Goal: Task Accomplishment & Management: Manage account settings

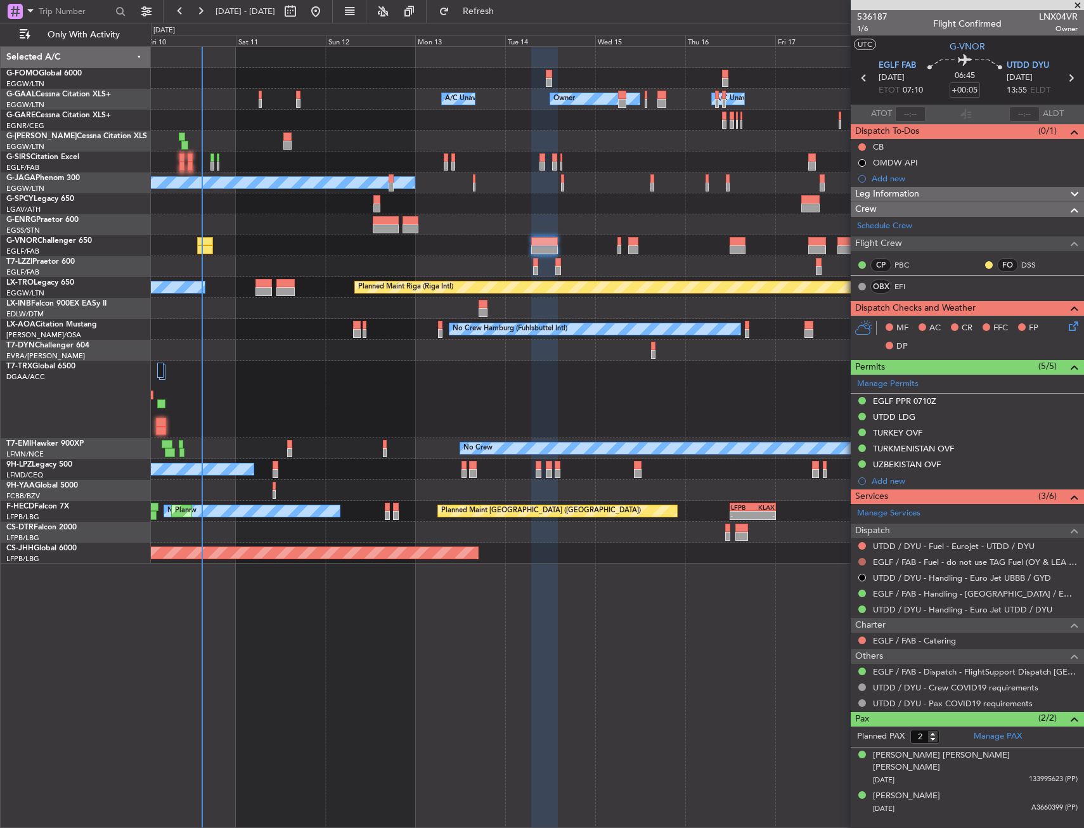
click at [859, 560] on button at bounding box center [862, 562] width 8 height 8
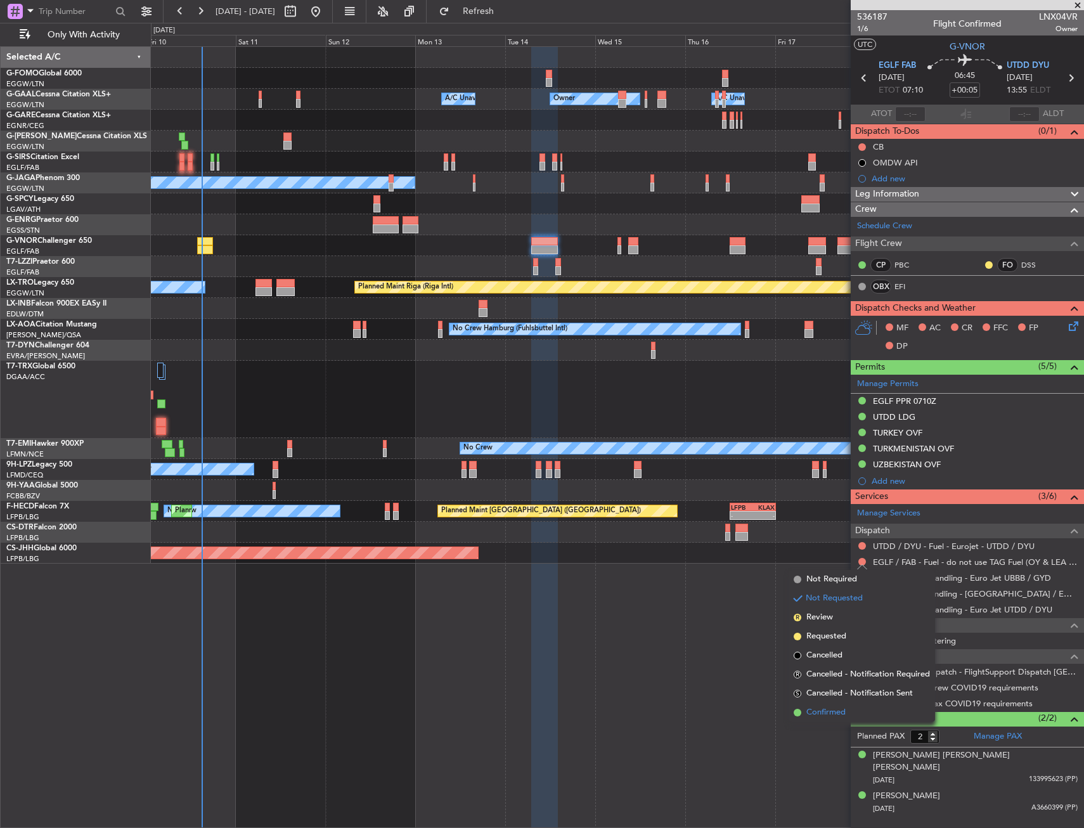
click at [835, 710] on span "Confirmed" at bounding box center [825, 712] width 39 height 13
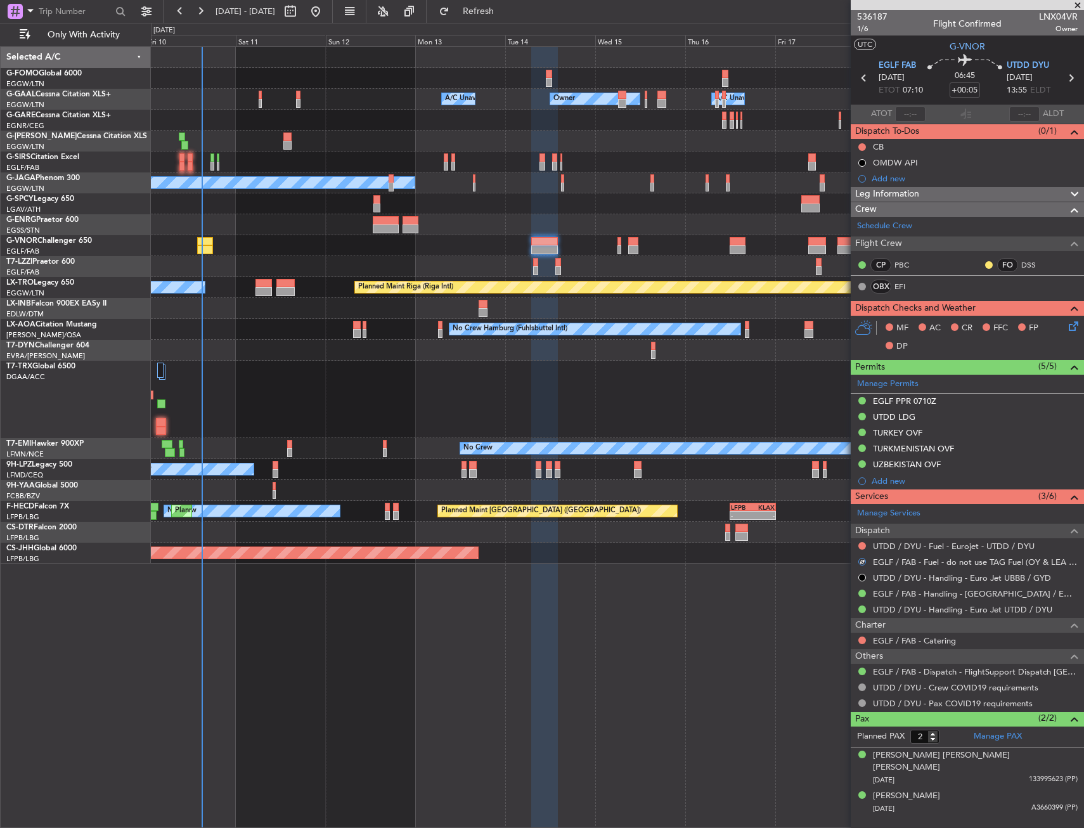
click at [410, 478] on div "No Crew [GEOGRAPHIC_DATA] ([GEOGRAPHIC_DATA])" at bounding box center [617, 469] width 932 height 21
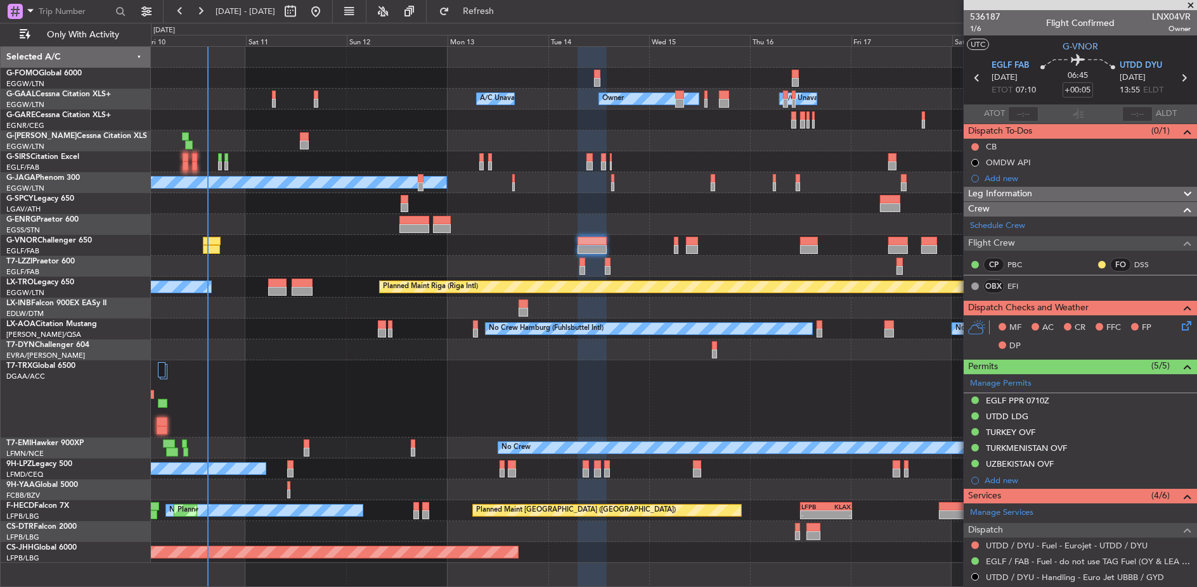
click at [279, 87] on div at bounding box center [673, 78] width 1045 height 21
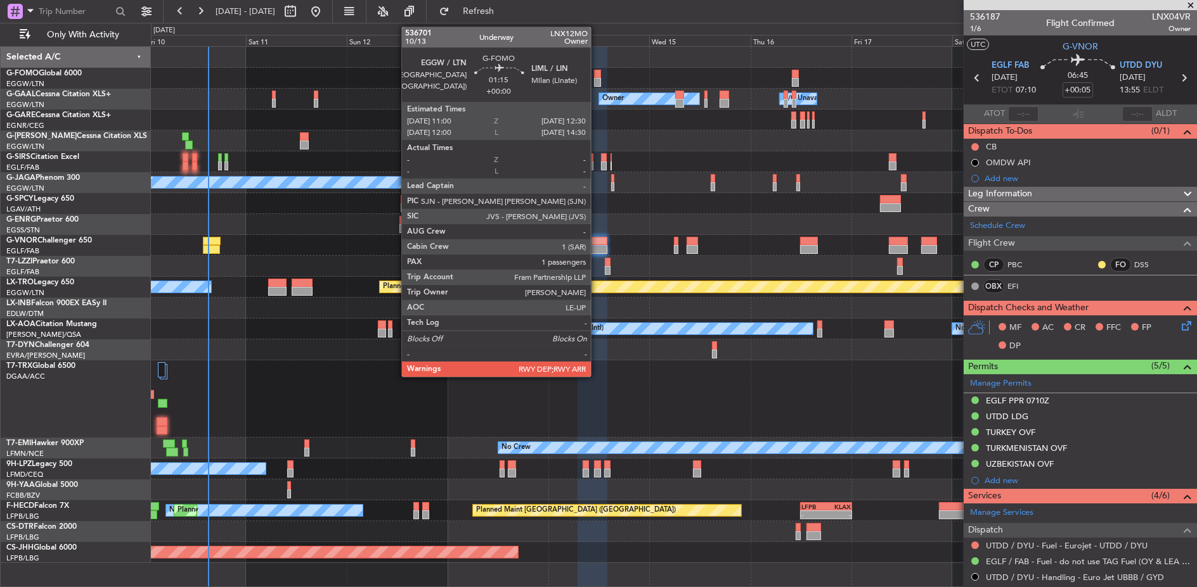
click at [597, 78] on div at bounding box center [597, 82] width 6 height 9
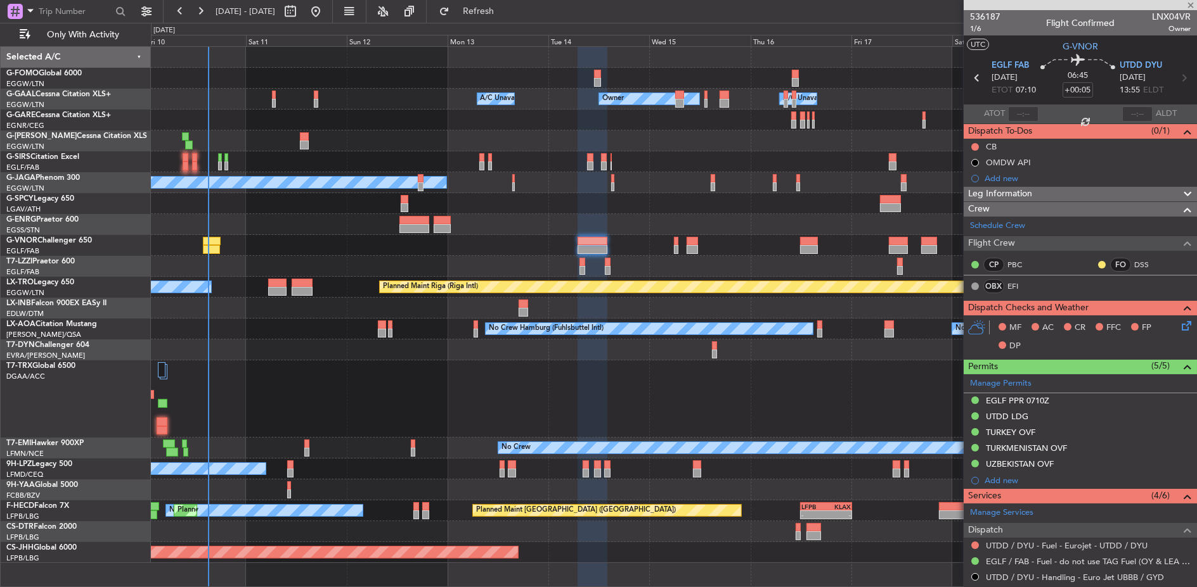
type input "1"
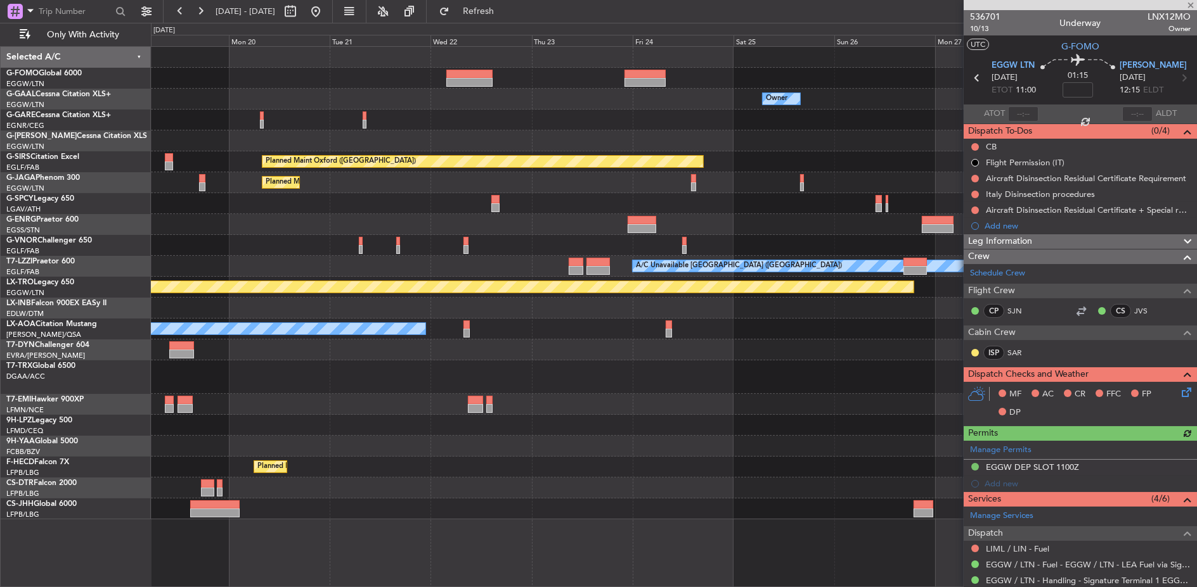
click at [342, 79] on div at bounding box center [674, 78] width 1046 height 21
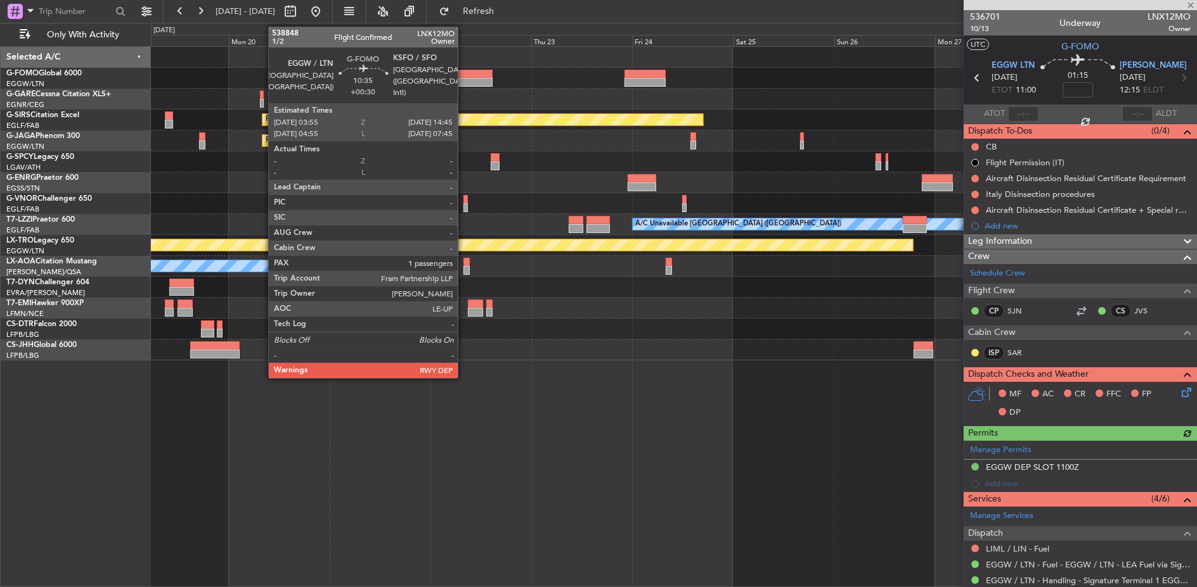
click at [464, 77] on div at bounding box center [469, 74] width 46 height 9
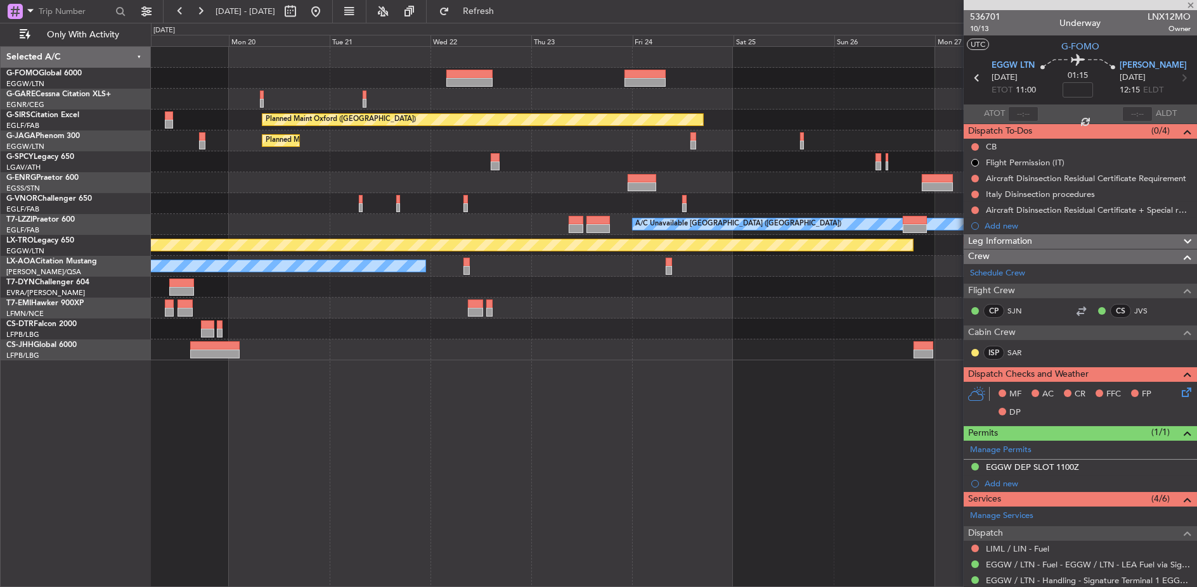
type input "+00:30"
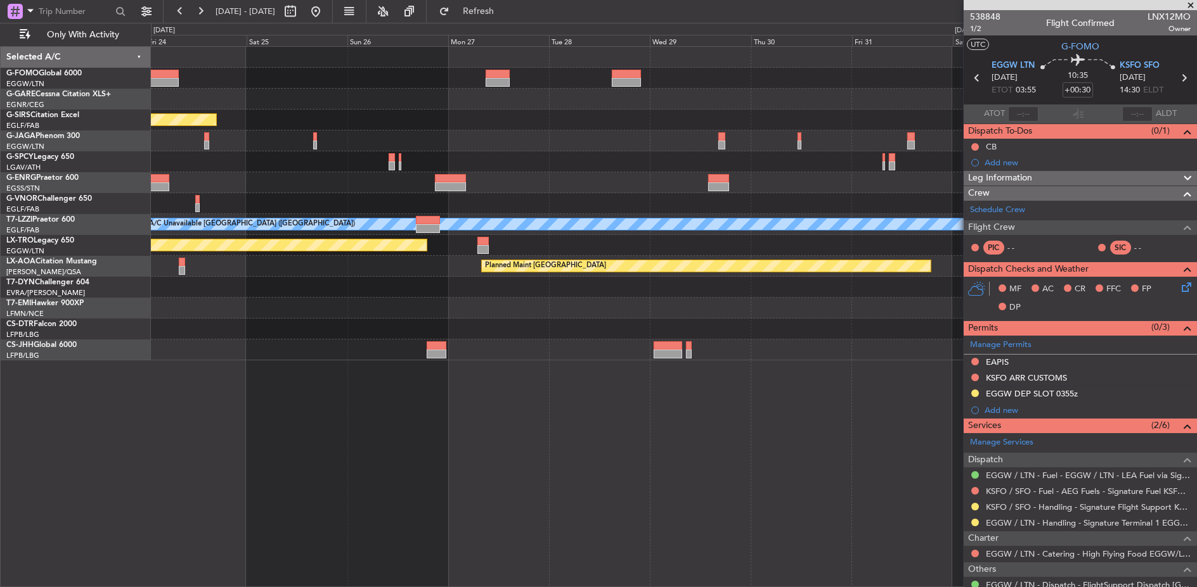
click at [281, 77] on div "Planned Maint Oxford ([GEOGRAPHIC_DATA]) Planned Maint [GEOGRAPHIC_DATA] Planne…" at bounding box center [673, 204] width 1045 height 314
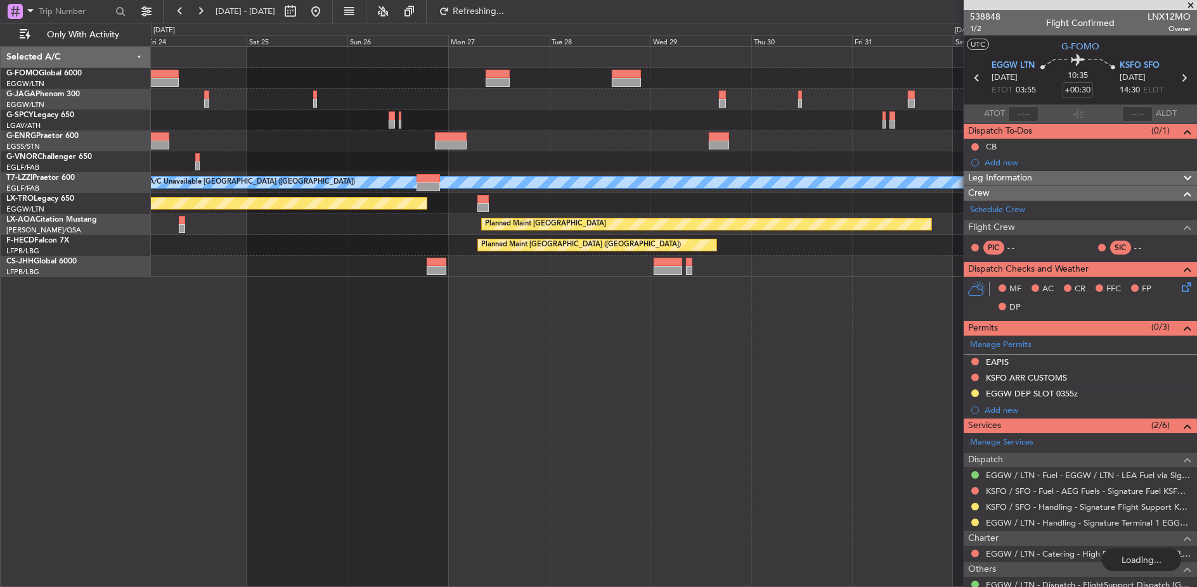
click at [0, 68] on html "[DATE] - [DATE] Refreshing... Quick Links Only With Activity A/C Unavailable [G…" at bounding box center [598, 293] width 1197 height 587
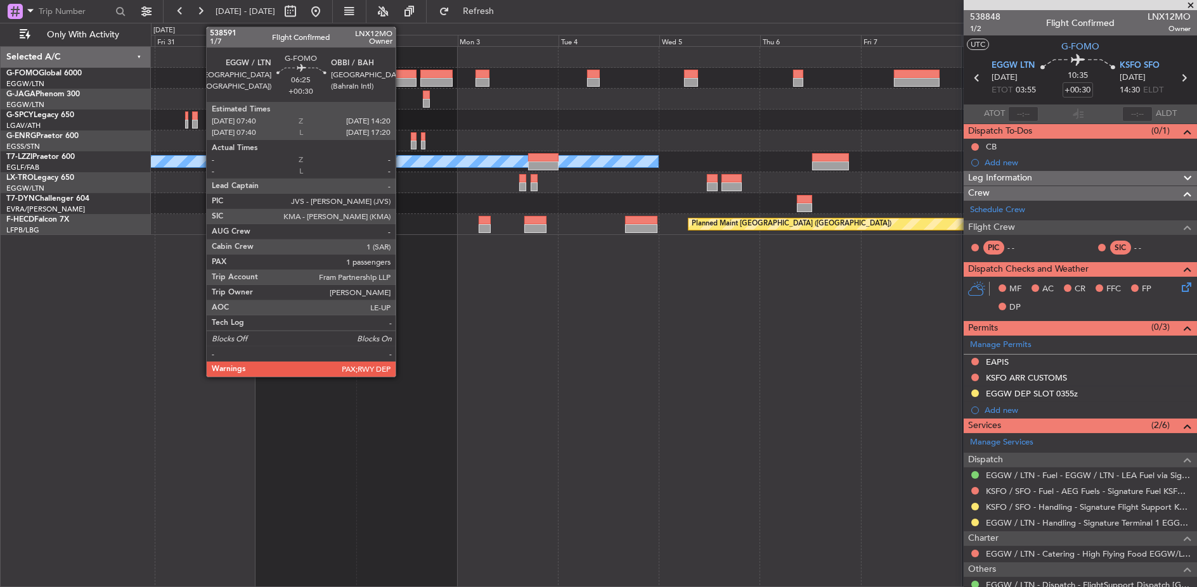
click at [402, 74] on div at bounding box center [402, 74] width 29 height 9
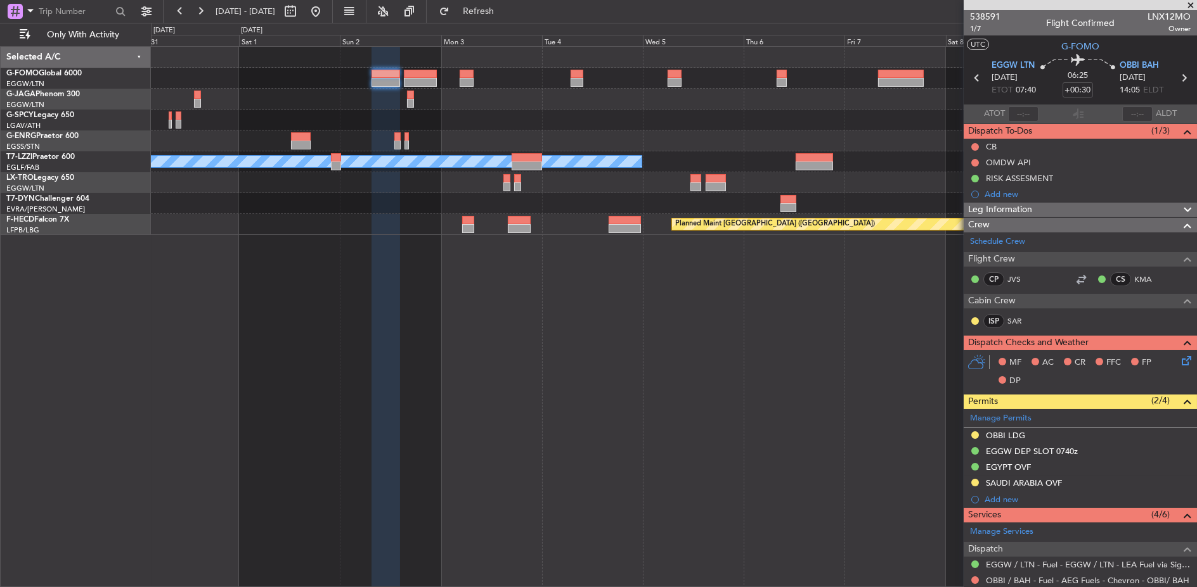
click at [221, 86] on div at bounding box center [674, 78] width 1046 height 21
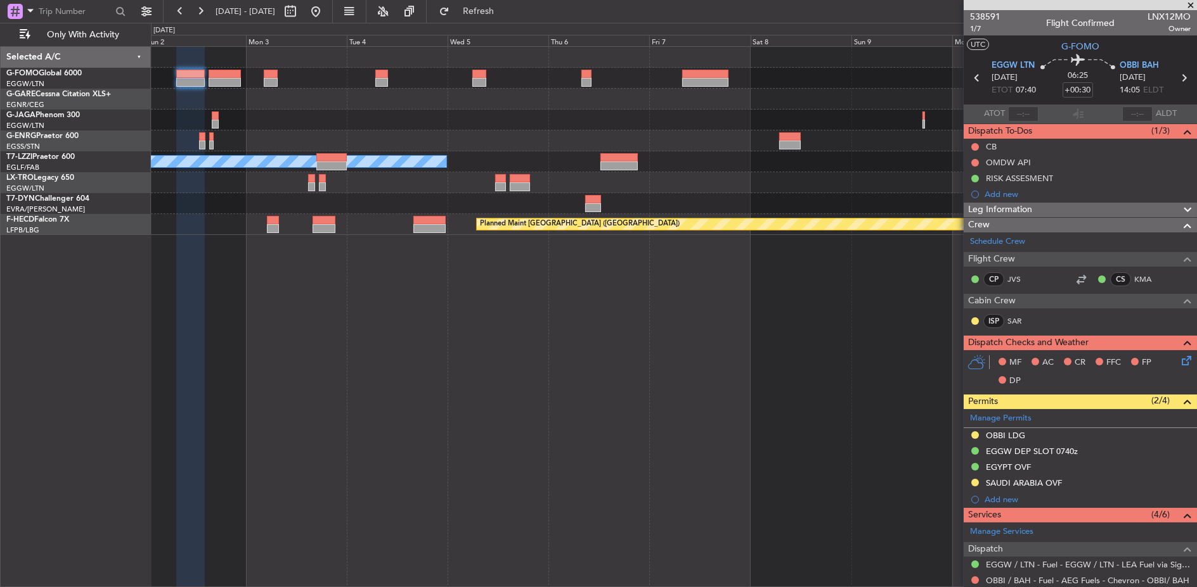
click at [438, 112] on div at bounding box center [674, 120] width 1046 height 21
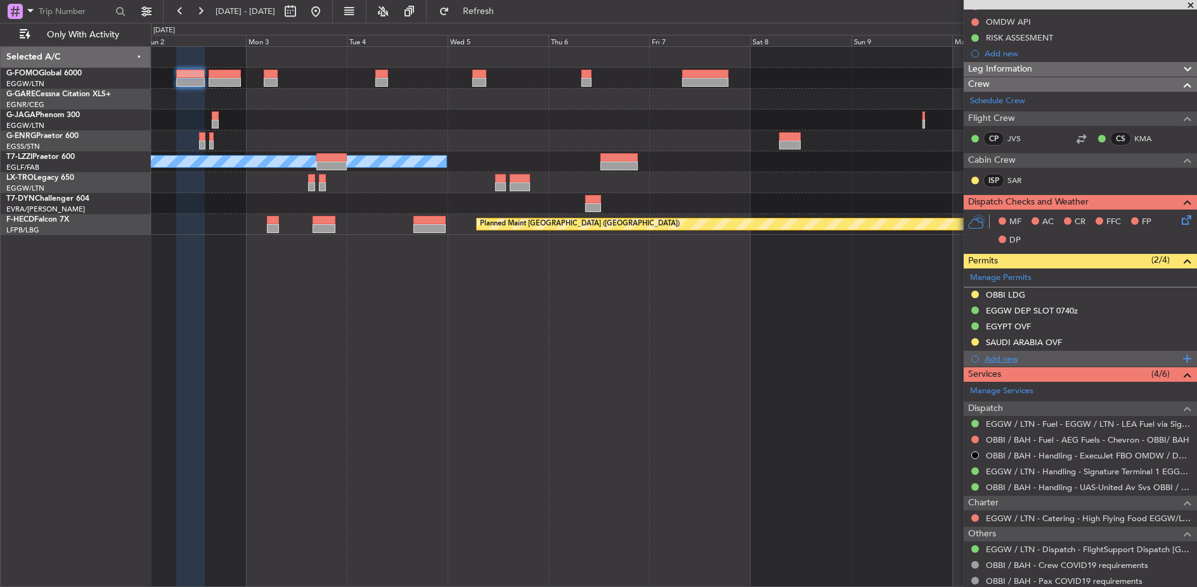
scroll to position [203, 0]
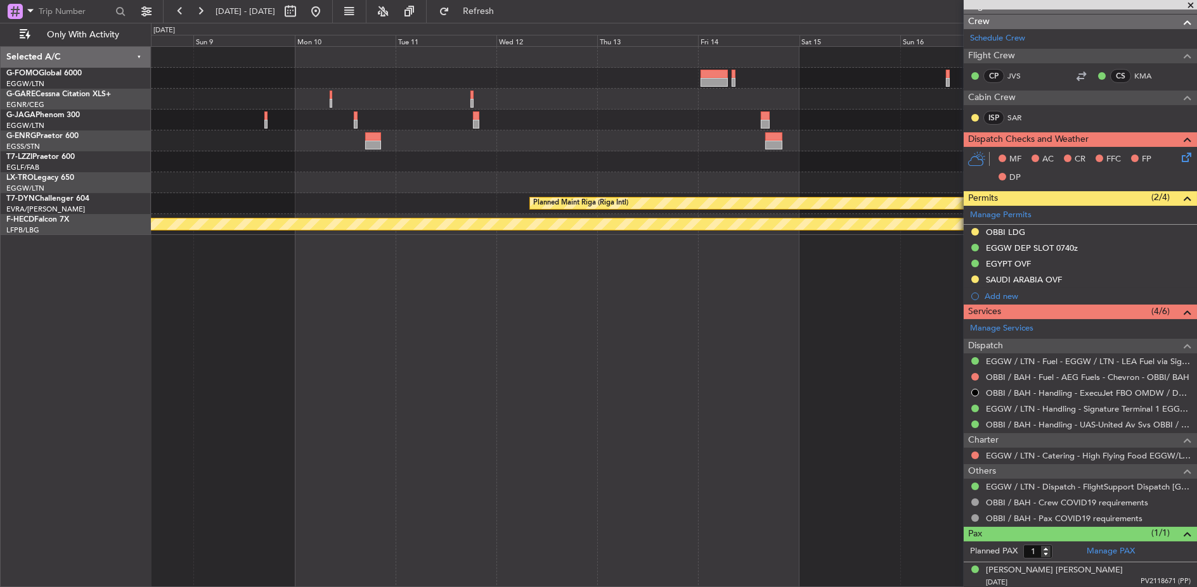
click at [1083, 89] on fb-app "[DATE] - [DATE] Refresh Quick Links Only With Activity Planned Maint [GEOGRAPHI…" at bounding box center [598, 299] width 1197 height 578
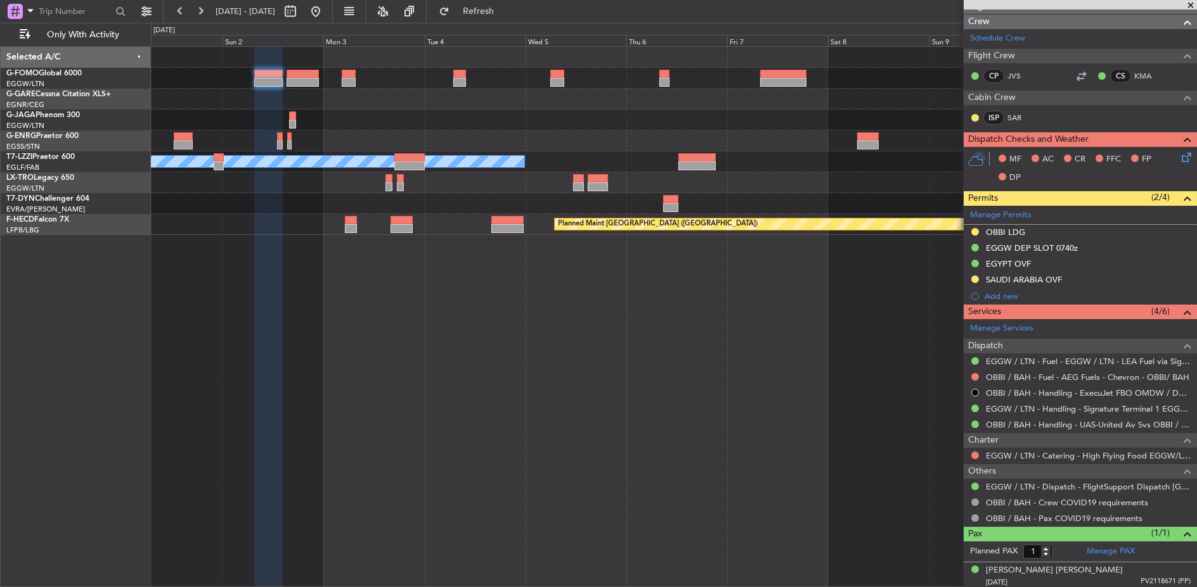
click at [0, 131] on html "[DATE] - [DATE] Refresh Quick Links Only With Activity A/C Unavailable [GEOGRAP…" at bounding box center [598, 293] width 1197 height 587
click at [72, 122] on div "A/C Unavailable [GEOGRAPHIC_DATA] ([GEOGRAPHIC_DATA]) Planned Maint [GEOGRAPHIC…" at bounding box center [598, 305] width 1197 height 565
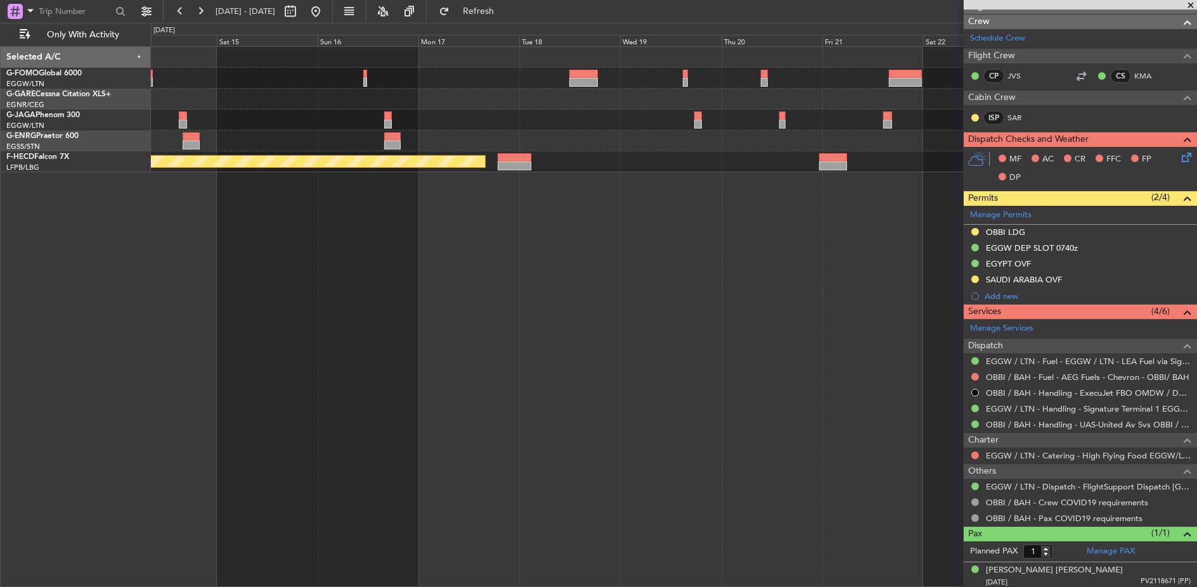
click at [358, 81] on div at bounding box center [674, 78] width 1046 height 21
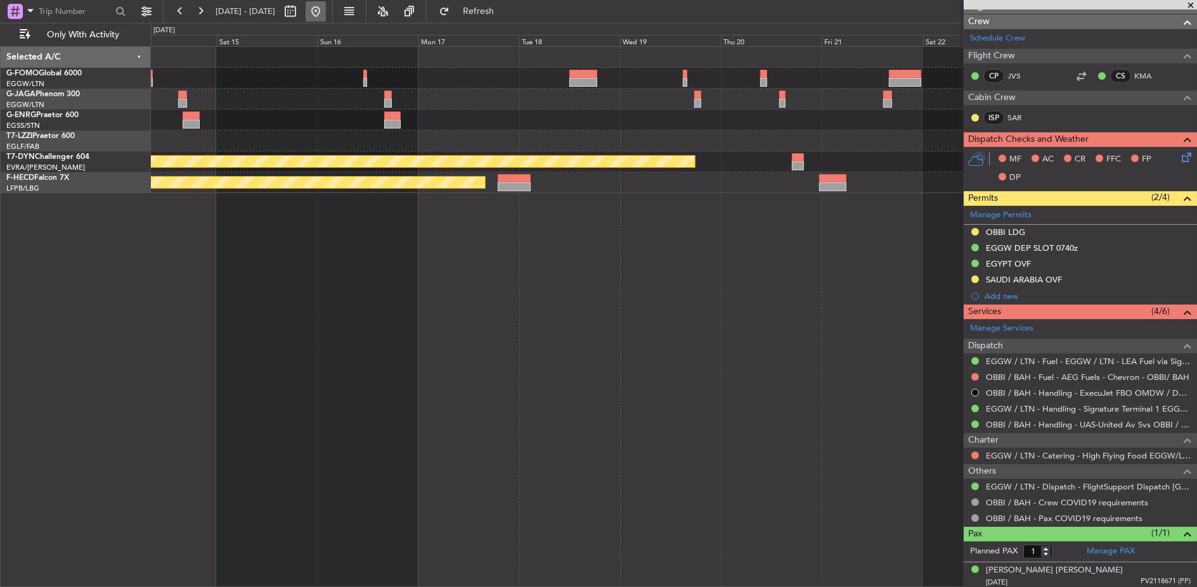
click at [326, 10] on button at bounding box center [315, 11] width 20 height 20
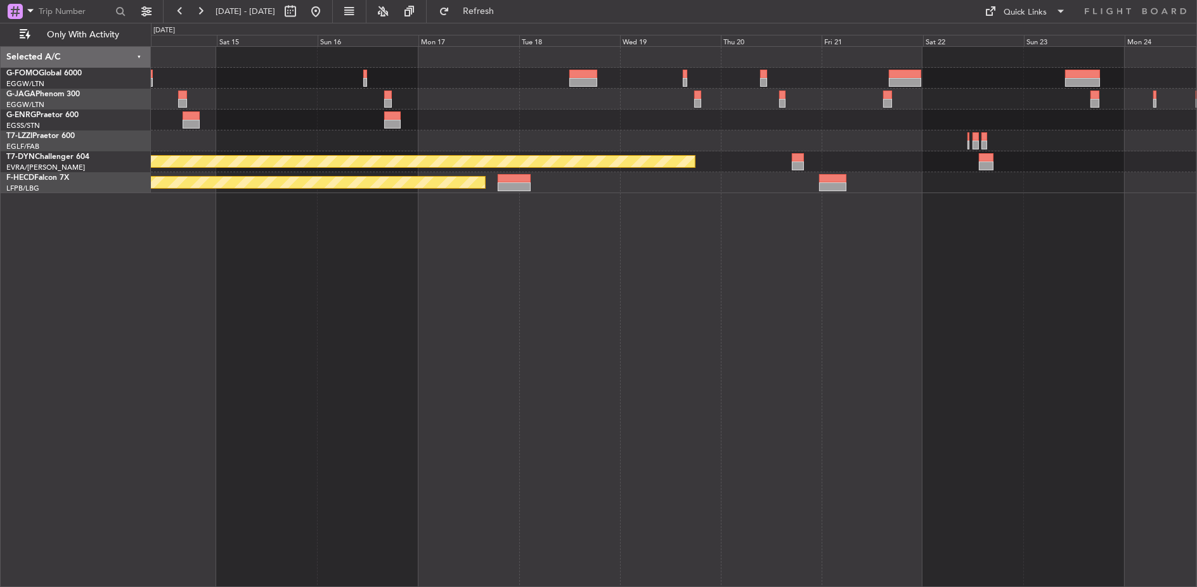
scroll to position [0, 0]
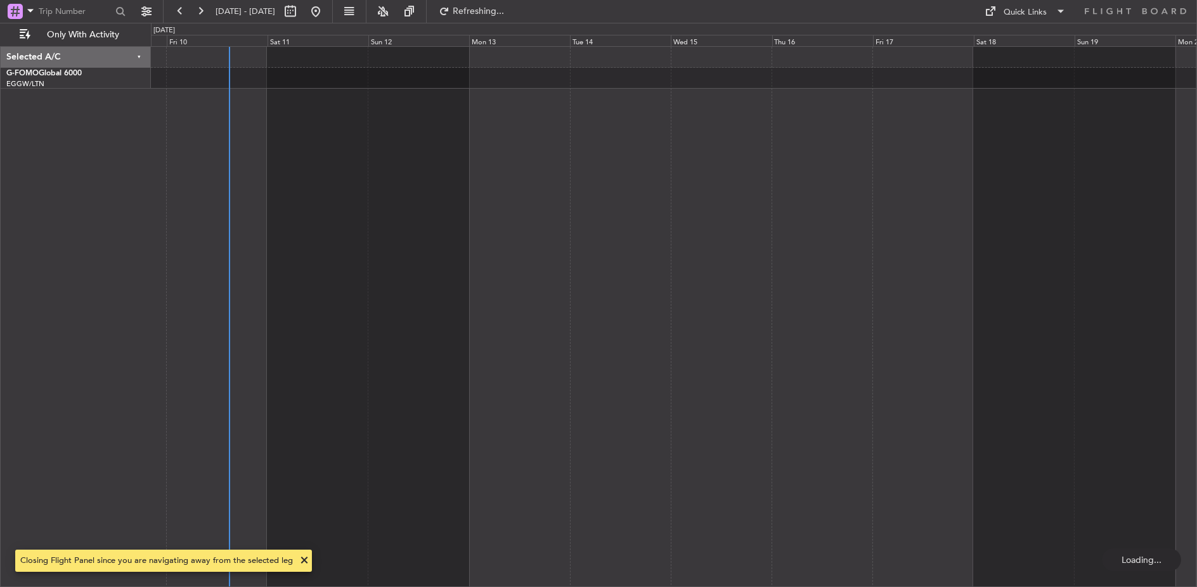
click at [400, 166] on div at bounding box center [674, 317] width 1046 height 542
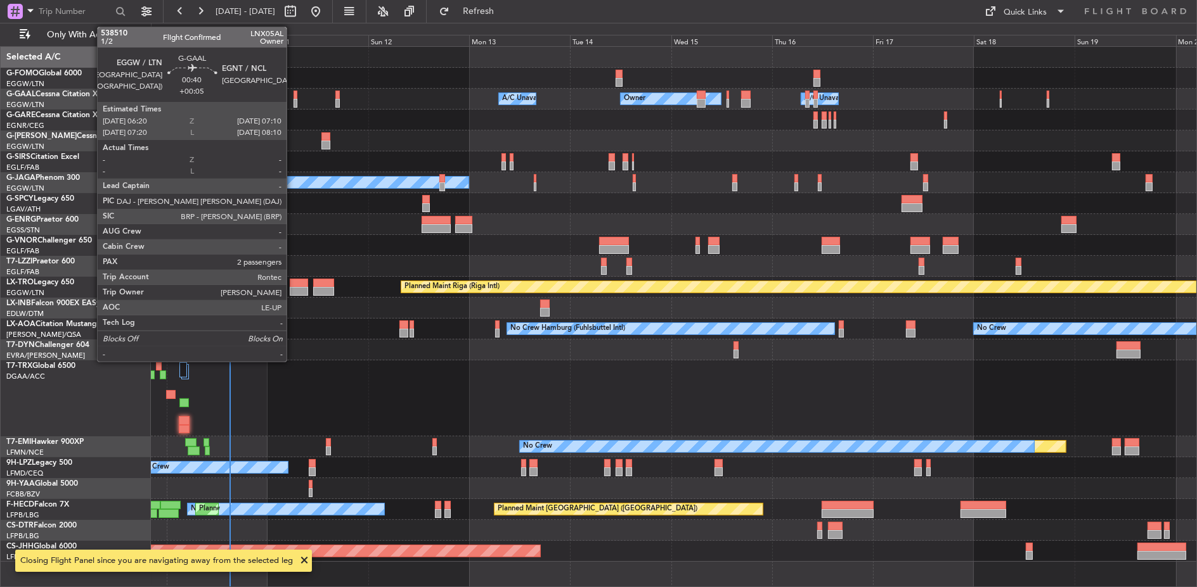
click at [293, 95] on div at bounding box center [295, 95] width 4 height 9
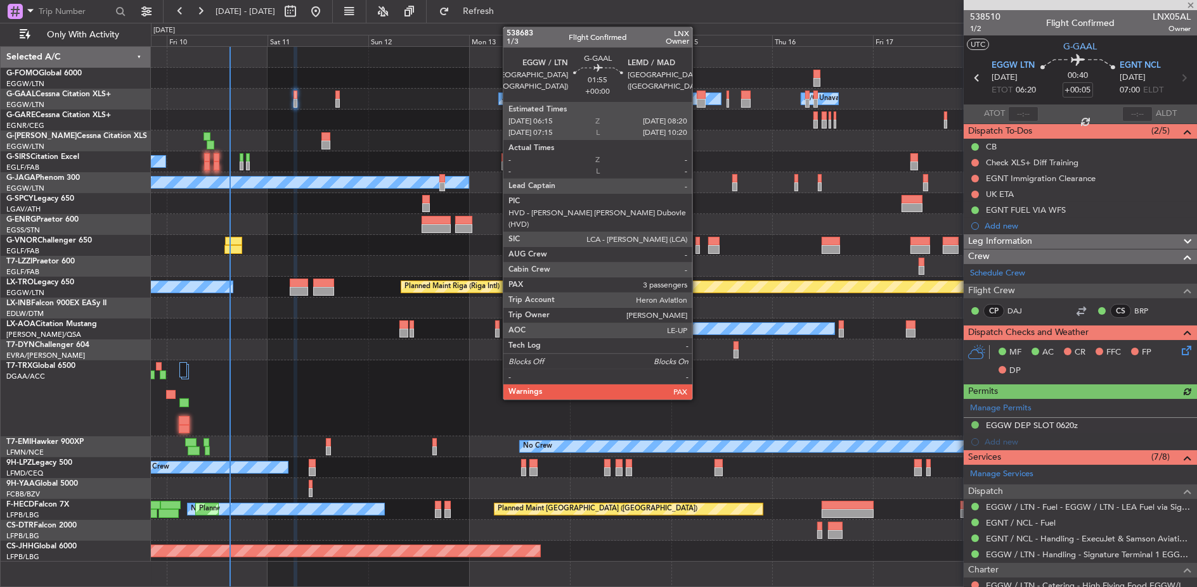
click at [698, 91] on div at bounding box center [701, 95] width 9 height 9
type input "3"
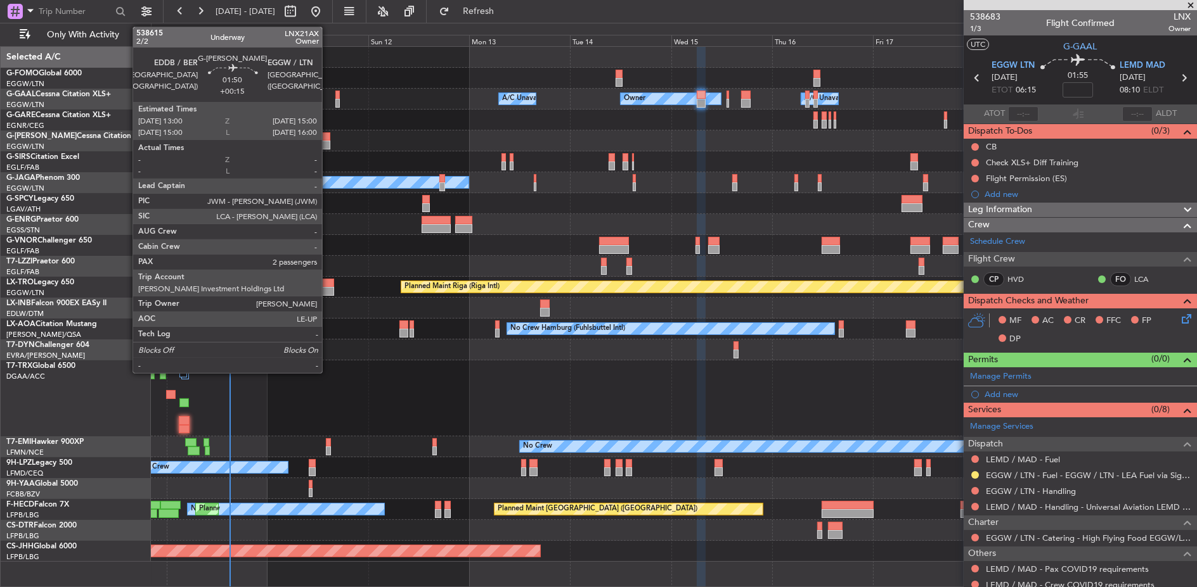
click at [328, 133] on div at bounding box center [325, 136] width 9 height 9
type input "+00:15"
type input "2"
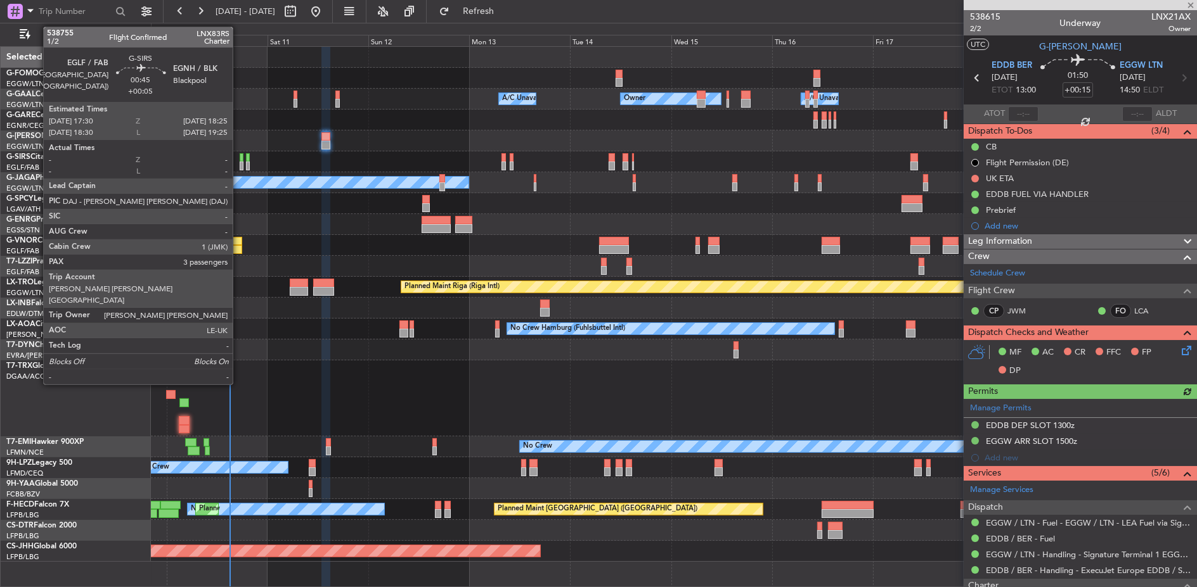
click at [240, 157] on div at bounding box center [242, 157] width 4 height 9
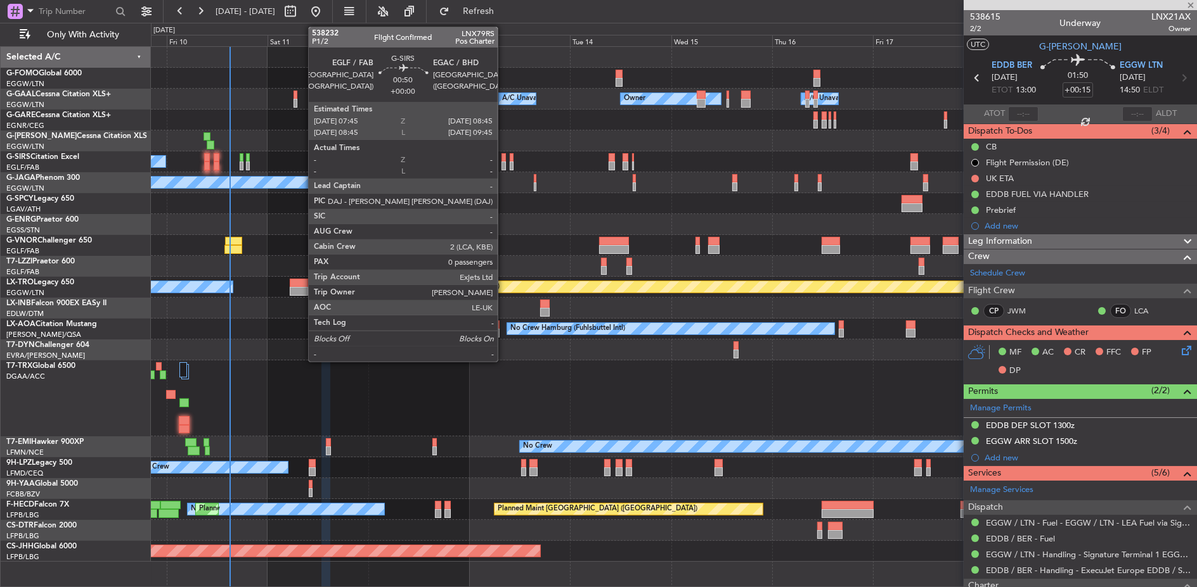
type input "+00:05"
type input "3"
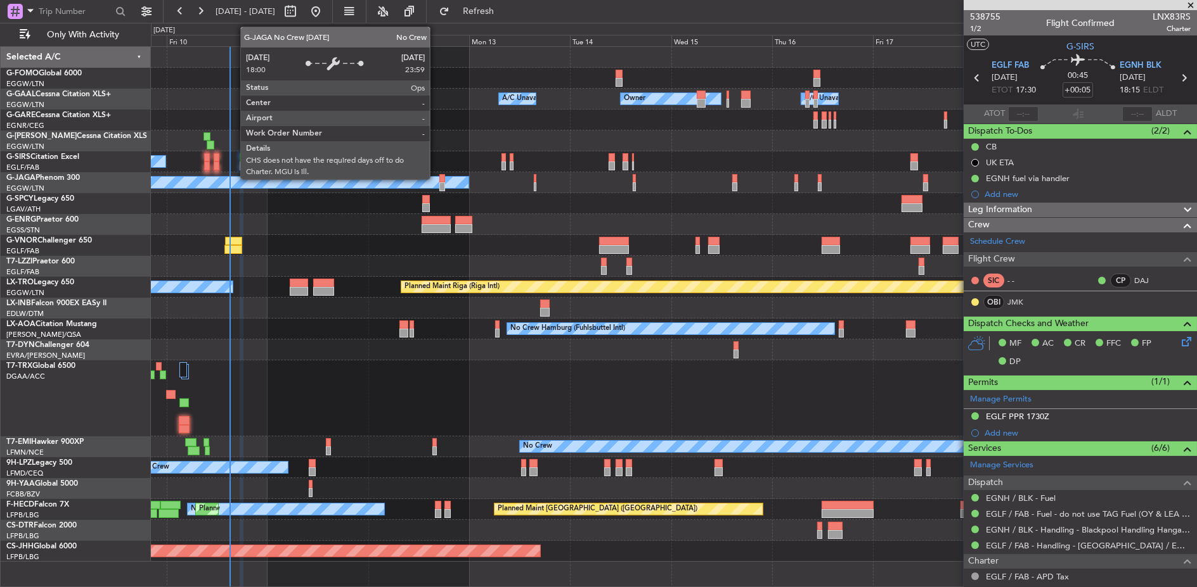
click at [437, 177] on div "No Crew" at bounding box center [255, 182] width 428 height 11
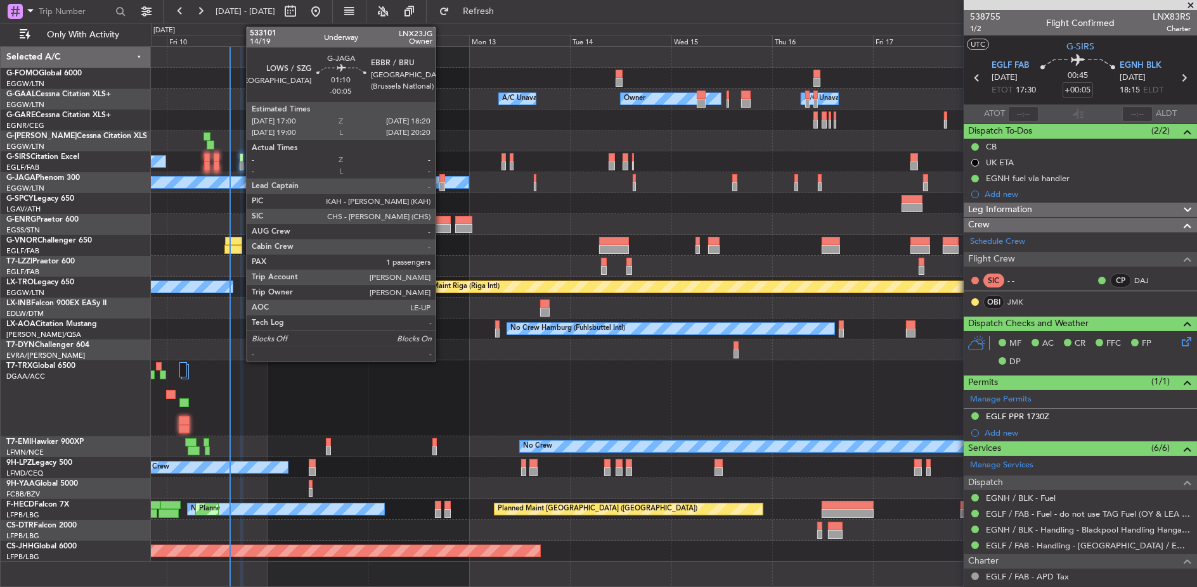
click at [442, 174] on div at bounding box center [442, 178] width 6 height 9
type input "-00:05"
type input "1"
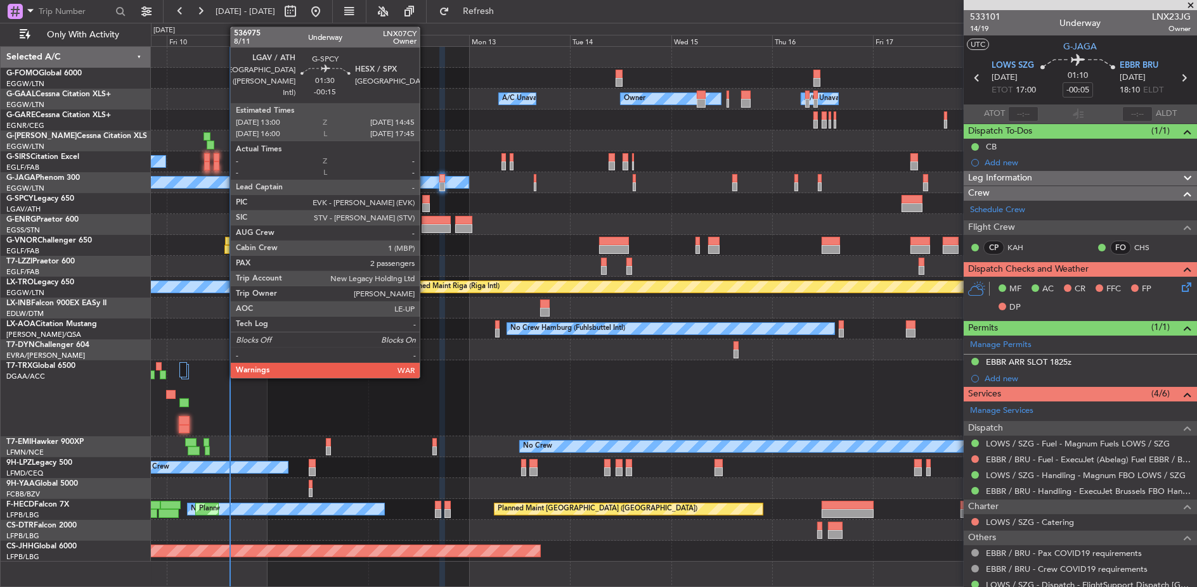
click at [426, 205] on div at bounding box center [426, 207] width 8 height 9
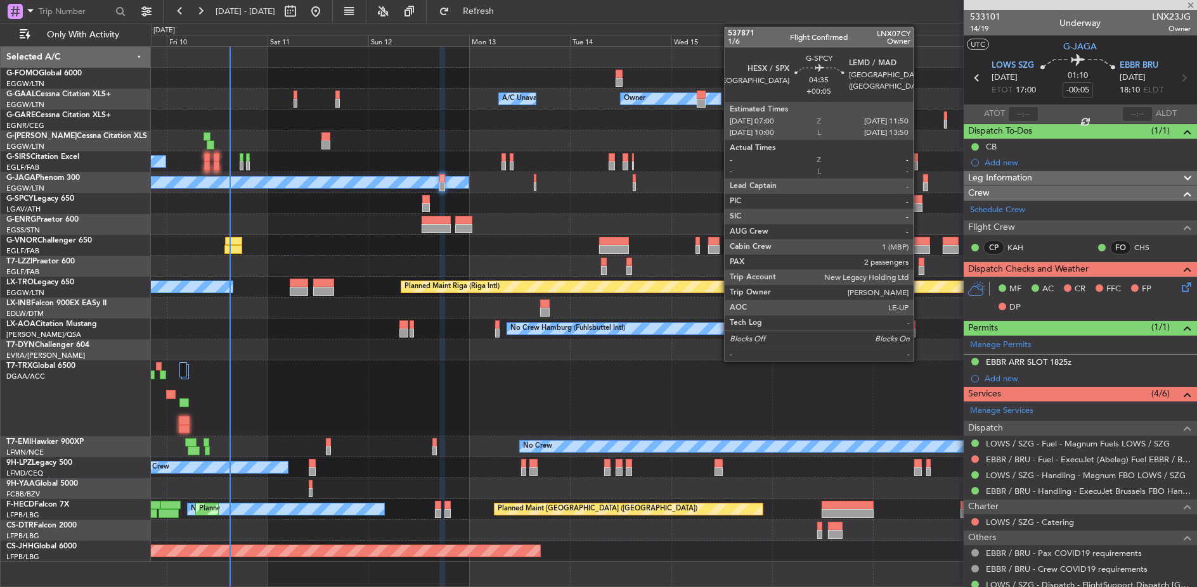
type input "-00:15"
type input "2"
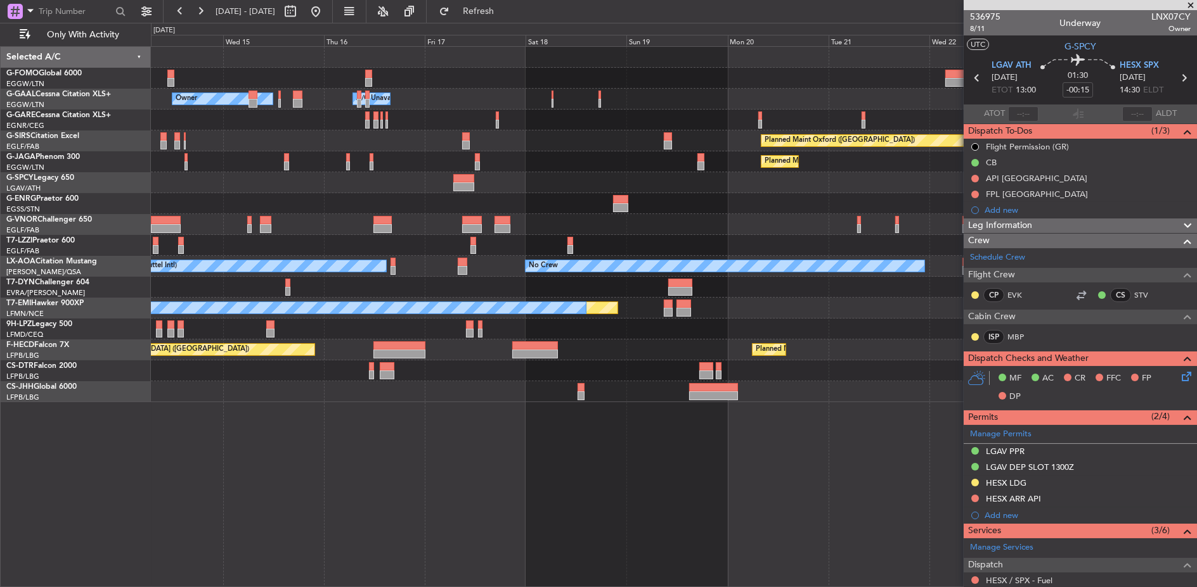
click at [914, 204] on div at bounding box center [674, 203] width 1046 height 21
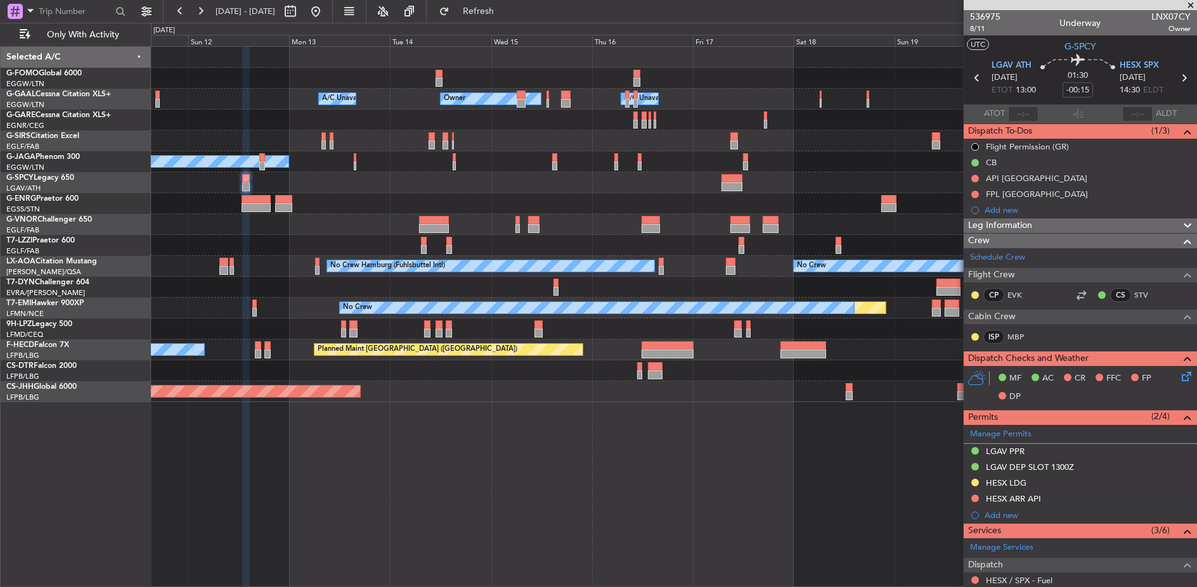
click at [742, 186] on div at bounding box center [674, 182] width 1046 height 21
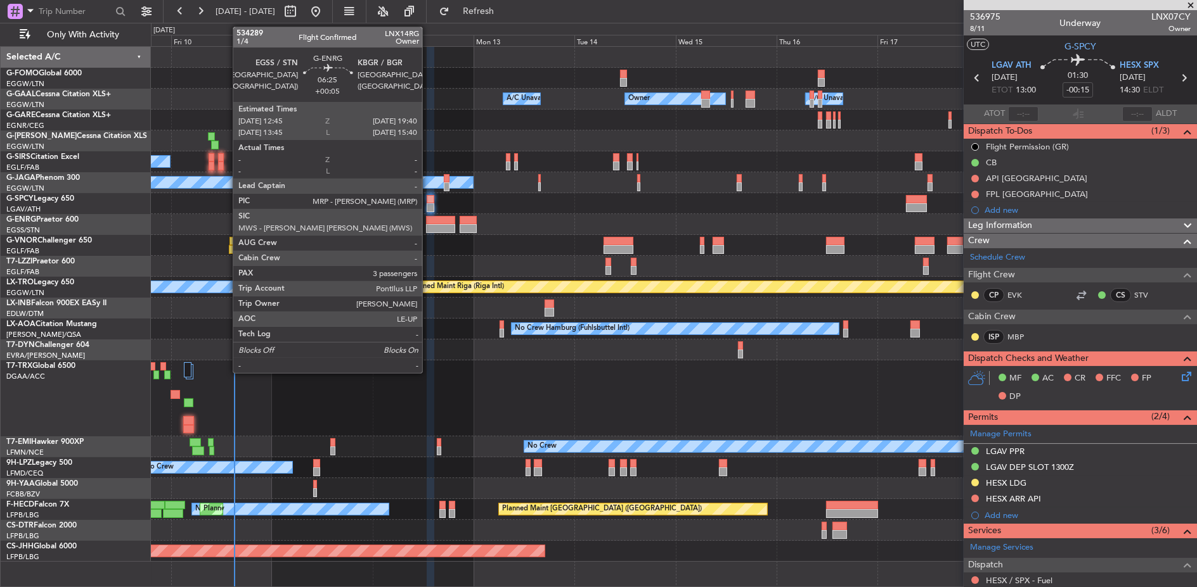
click at [428, 225] on div at bounding box center [440, 228] width 29 height 9
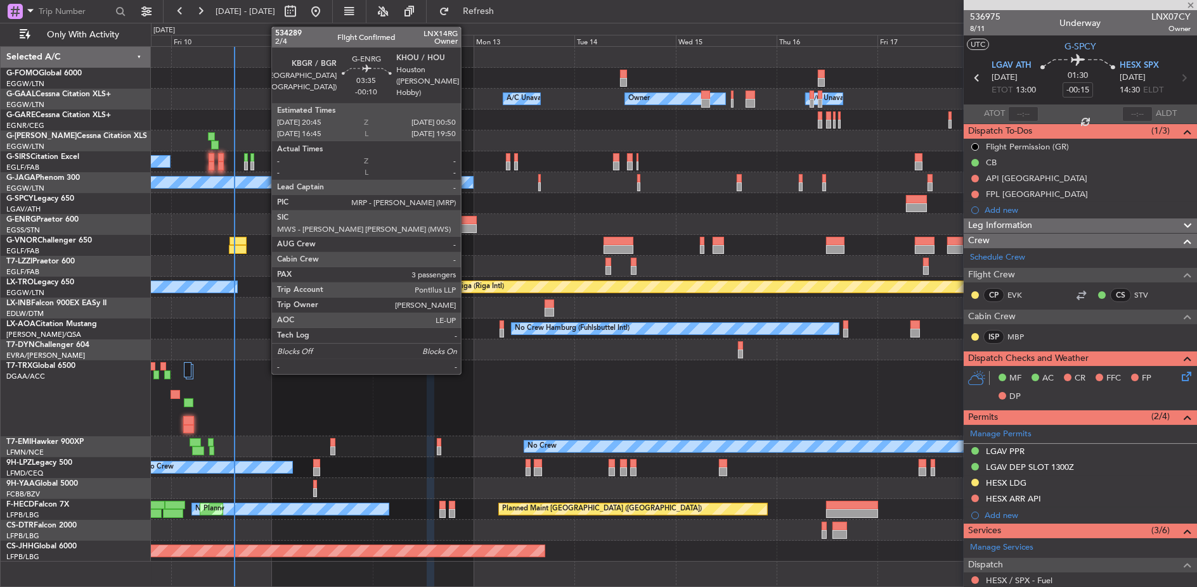
type input "+00:05"
type input "3"
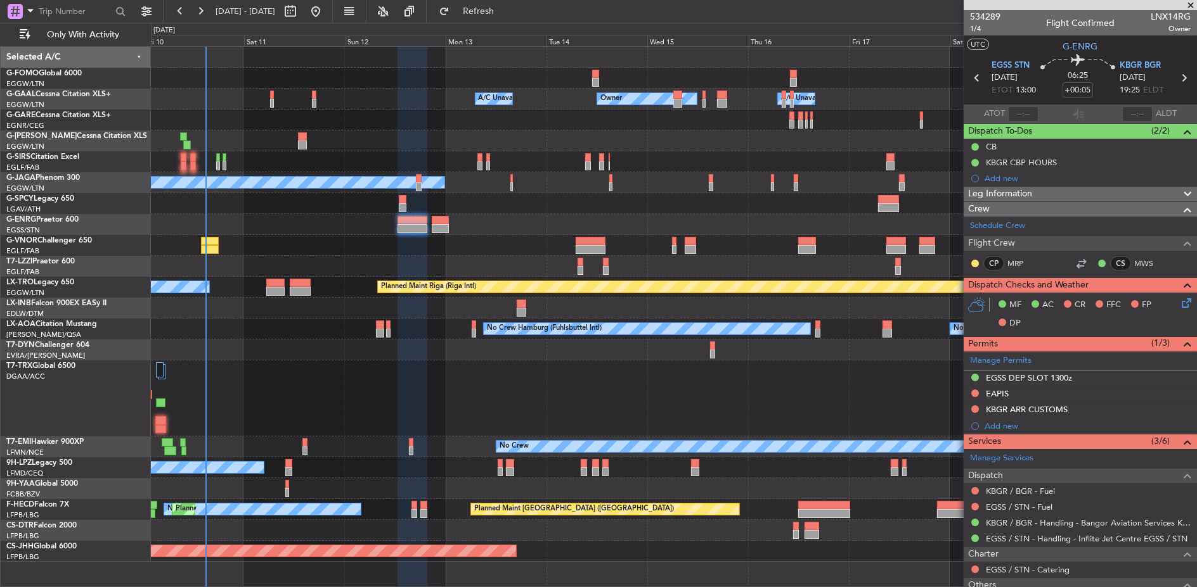
click at [599, 217] on div "Owner Owner A/C Unavailable A/C Unavailable Planned Maint [GEOGRAPHIC_DATA] ([G…" at bounding box center [673, 304] width 1045 height 515
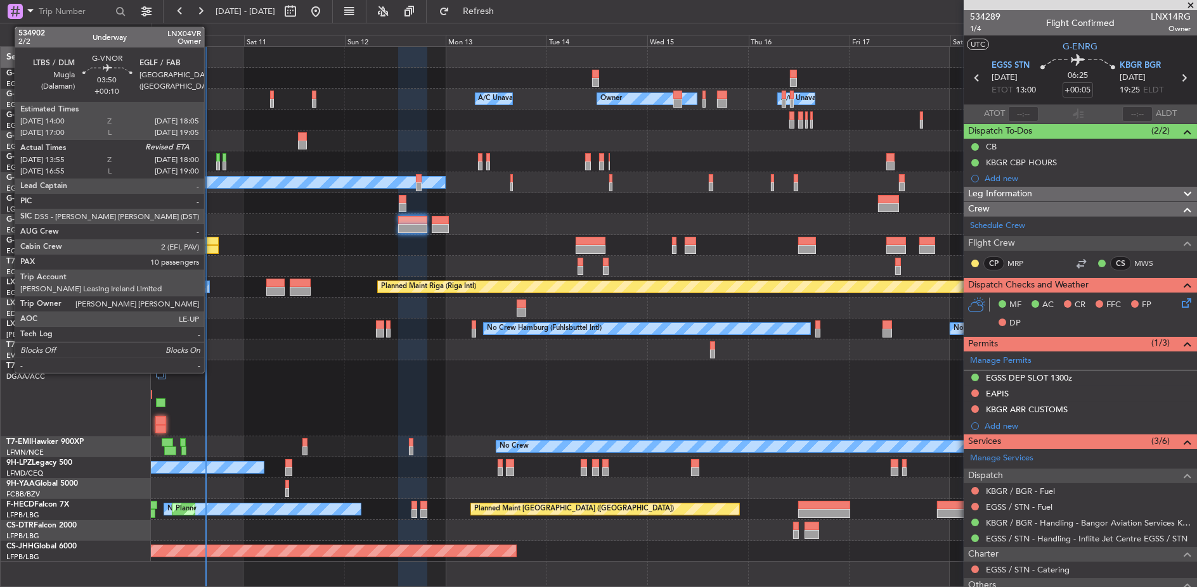
click at [210, 245] on div at bounding box center [210, 249] width 18 height 9
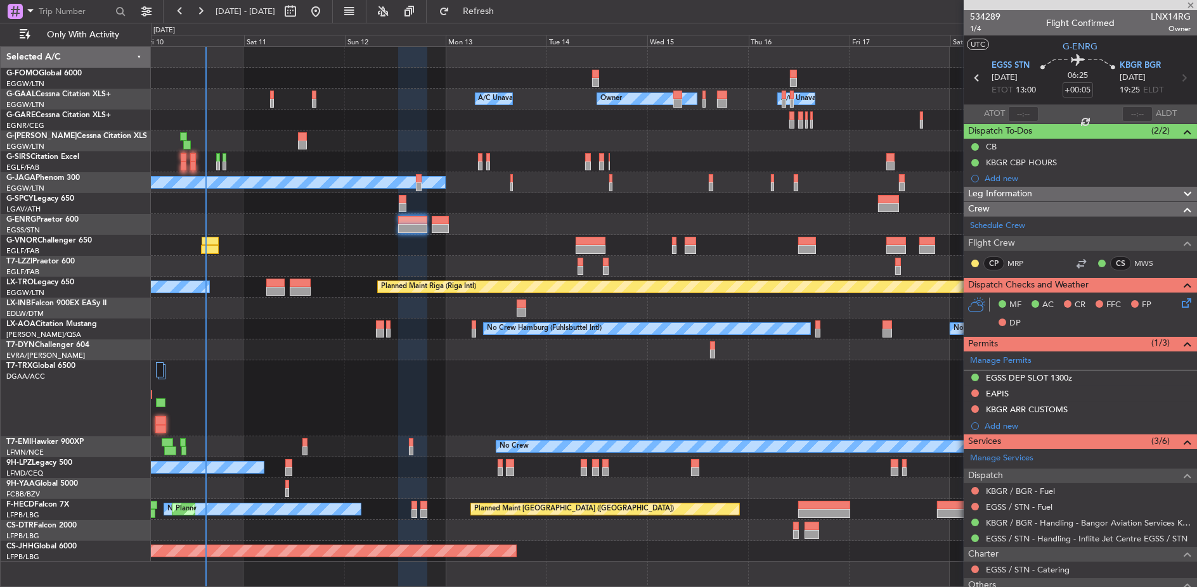
type input "+00:10"
type input "14:05"
type input "10"
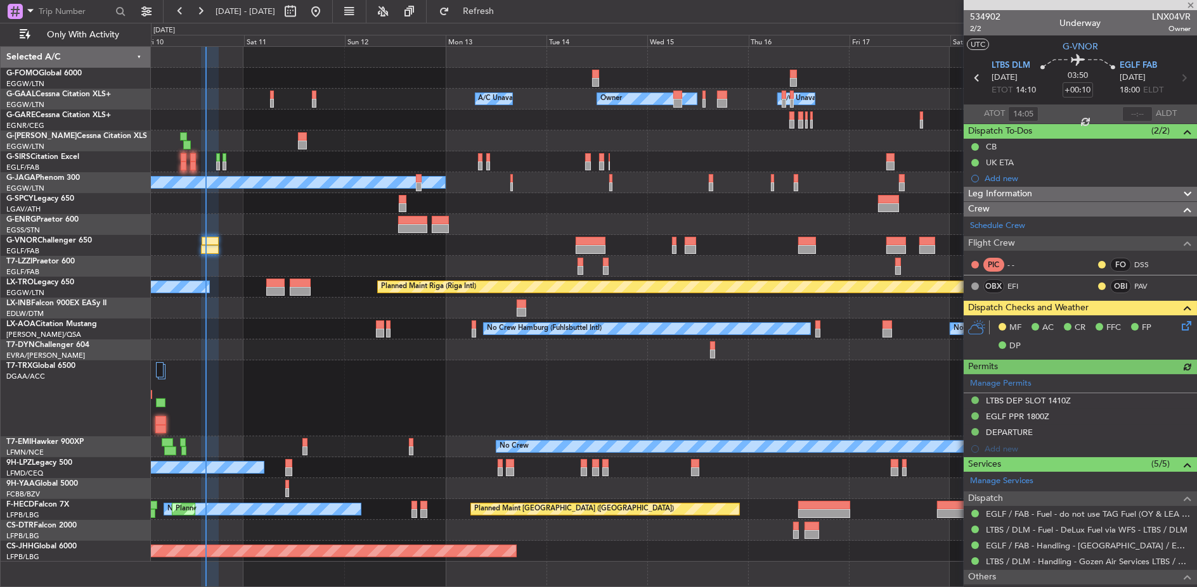
click at [624, 240] on div at bounding box center [673, 245] width 1045 height 21
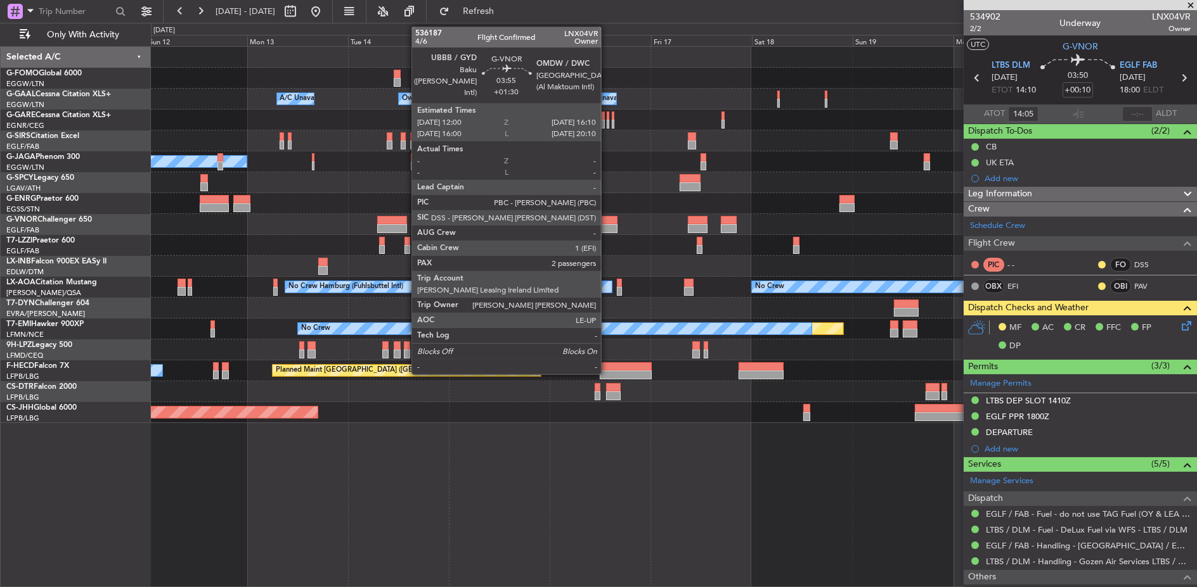
click at [607, 223] on div at bounding box center [609, 220] width 18 height 9
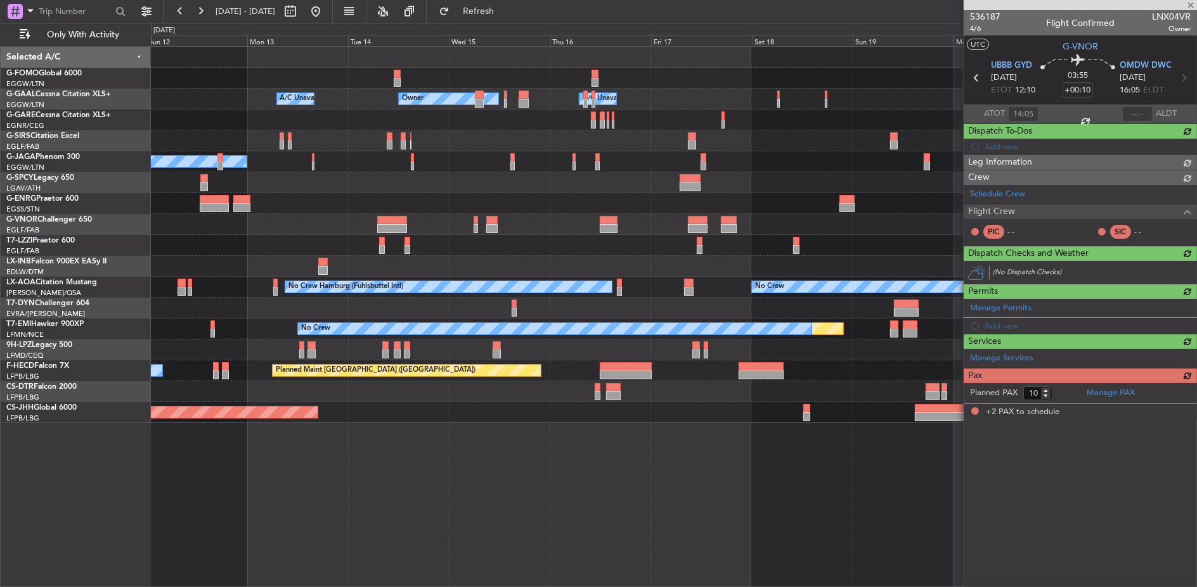
type input "+01:30"
type input "2"
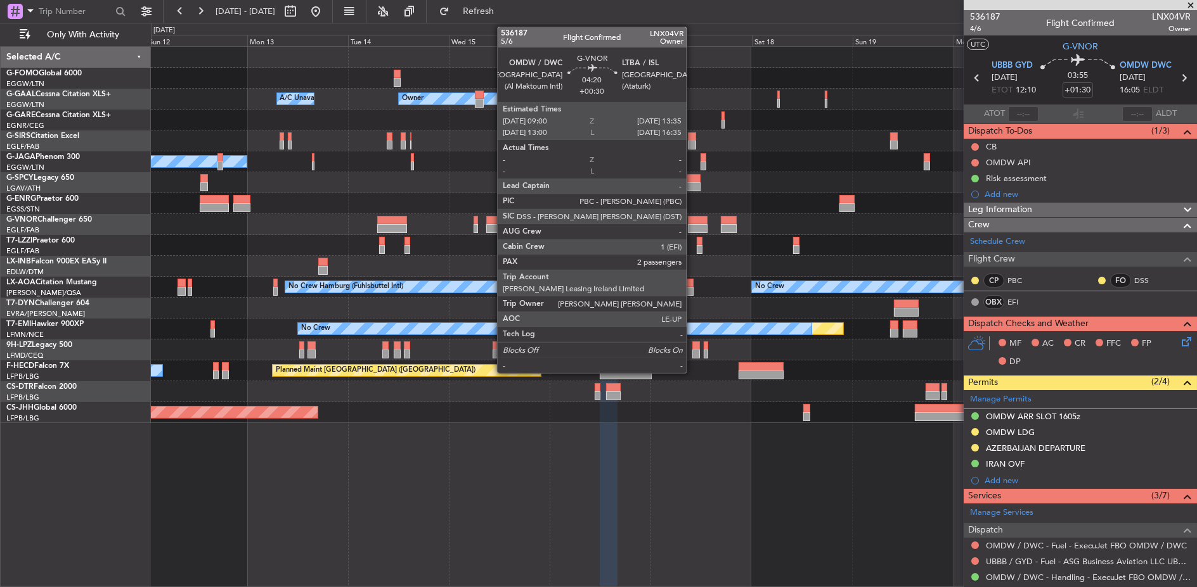
click at [693, 219] on div at bounding box center [698, 220] width 20 height 9
type input "+00:30"
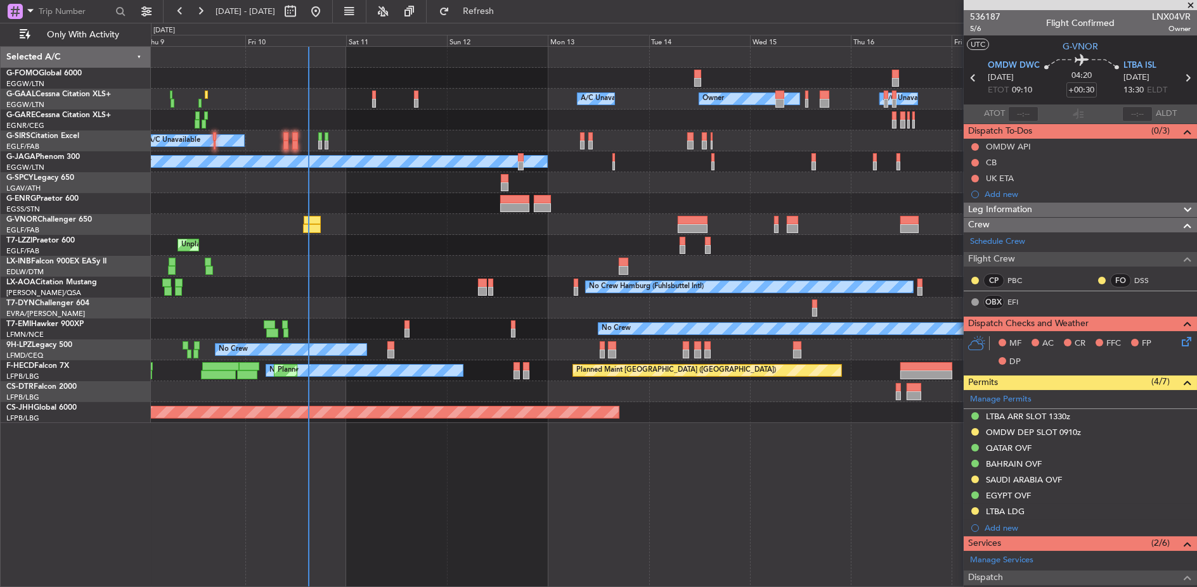
click at [628, 205] on div "Owner Owner A/C Unavailable A/C Unavailable A/C Unavailable Planned Maint [GEOG…" at bounding box center [674, 235] width 1046 height 376
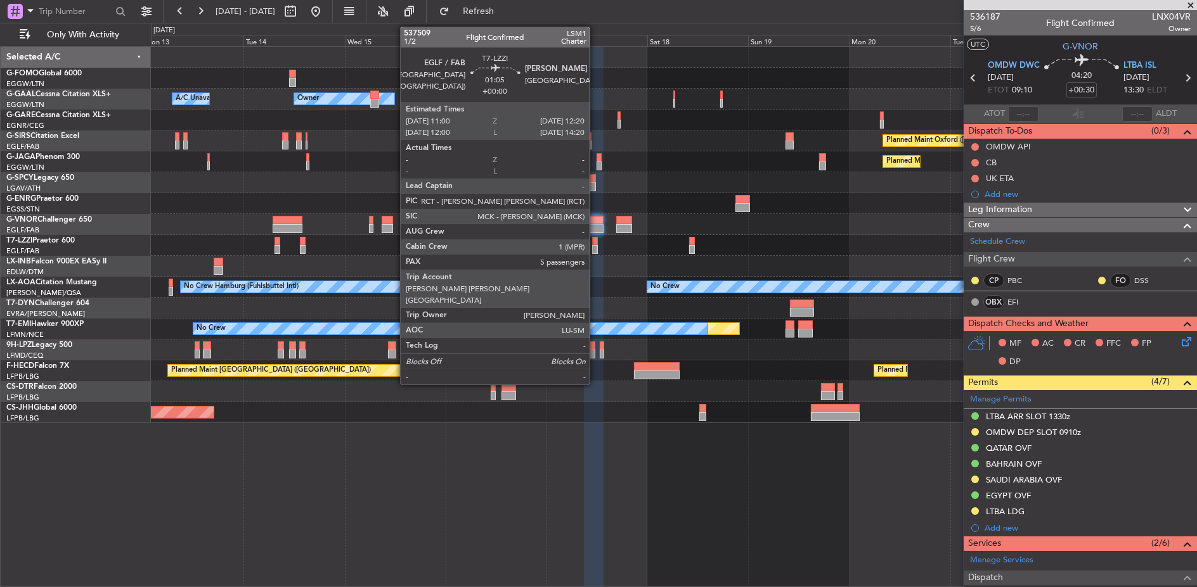
click at [596, 252] on div at bounding box center [595, 249] width 6 height 9
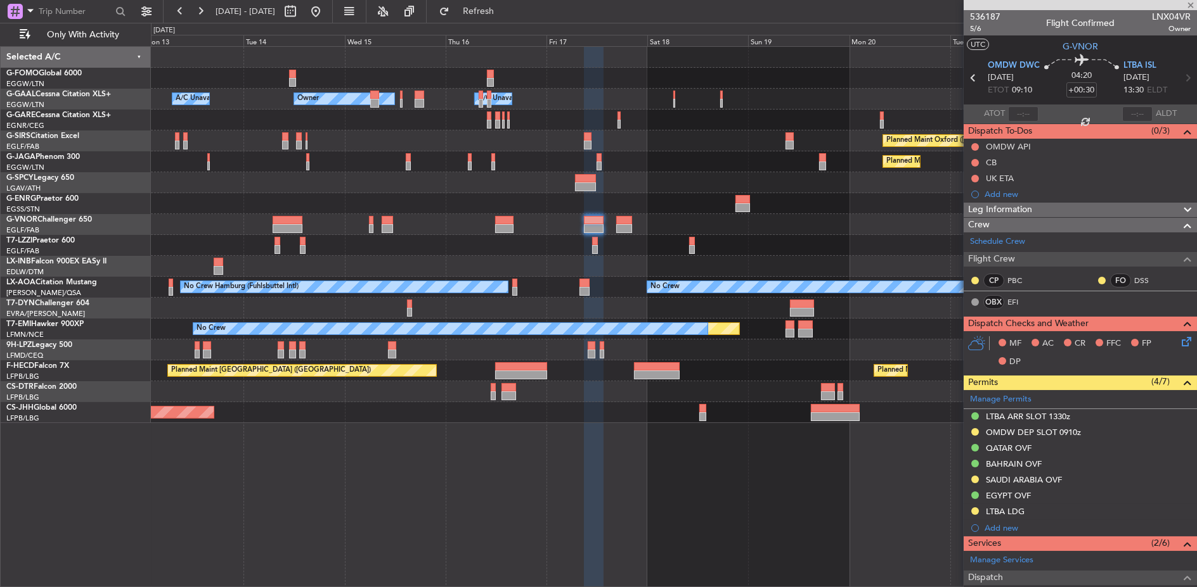
type input "5"
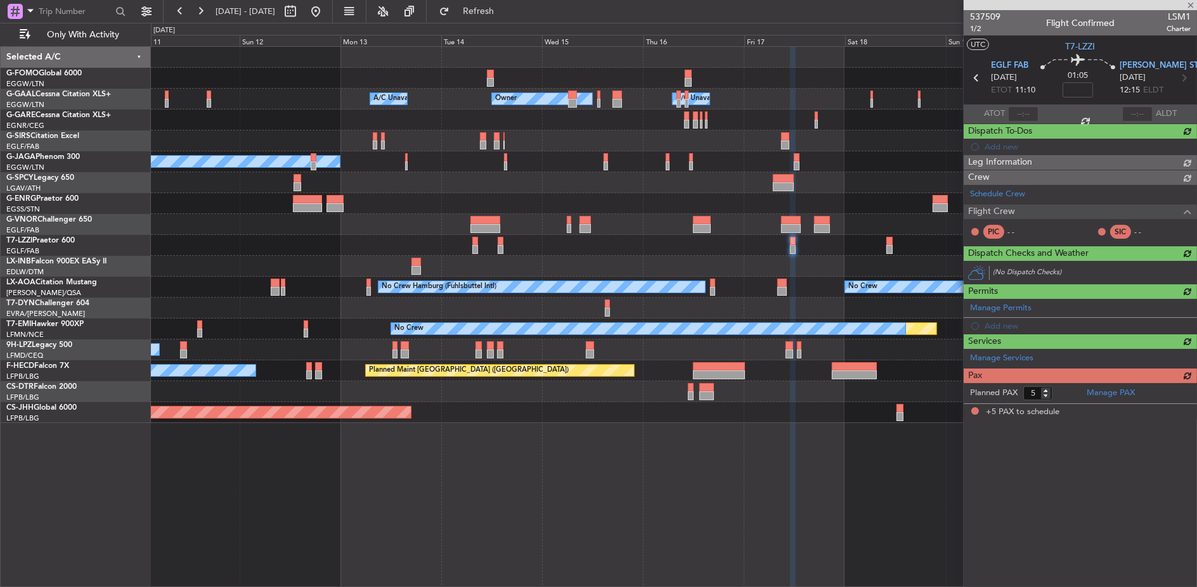
click at [694, 248] on div "Unplanned Maint [GEOGRAPHIC_DATA] ([GEOGRAPHIC_DATA]) A/C Unavailable [GEOGRAPH…" at bounding box center [673, 245] width 1045 height 21
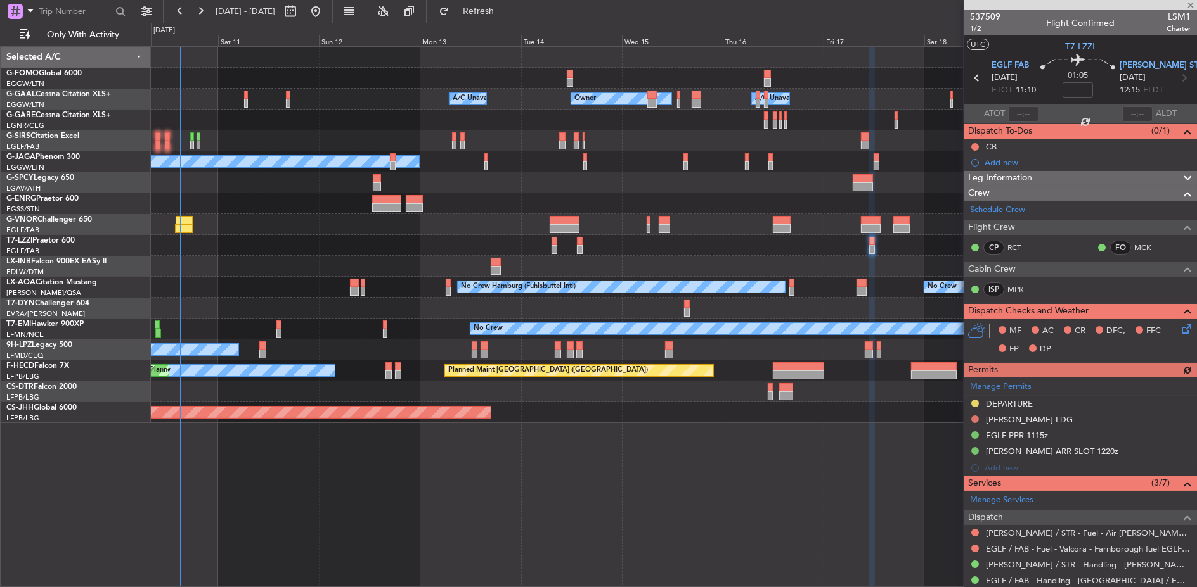
click at [677, 248] on div "Unplanned Maint [GEOGRAPHIC_DATA] ([GEOGRAPHIC_DATA])" at bounding box center [674, 245] width 1046 height 21
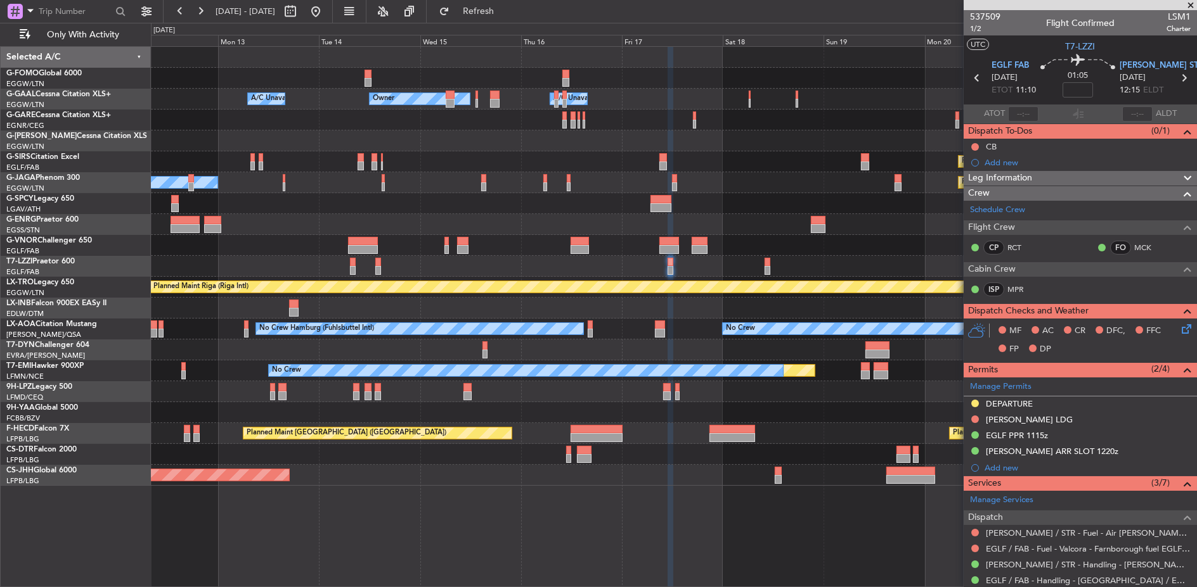
click at [457, 260] on div "A/C Unavailable [GEOGRAPHIC_DATA] ([GEOGRAPHIC_DATA])" at bounding box center [674, 266] width 1046 height 21
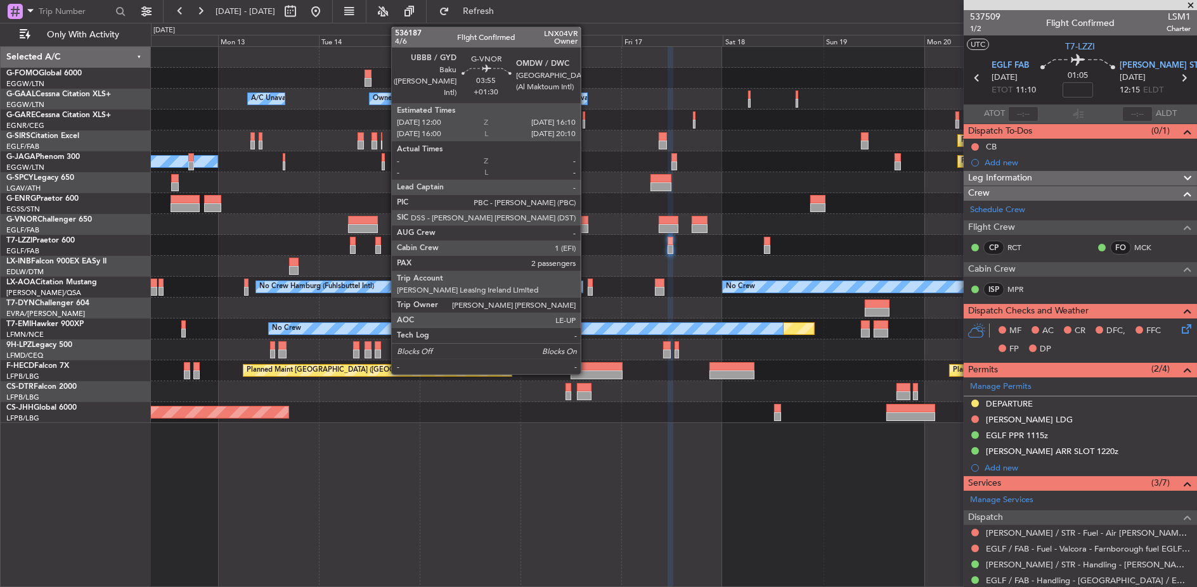
click at [1000, 215] on fb-app "[DATE] - [DATE] Refresh Quick Links Only With Activity Owner Owner A/C Unavaila…" at bounding box center [598, 299] width 1197 height 578
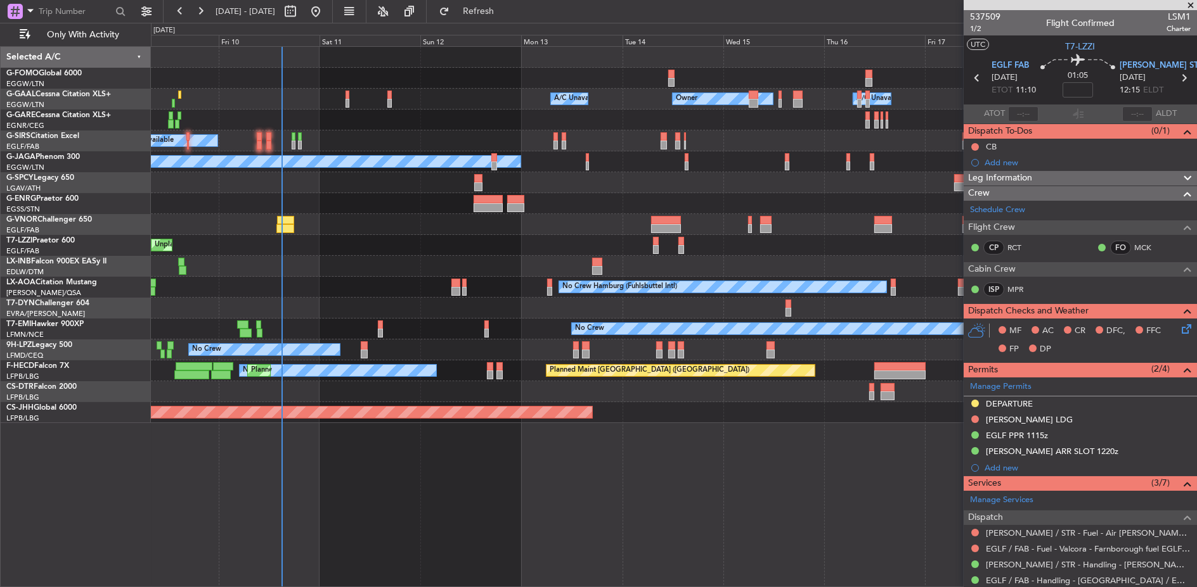
click at [697, 210] on div "Owner Owner A/C Unavailable A/C Unavailable A/C Unavailable Planned Maint [GEOG…" at bounding box center [674, 235] width 1046 height 376
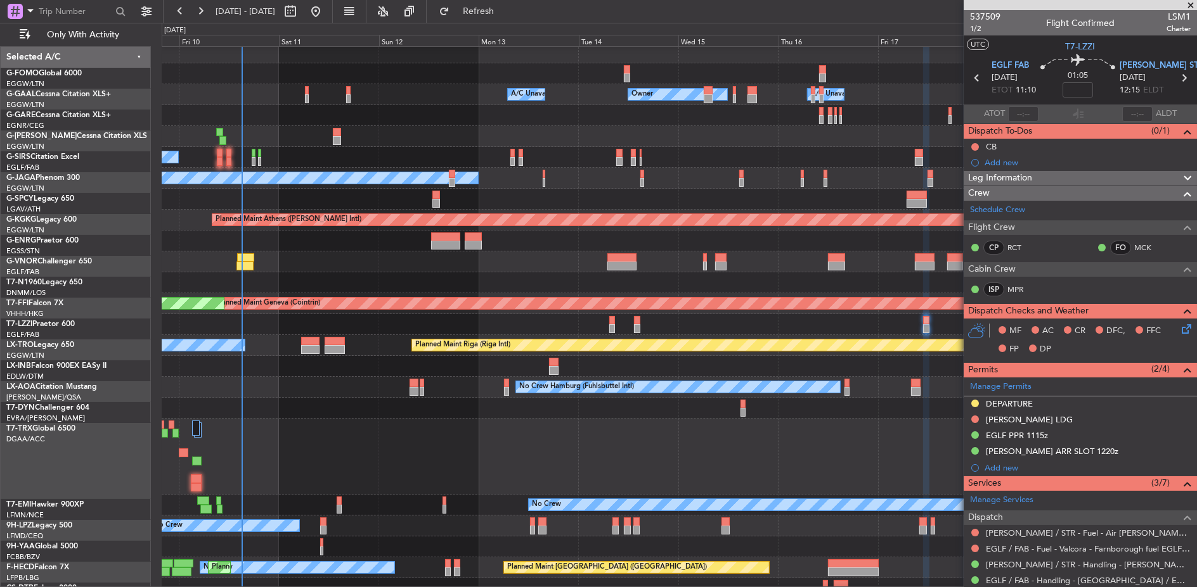
scroll to position [4, 0]
click at [296, 285] on div at bounding box center [679, 283] width 1034 height 21
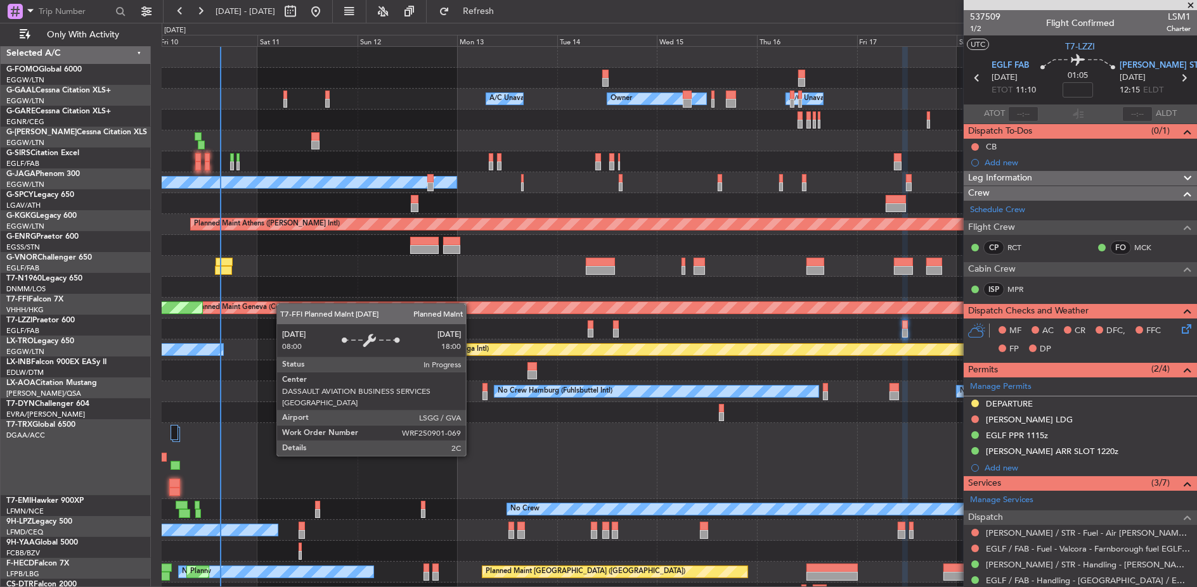
scroll to position [0, 0]
click at [277, 325] on div "Owner Owner A/C Unavailable A/C Unavailable Planned Maint [GEOGRAPHIC_DATA] ([G…" at bounding box center [679, 336] width 1035 height 578
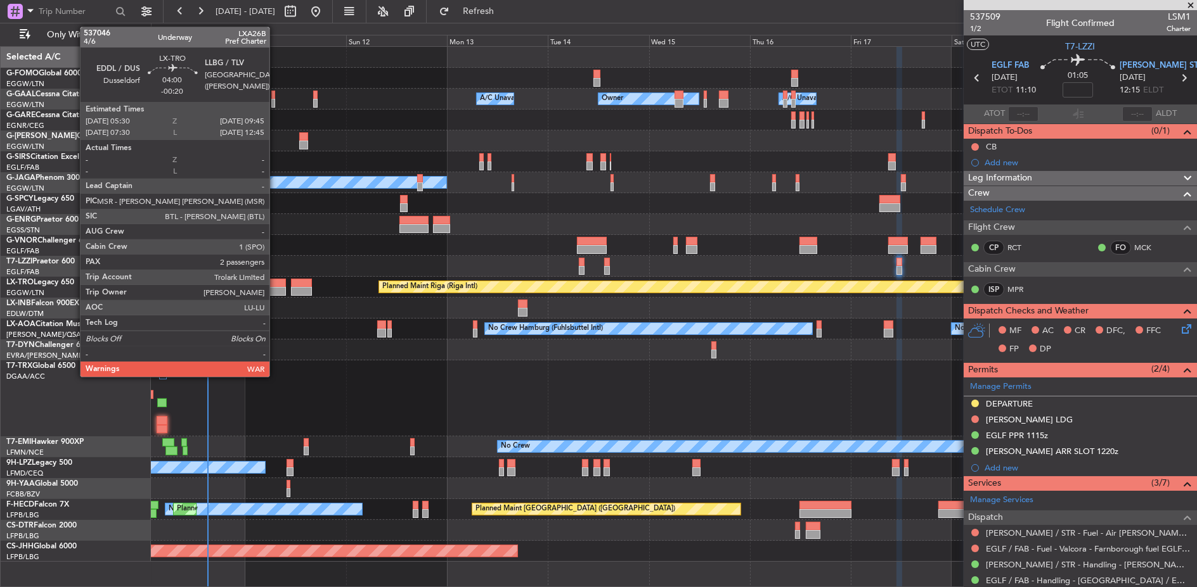
click at [276, 282] on div at bounding box center [276, 283] width 18 height 9
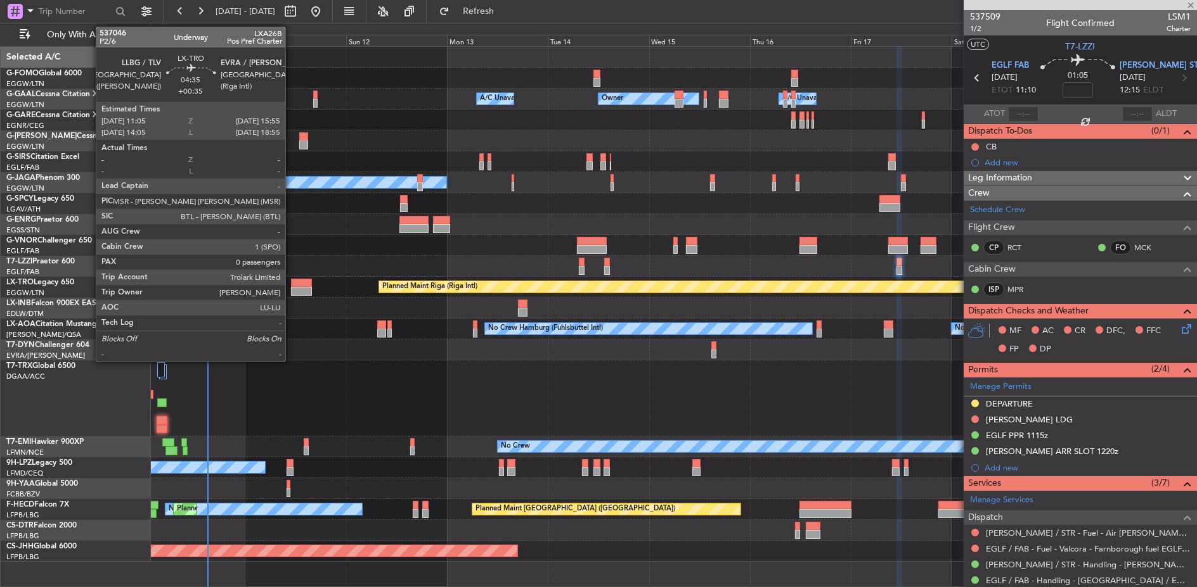
type input "-00:20"
type input "2"
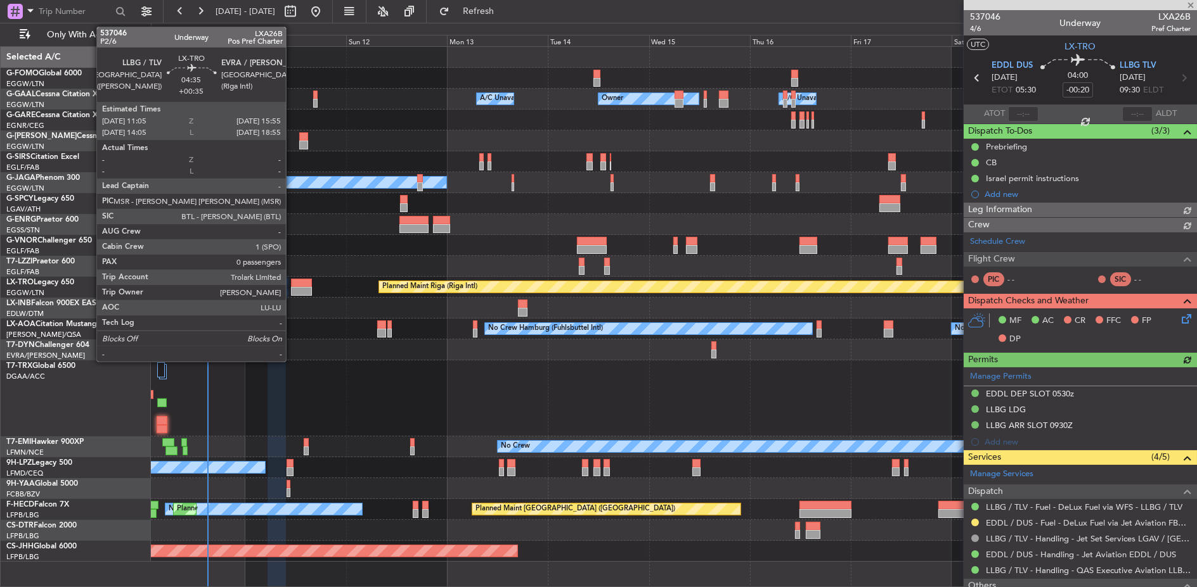
click at [292, 285] on div at bounding box center [301, 283] width 21 height 9
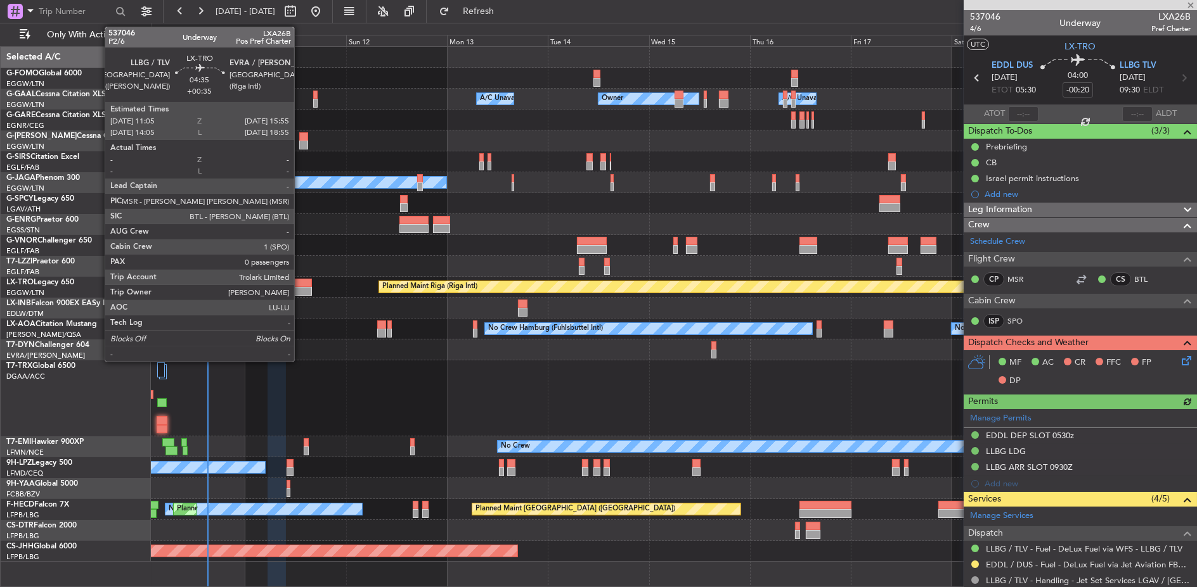
type input "+00:35"
type input "0"
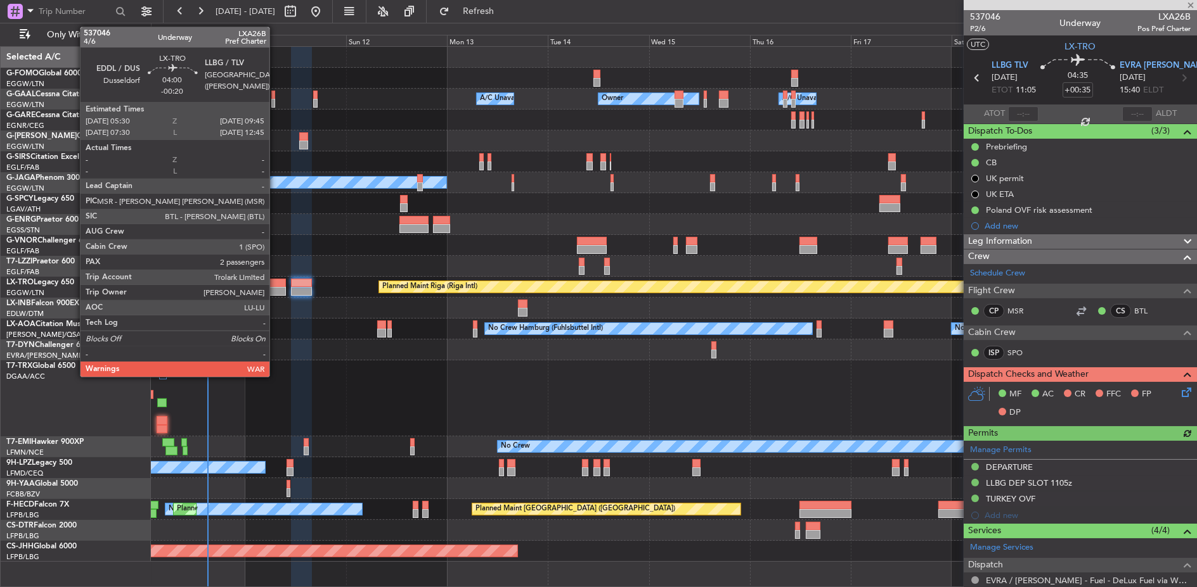
click at [278, 281] on div at bounding box center [276, 283] width 18 height 9
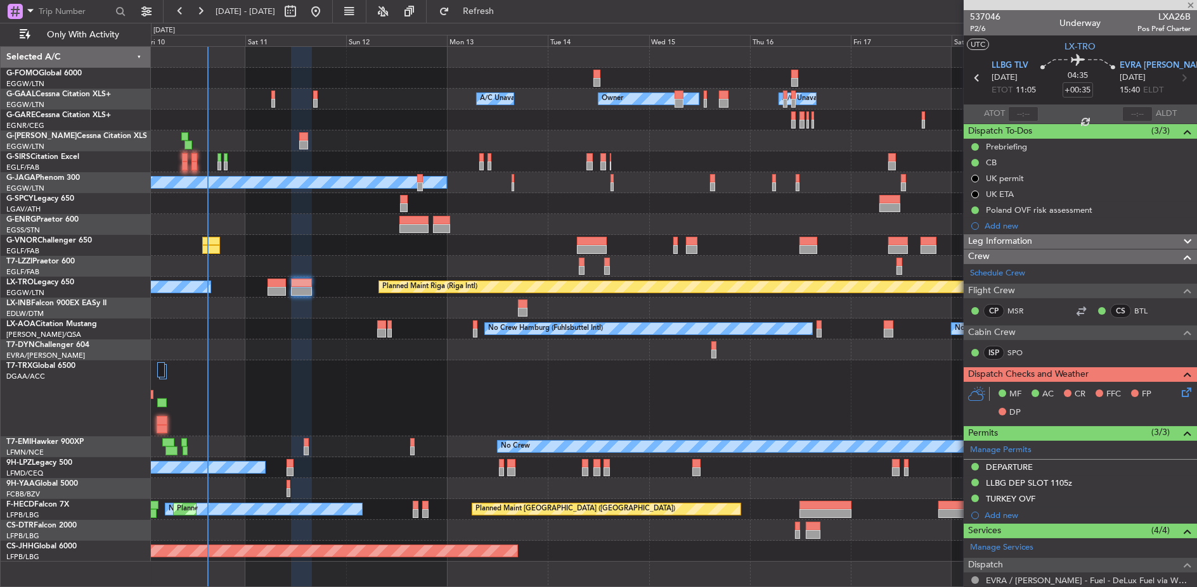
type input "-00:20"
type input "2"
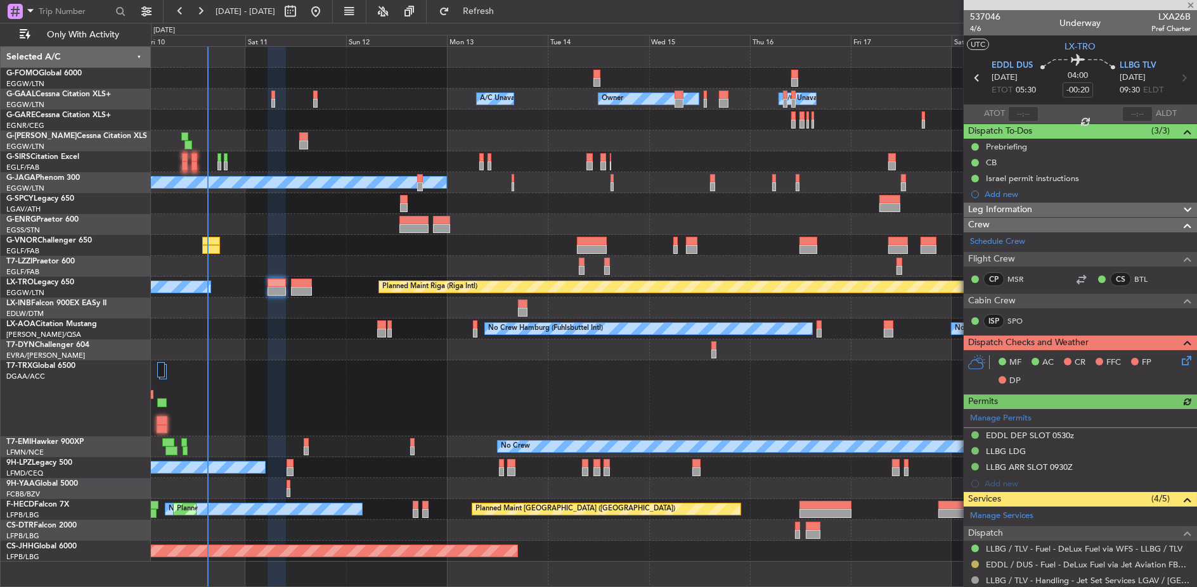
click at [976, 561] on button at bounding box center [975, 565] width 8 height 8
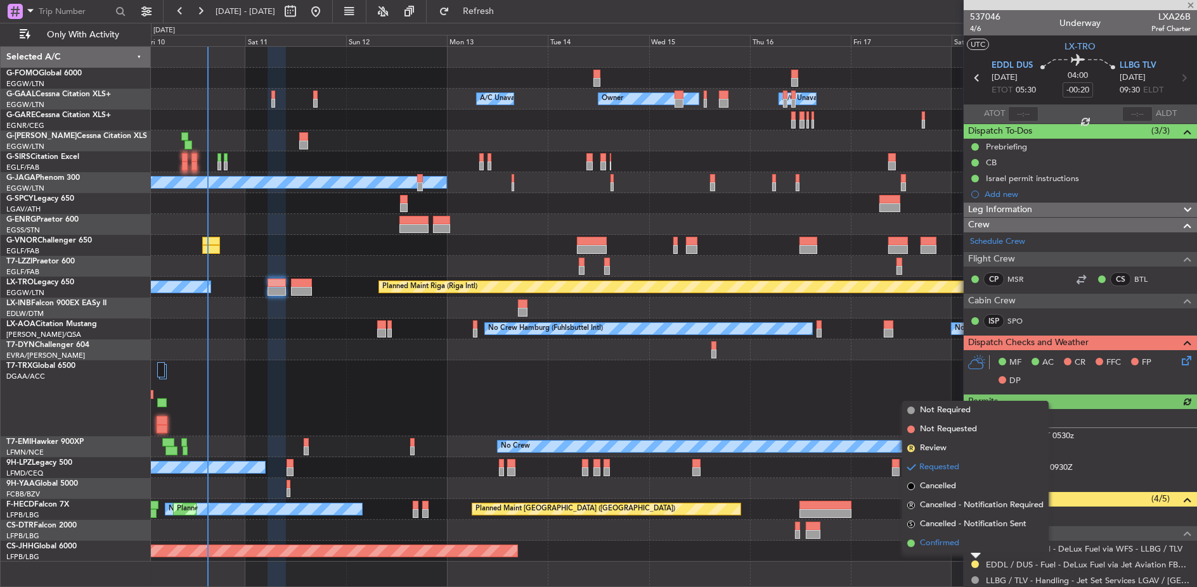
click at [973, 546] on li "Confirmed" at bounding box center [975, 543] width 146 height 19
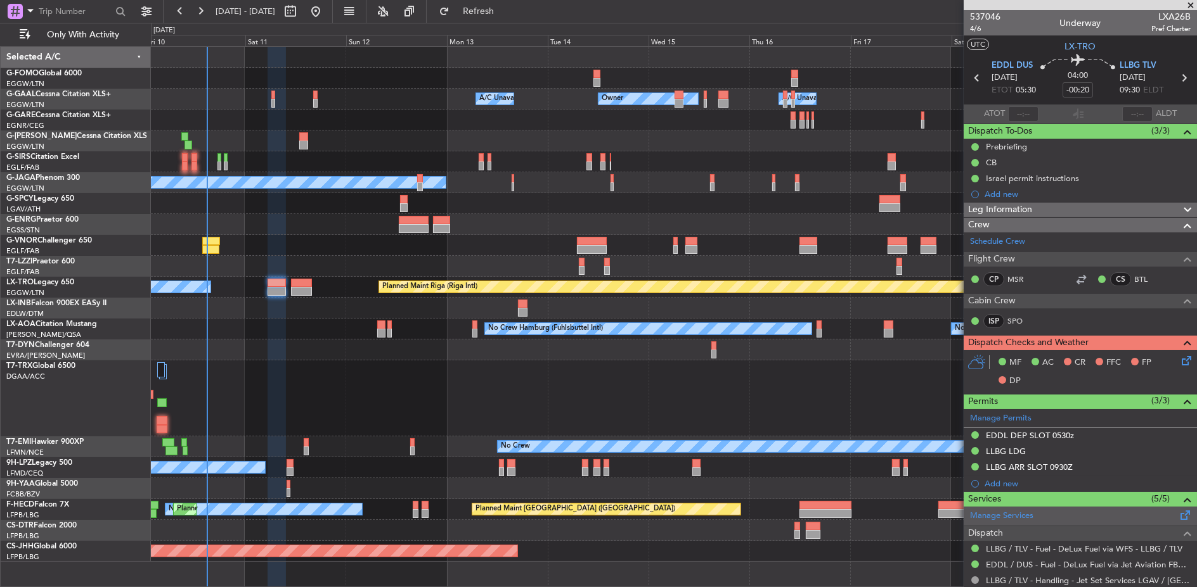
scroll to position [185, 0]
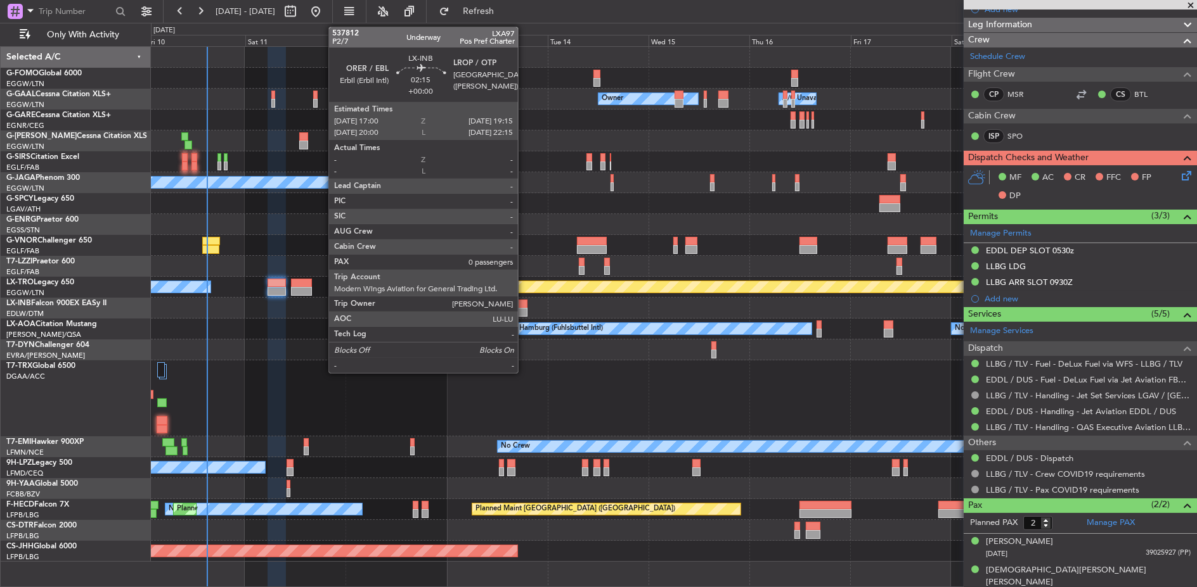
click at [524, 304] on div at bounding box center [523, 304] width 10 height 9
type input "0"
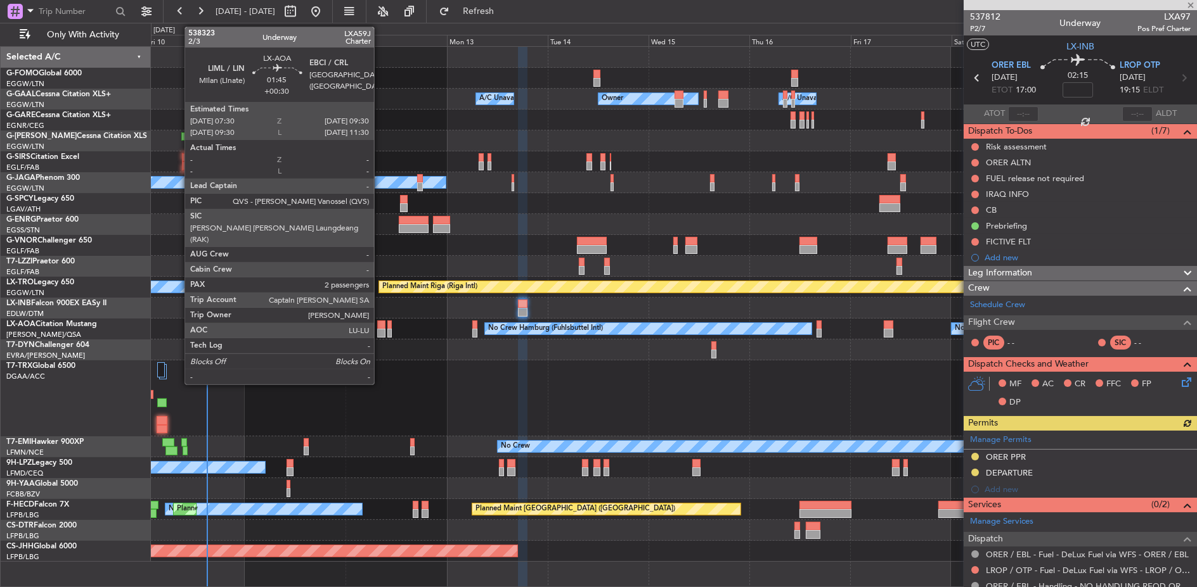
click at [380, 323] on div at bounding box center [381, 325] width 9 height 9
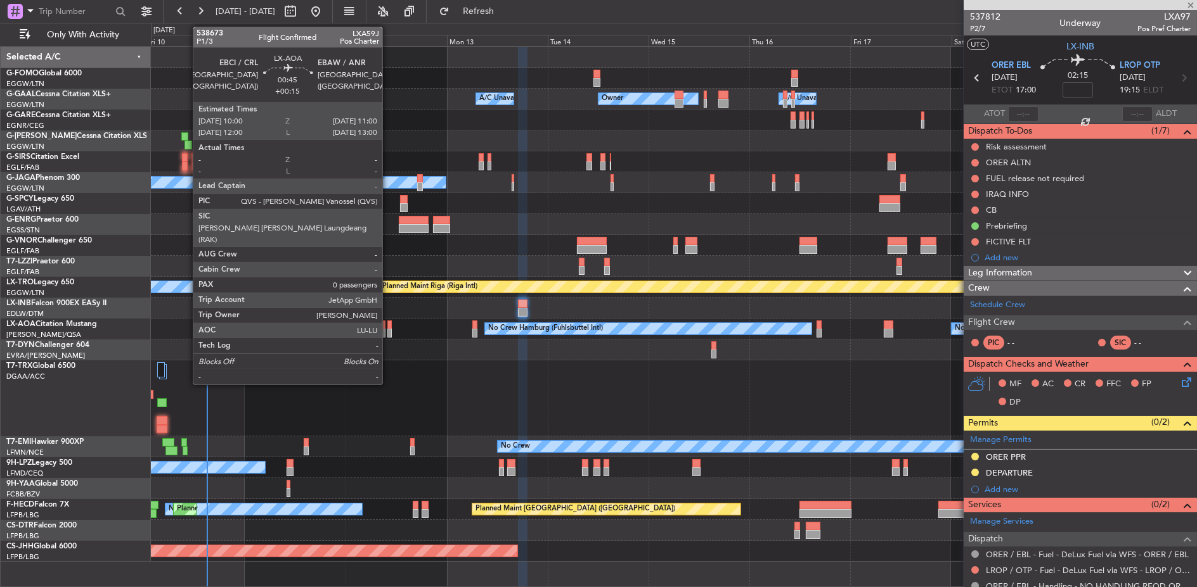
type input "+00:30"
type input "2"
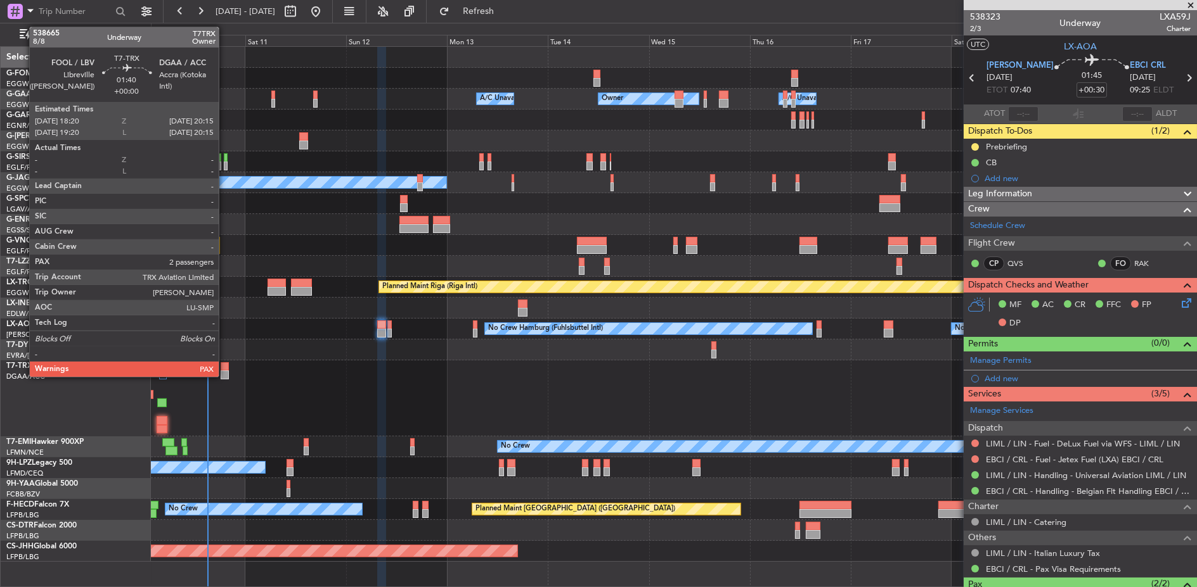
click at [225, 368] on div at bounding box center [225, 367] width 8 height 9
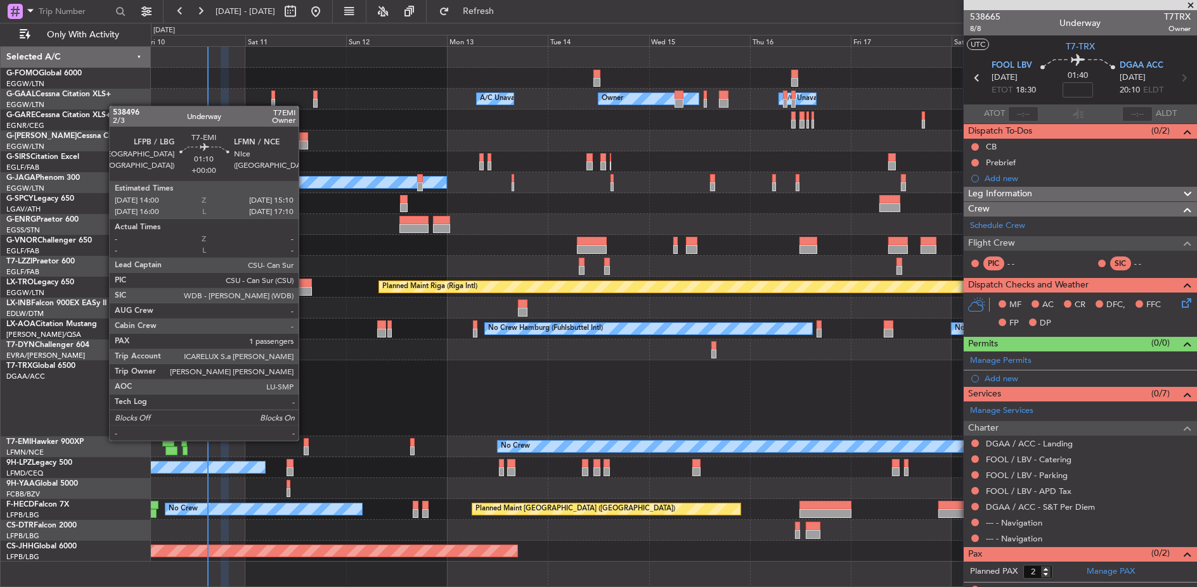
click at [305, 440] on div at bounding box center [306, 443] width 5 height 9
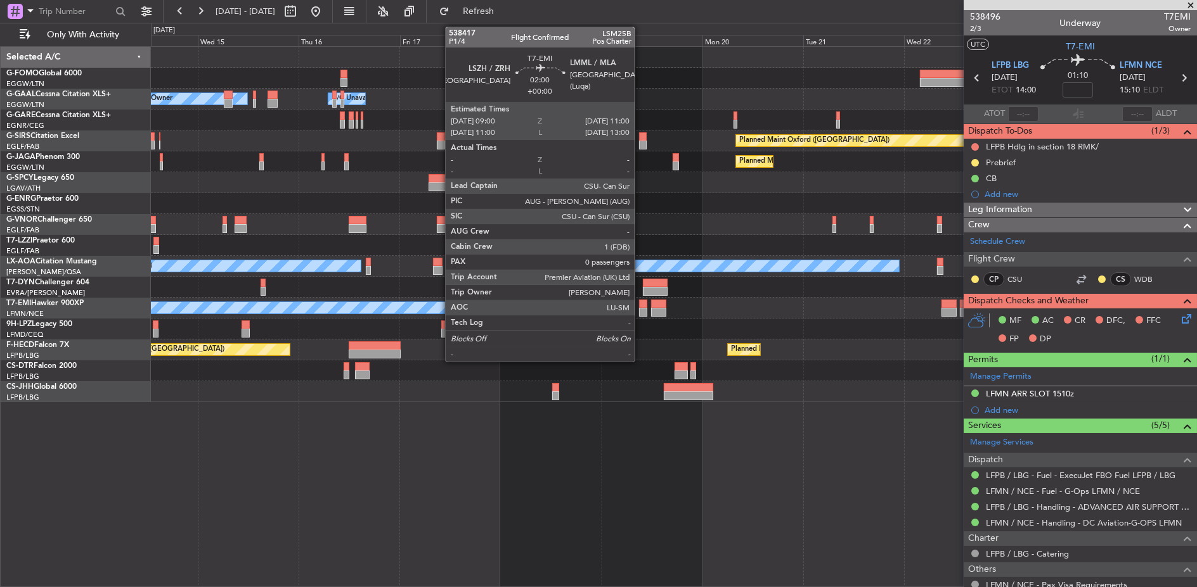
click at [641, 311] on div at bounding box center [643, 312] width 9 height 9
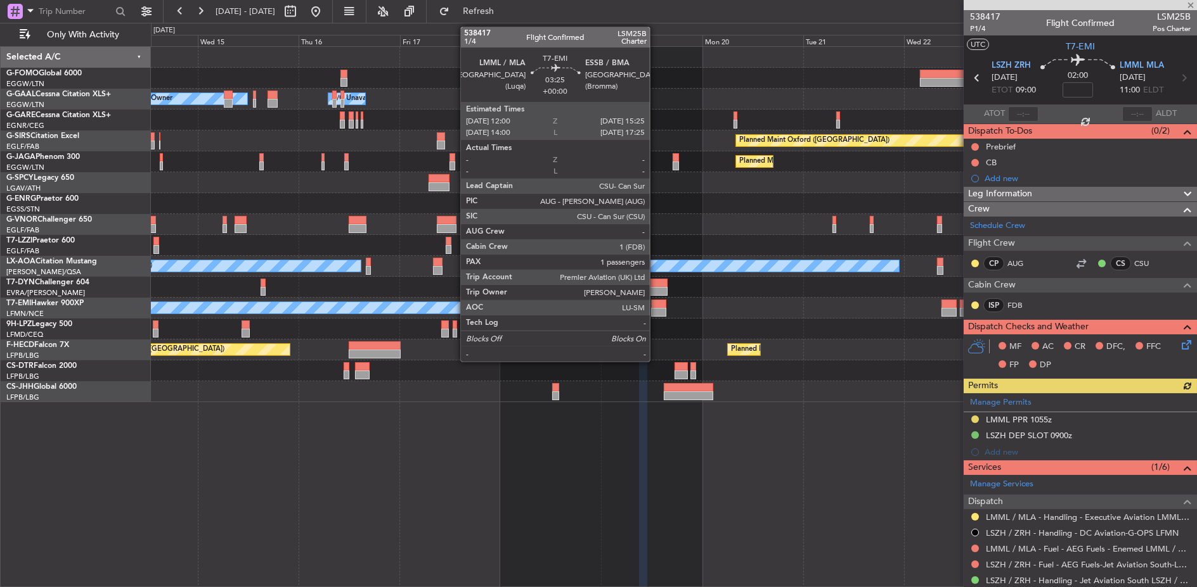
click at [657, 308] on div at bounding box center [658, 312] width 15 height 9
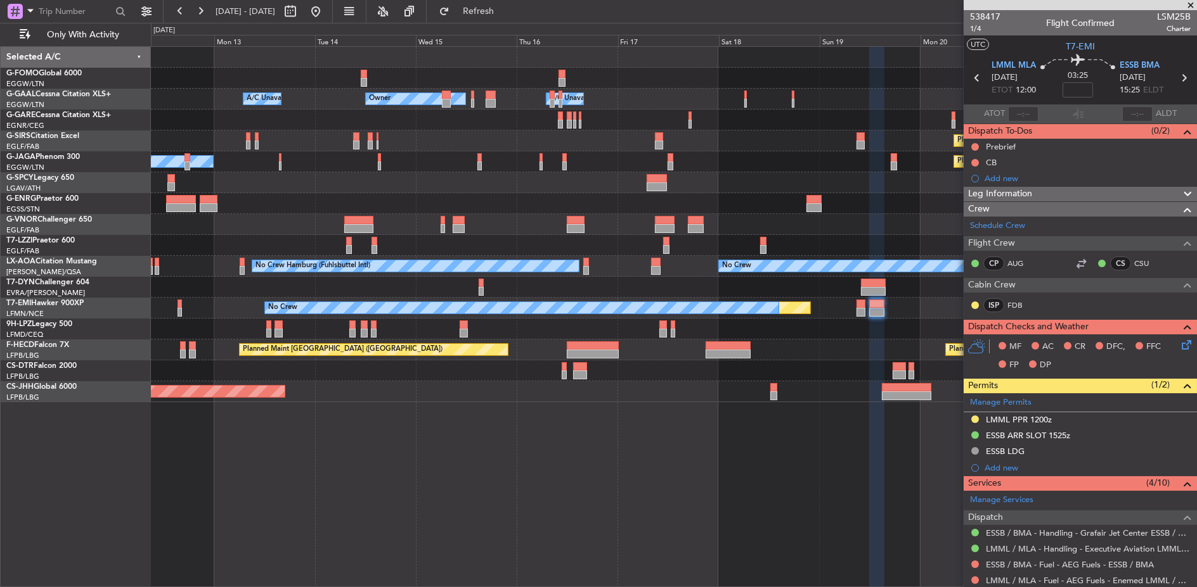
click at [685, 278] on div "Owner Owner A/C Unavailable A/C Unavailable Owner Planned Maint [GEOGRAPHIC_DAT…" at bounding box center [673, 225] width 1045 height 356
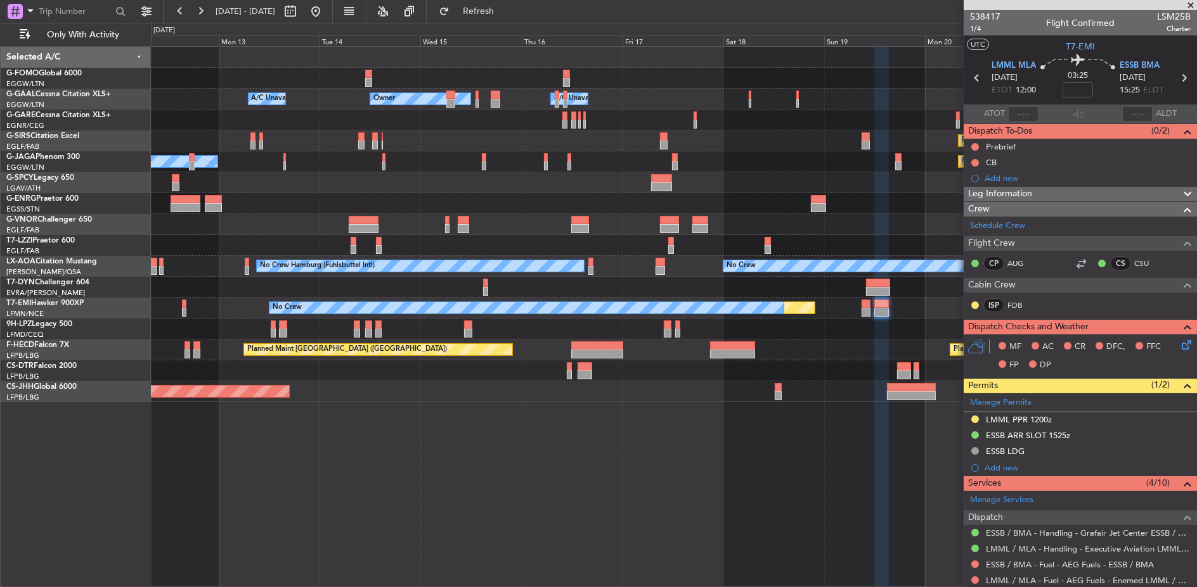
click at [672, 267] on div "No Crew No Crew Hamburg (Fuhlsbuttel Intl)" at bounding box center [674, 266] width 1046 height 21
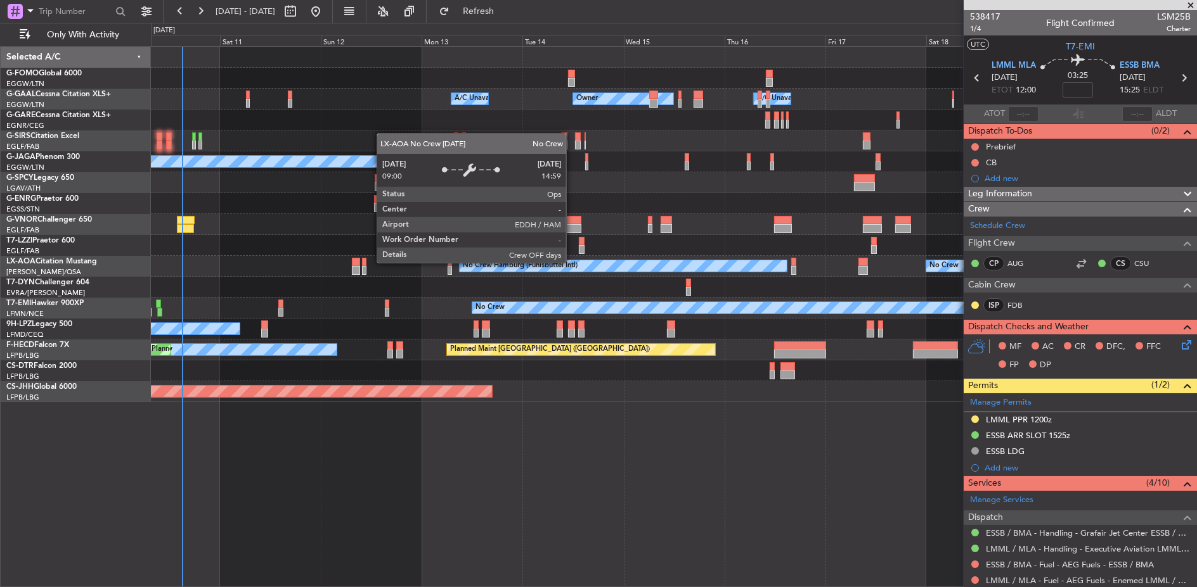
click at [676, 266] on div "No Crew Hamburg (Fuhlsbuttel Intl)" at bounding box center [622, 265] width 327 height 11
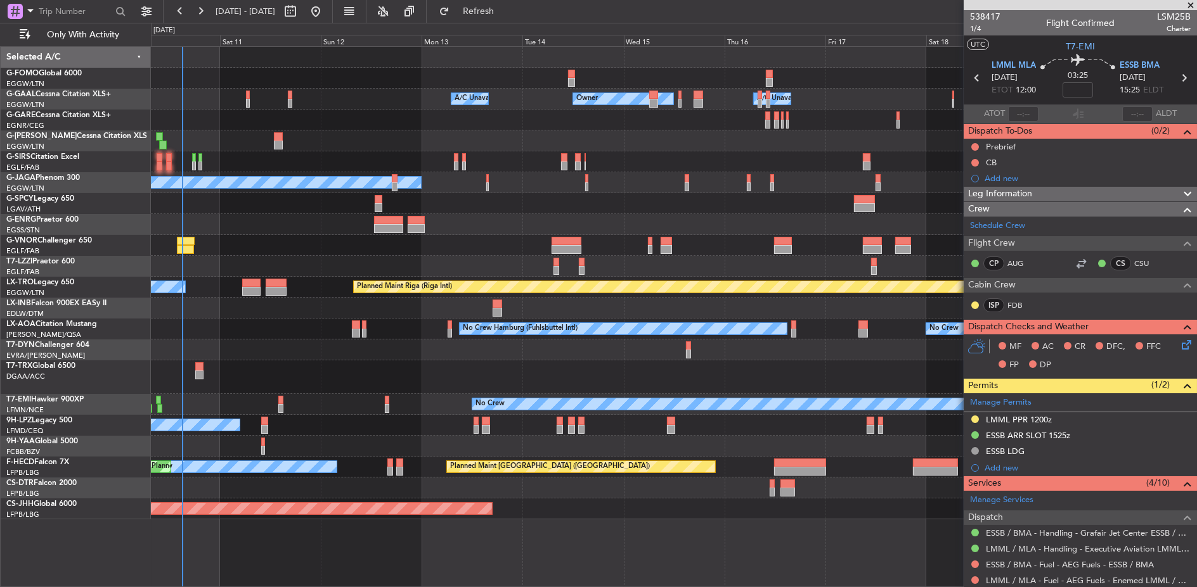
click at [257, 420] on div "No Crew [GEOGRAPHIC_DATA] ([GEOGRAPHIC_DATA])" at bounding box center [674, 425] width 1046 height 21
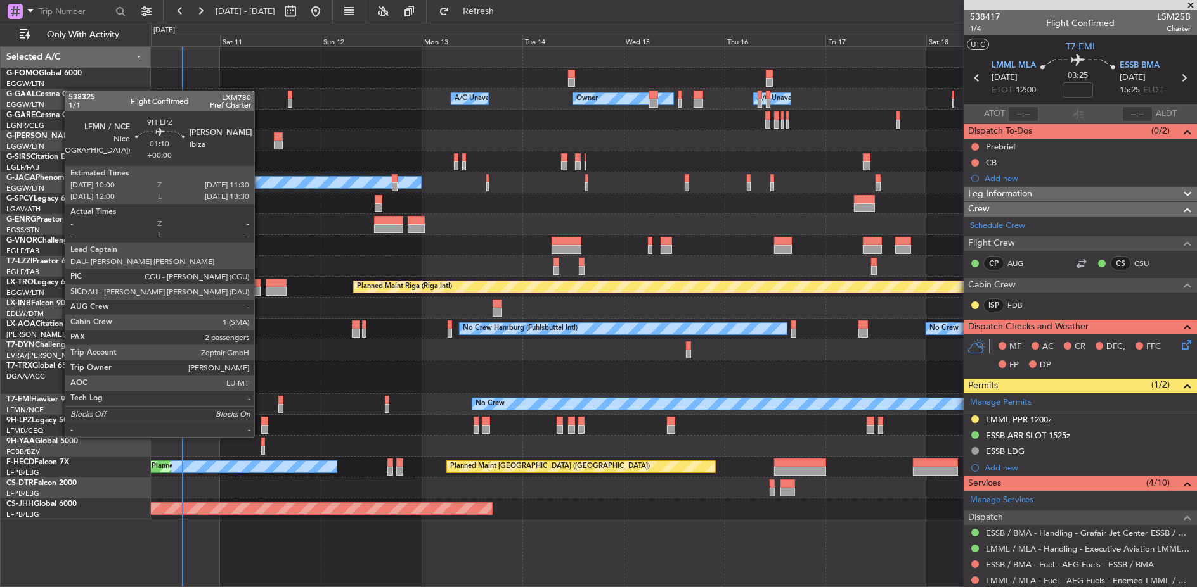
click at [261, 425] on div at bounding box center [264, 429] width 6 height 9
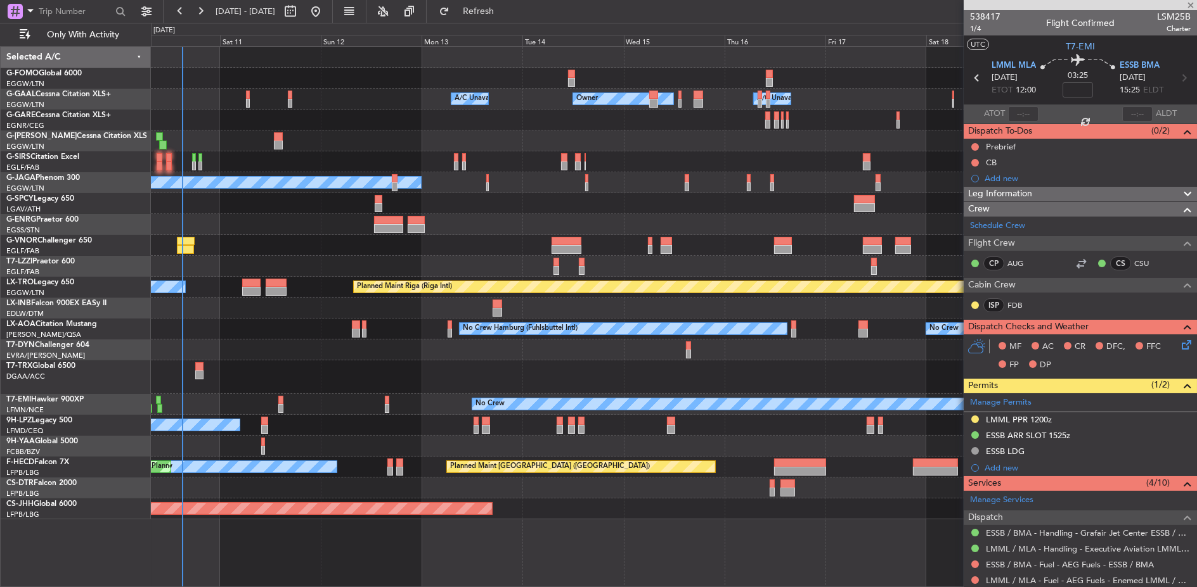
type input "2"
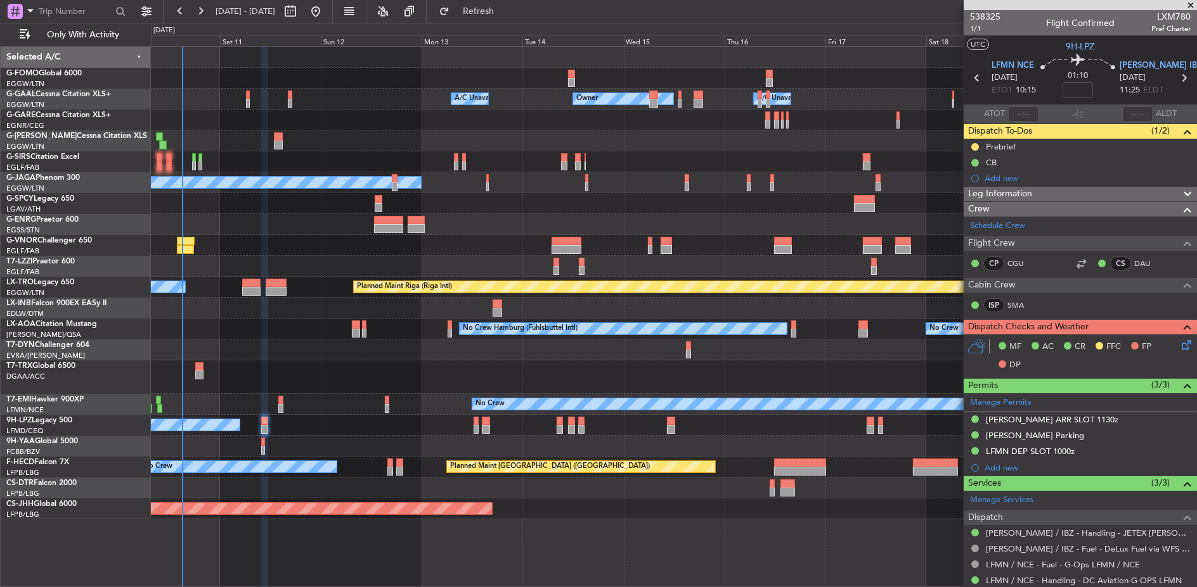
click at [264, 449] on div at bounding box center [262, 450] width 3 height 9
type input "-00:05"
type input "13"
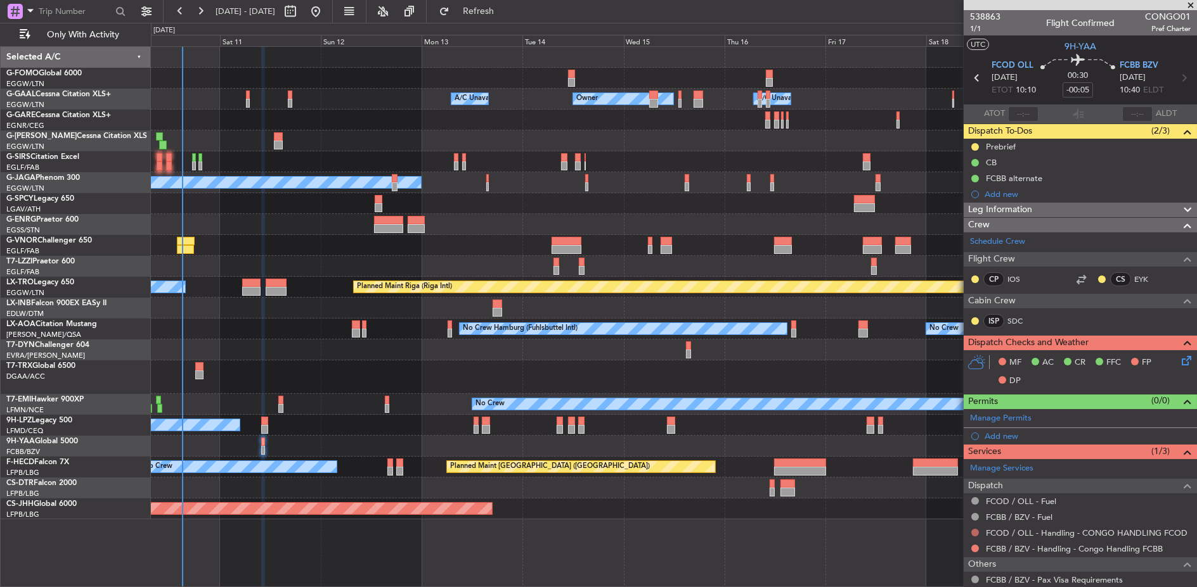
click at [975, 529] on button at bounding box center [975, 533] width 8 height 8
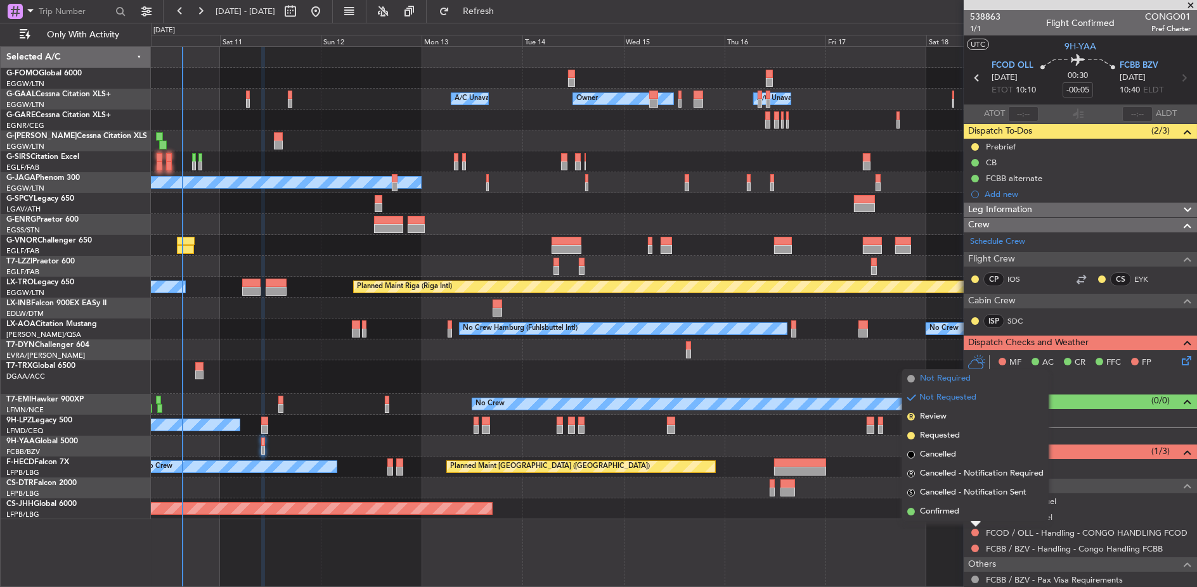
click at [948, 383] on span "Not Required" at bounding box center [945, 379] width 51 height 13
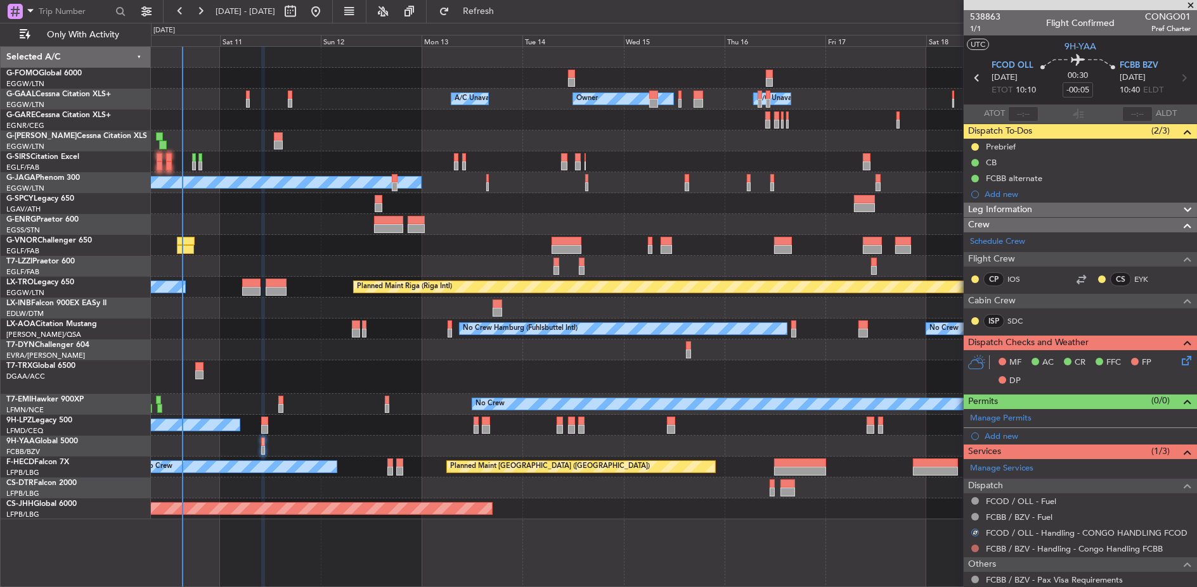
click at [976, 545] on button at bounding box center [975, 549] width 8 height 8
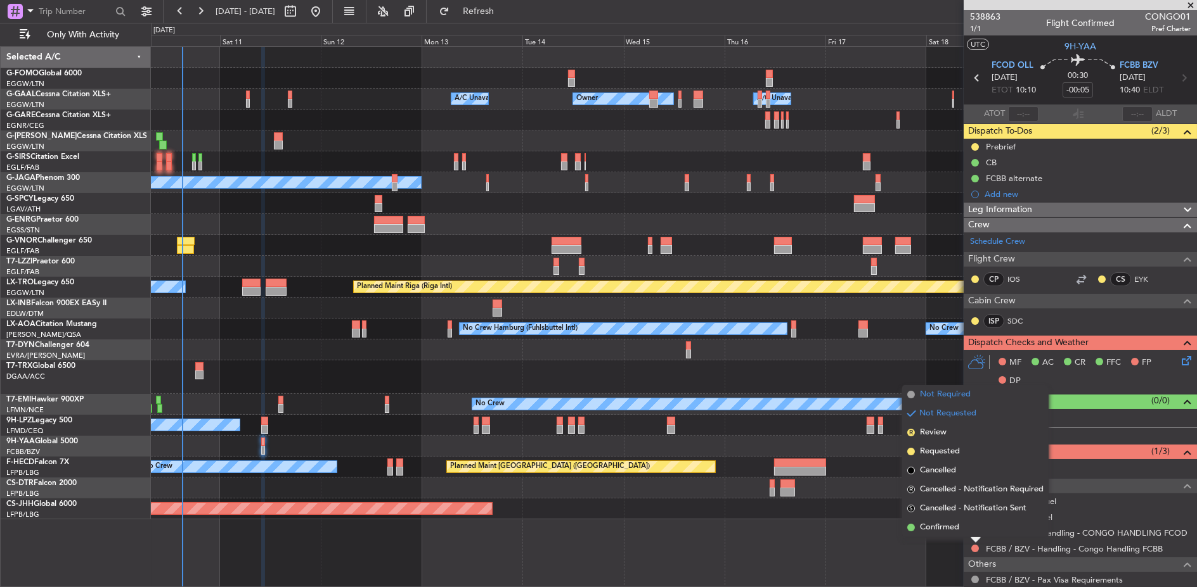
click at [959, 396] on span "Not Required" at bounding box center [945, 394] width 51 height 13
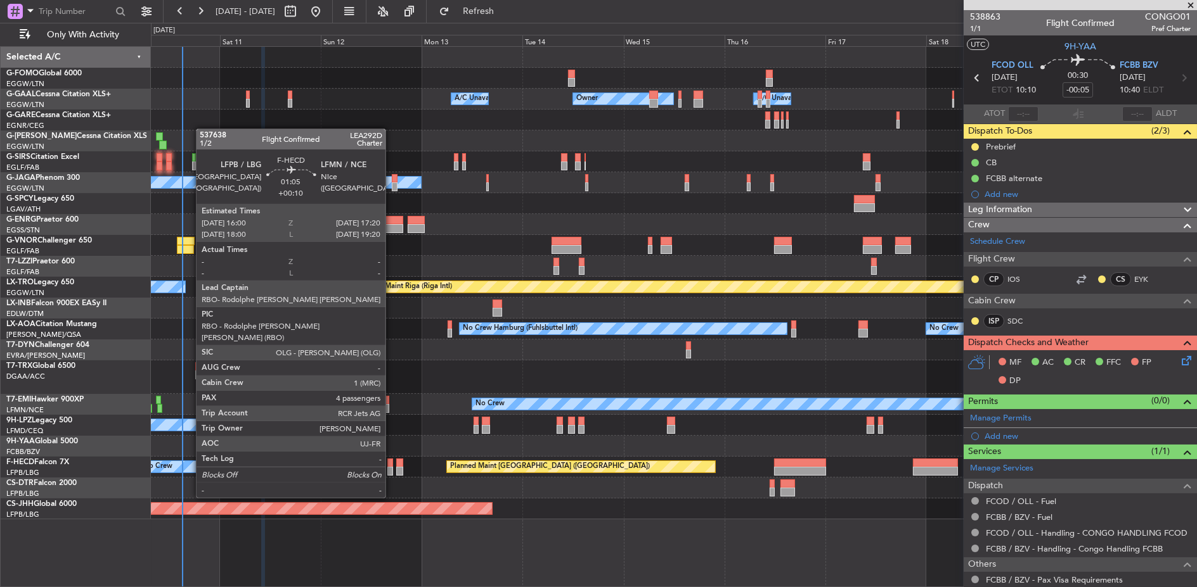
click at [392, 463] on div at bounding box center [390, 463] width 6 height 9
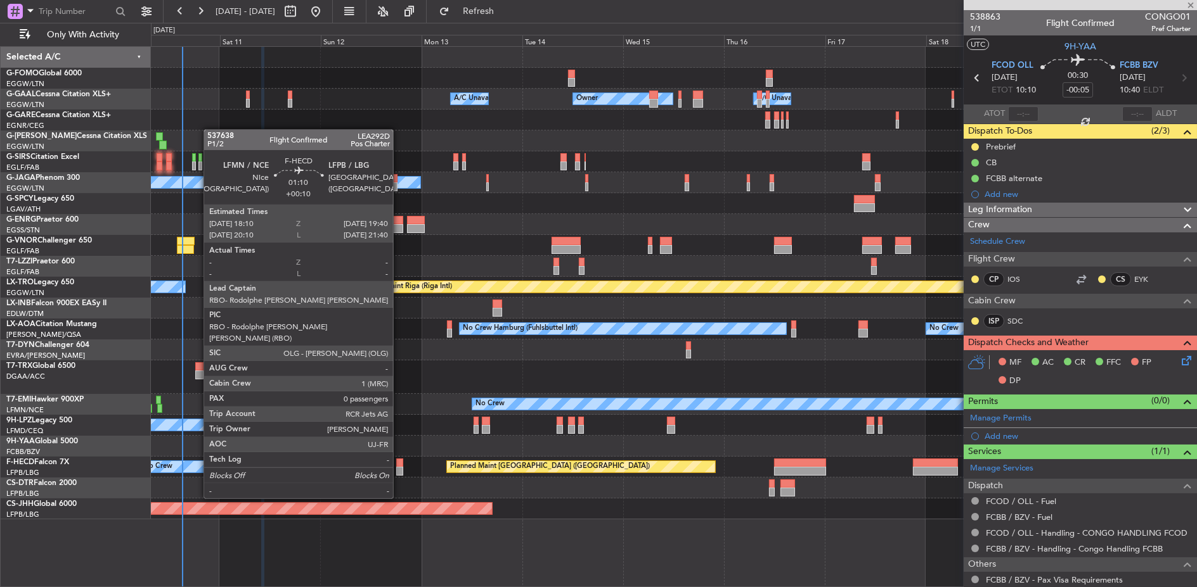
type input "+00:10"
type input "4"
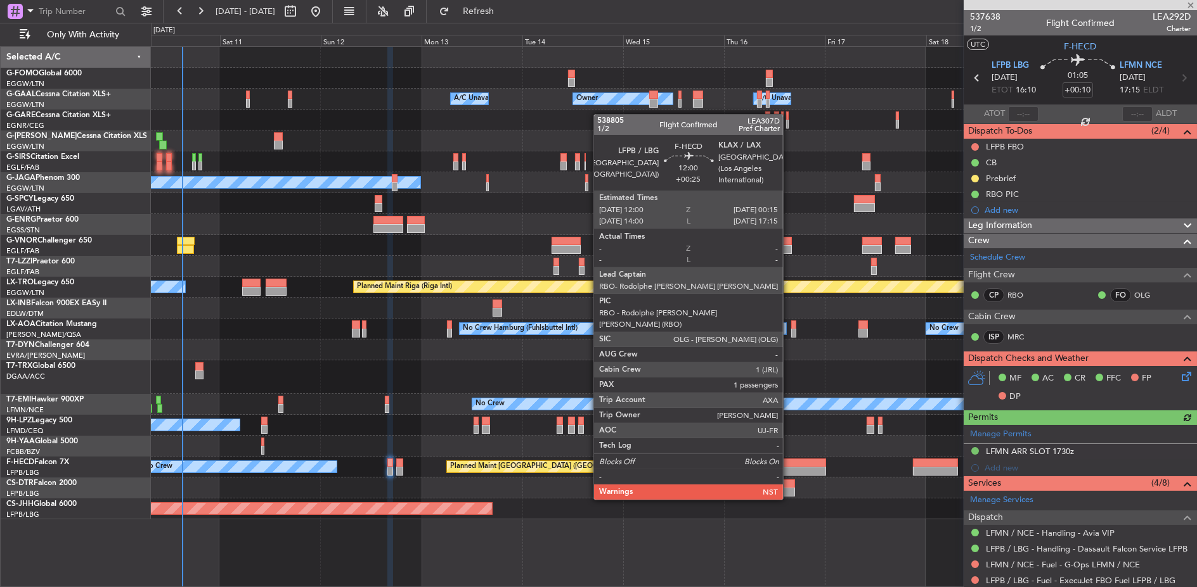
click at [789, 465] on div at bounding box center [800, 463] width 52 height 9
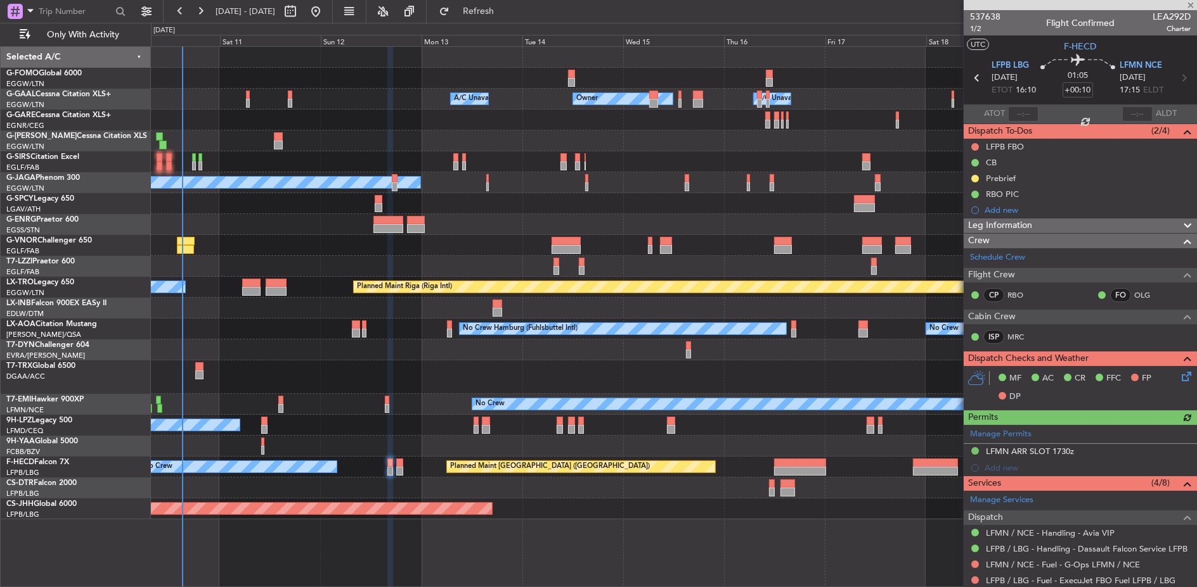
type input "+00:25"
type input "1"
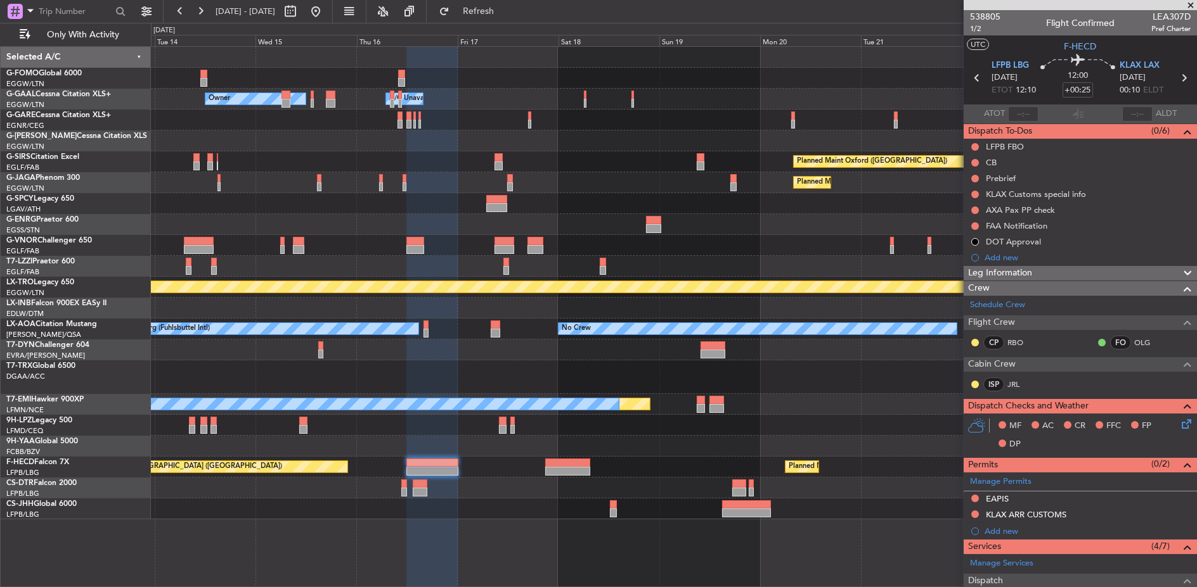
click at [475, 442] on div "Owner Owner A/C Unavailable A/C Unavailable Owner Planned Maint [GEOGRAPHIC_DAT…" at bounding box center [673, 283] width 1045 height 473
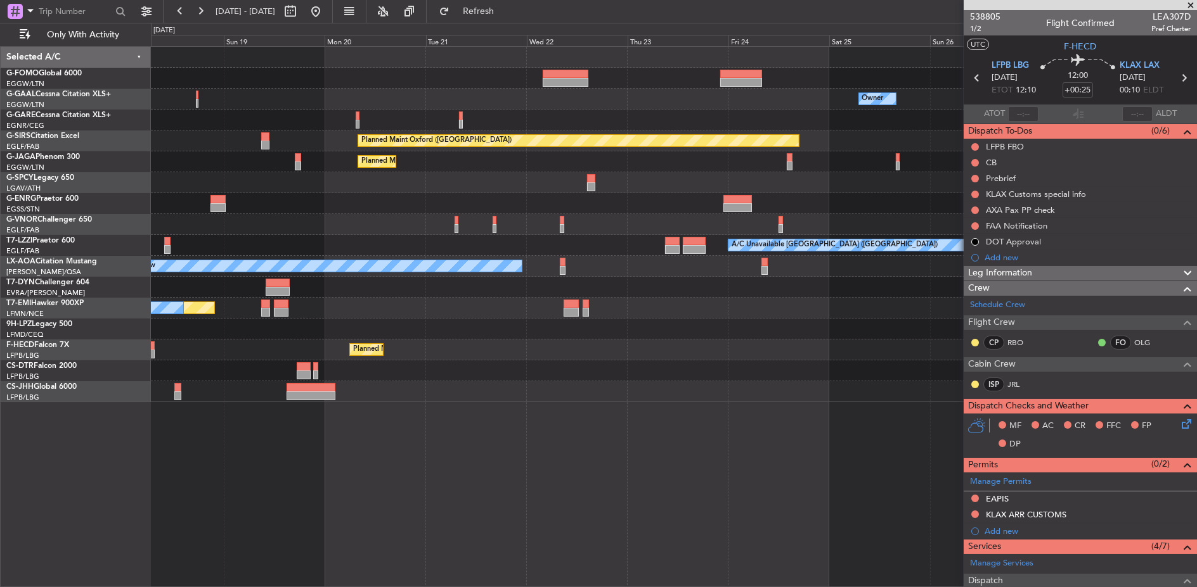
click at [299, 358] on div "Planned Maint [GEOGRAPHIC_DATA] ([GEOGRAPHIC_DATA]) Planned Maint [GEOGRAPHIC_D…" at bounding box center [673, 350] width 1045 height 21
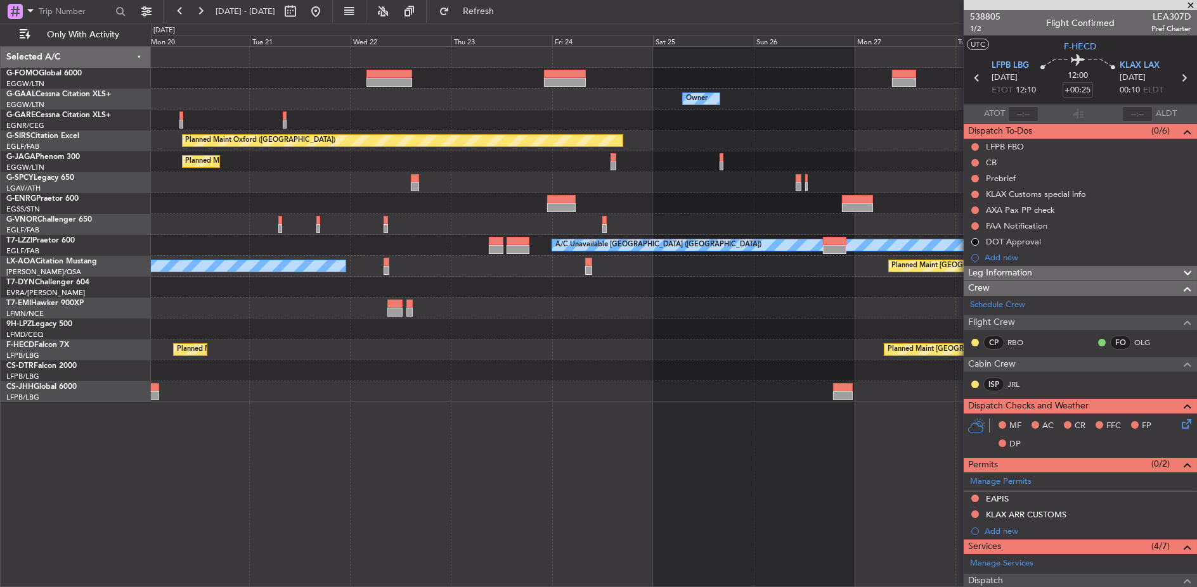
click at [0, 368] on html "[DATE] - [DATE] Refresh Quick Links Only With Activity Owner Owner Planned Main…" at bounding box center [598, 293] width 1197 height 587
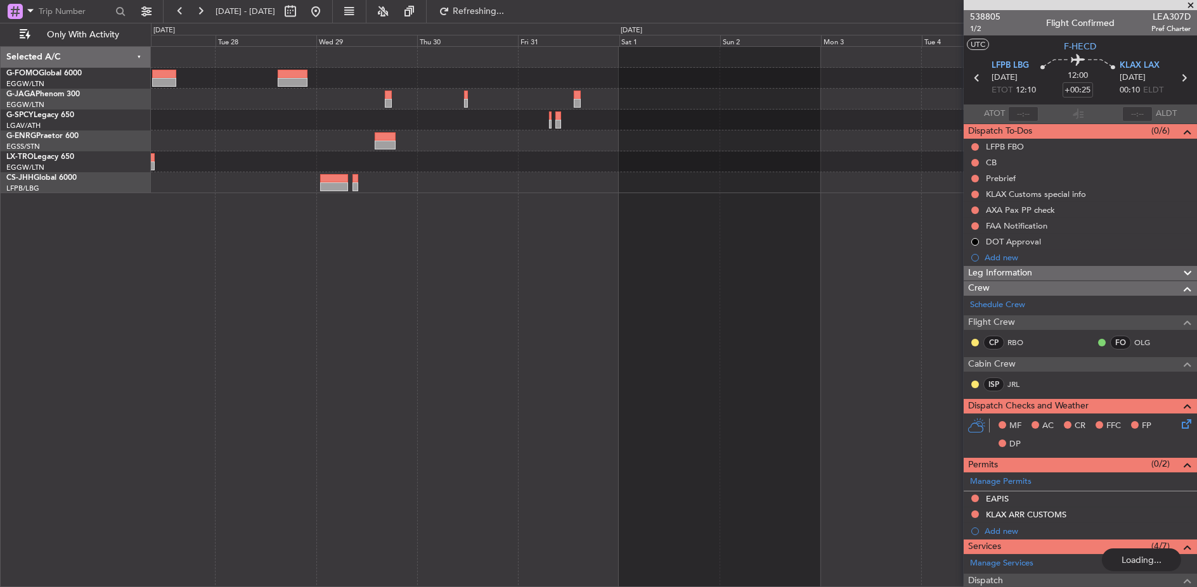
click at [527, 302] on div "Planned Maint Riga (Riga Intl)" at bounding box center [674, 317] width 1046 height 542
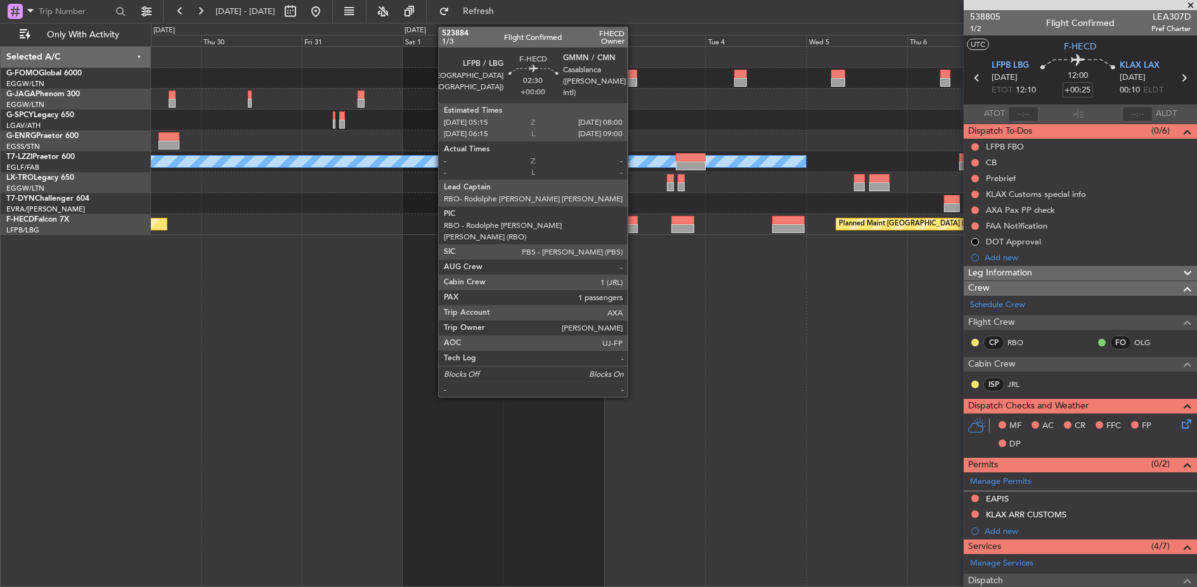
click at [634, 220] on div at bounding box center [632, 220] width 12 height 9
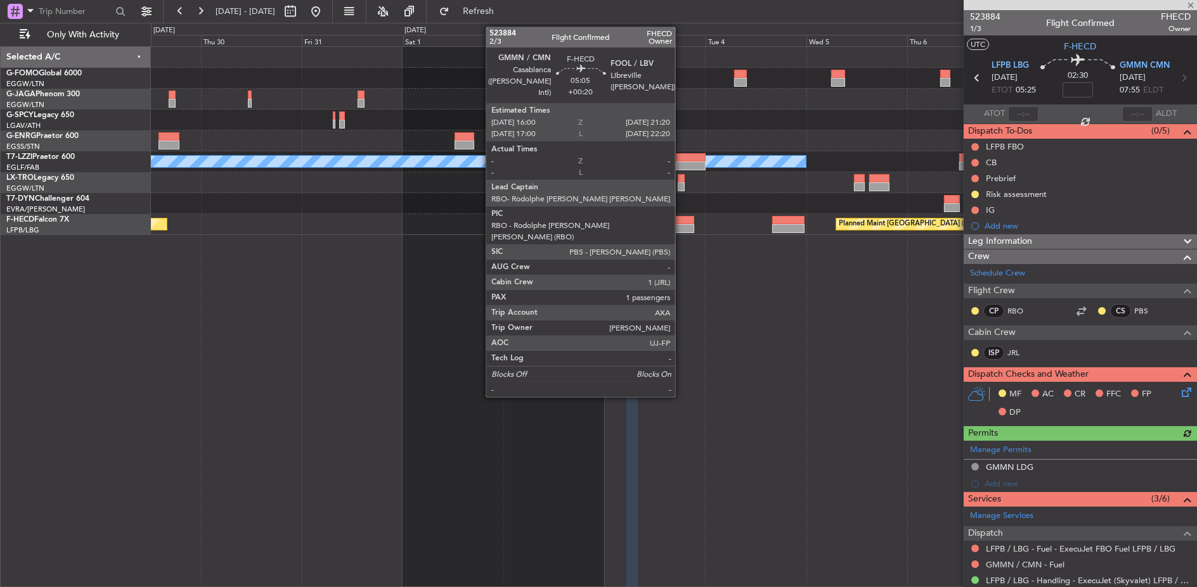
click at [682, 219] on div at bounding box center [682, 220] width 23 height 9
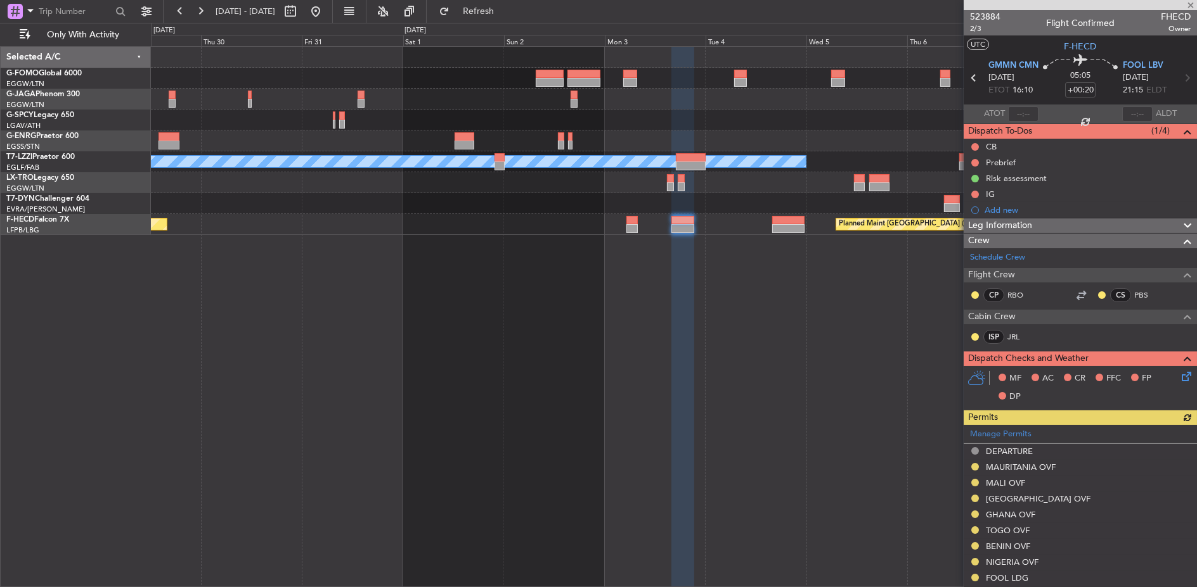
scroll to position [220, 0]
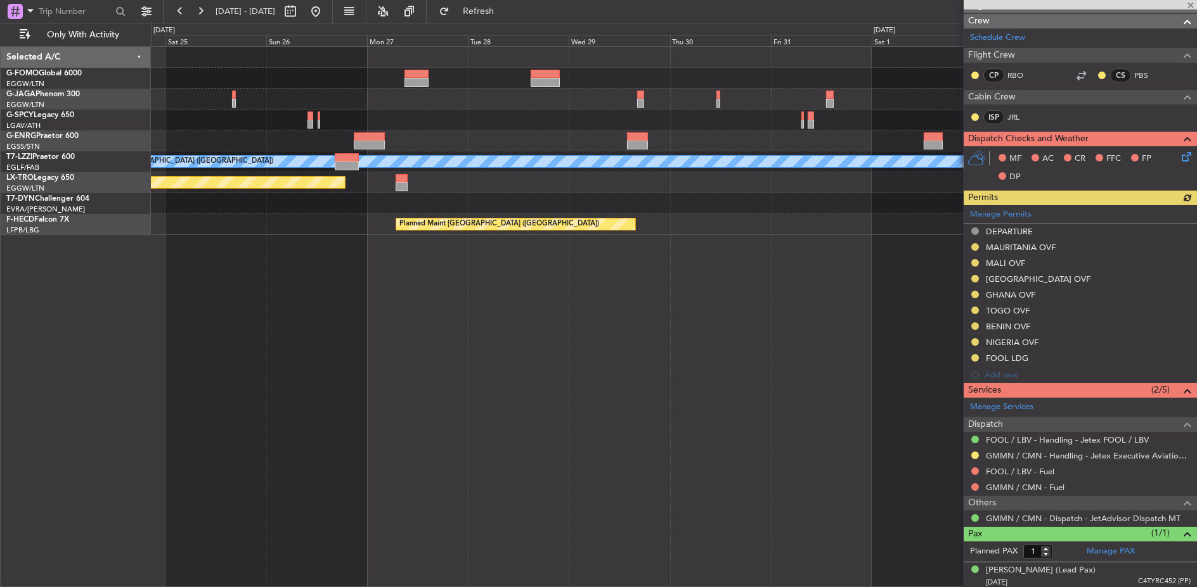
click at [1060, 228] on fb-app "[DATE] - [DATE] Refresh Quick Links Only With Activity A/C Unavailable [GEOGRAP…" at bounding box center [598, 299] width 1197 height 578
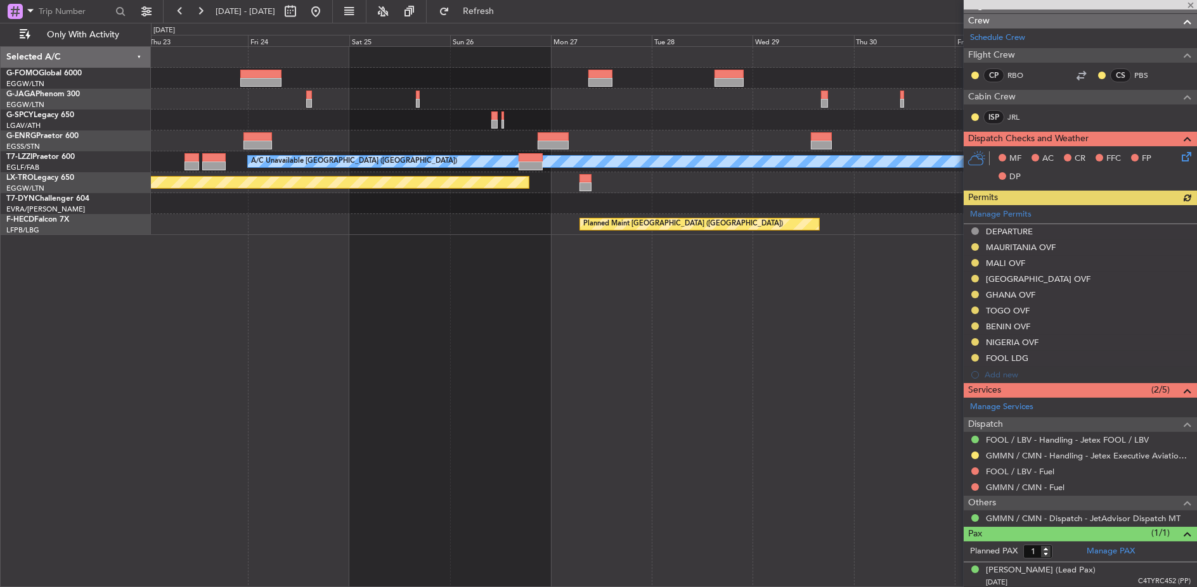
click at [819, 227] on div "Planned Maint [GEOGRAPHIC_DATA] ([GEOGRAPHIC_DATA])" at bounding box center [699, 224] width 239 height 11
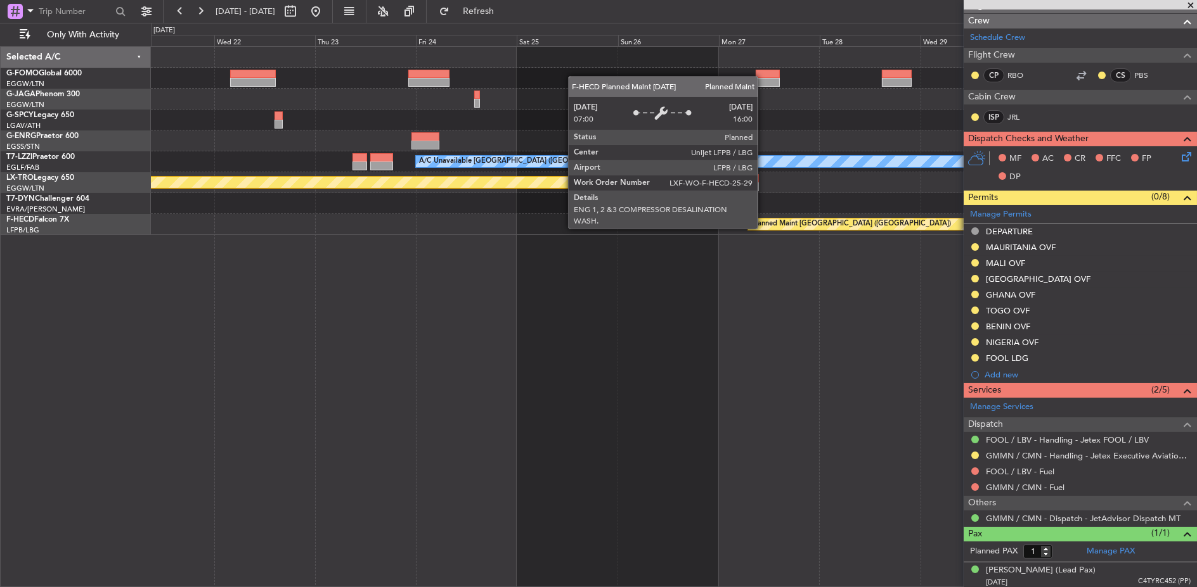
click at [973, 226] on fb-app "[DATE] - [DATE] Refresh Quick Links Only With Activity Planned Maint [GEOGRAPHI…" at bounding box center [598, 299] width 1197 height 578
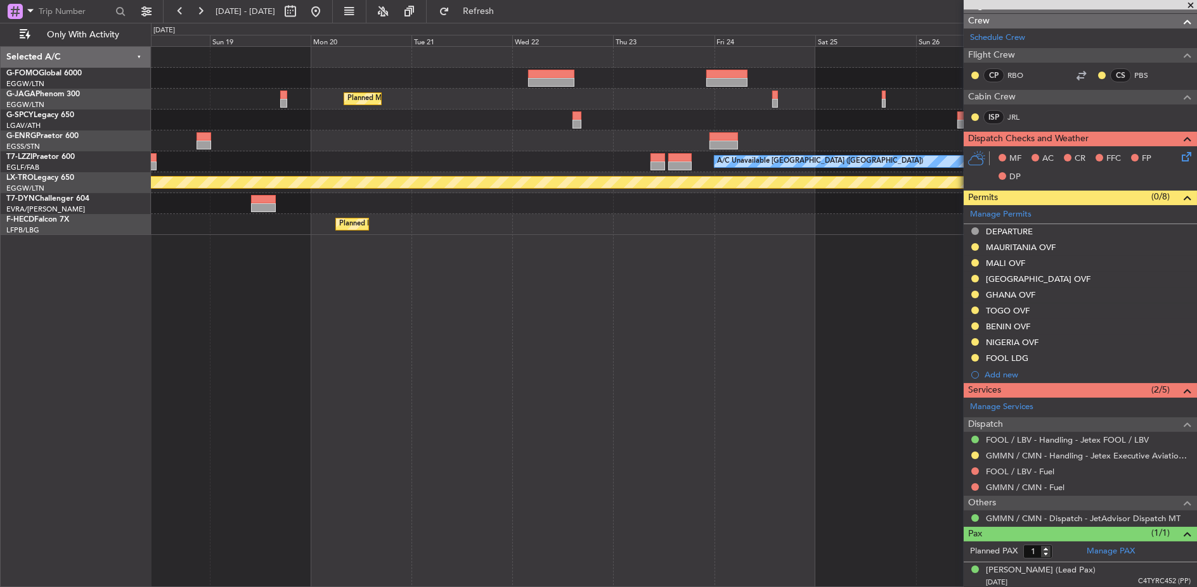
click at [809, 247] on div "Planned Maint [GEOGRAPHIC_DATA] ([GEOGRAPHIC_DATA]) A/C Unavailable [GEOGRAPHIC…" at bounding box center [674, 317] width 1046 height 542
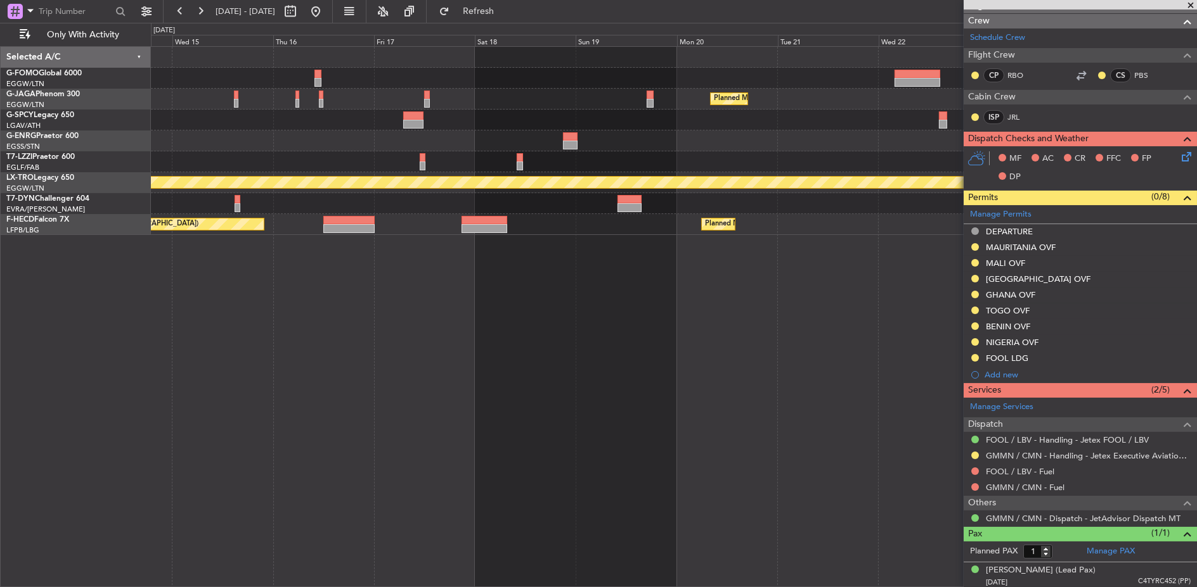
click at [861, 247] on div "Planned Maint [GEOGRAPHIC_DATA] ([GEOGRAPHIC_DATA]) No Crew A/C Unavailable [GE…" at bounding box center [674, 317] width 1046 height 542
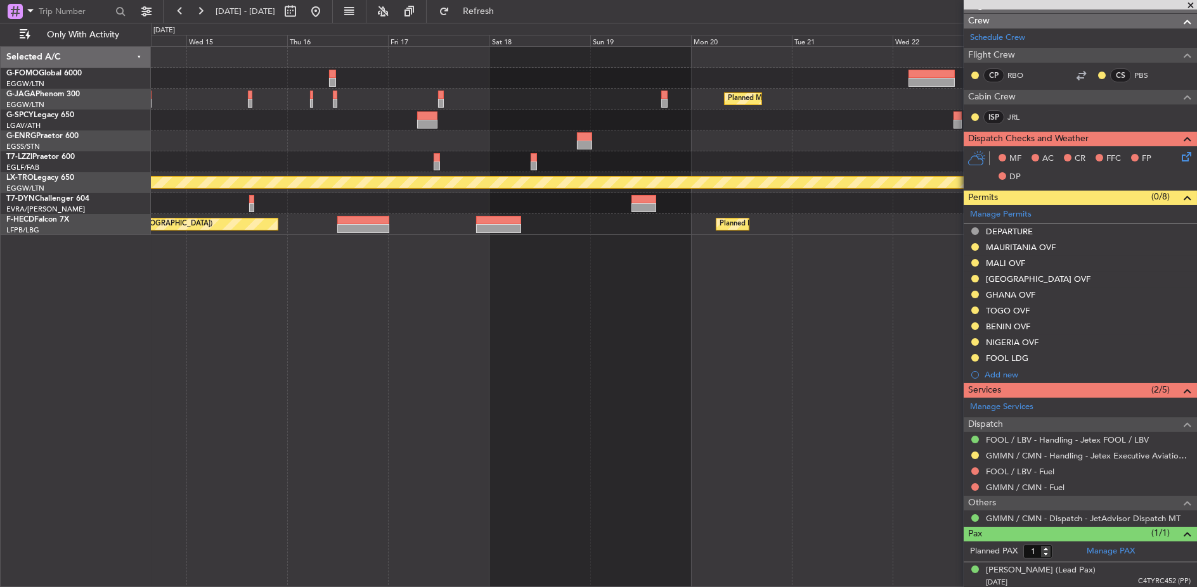
click at [829, 248] on div "Planned Maint [GEOGRAPHIC_DATA] ([GEOGRAPHIC_DATA]) No Crew A/C Unavailable [GE…" at bounding box center [674, 317] width 1046 height 542
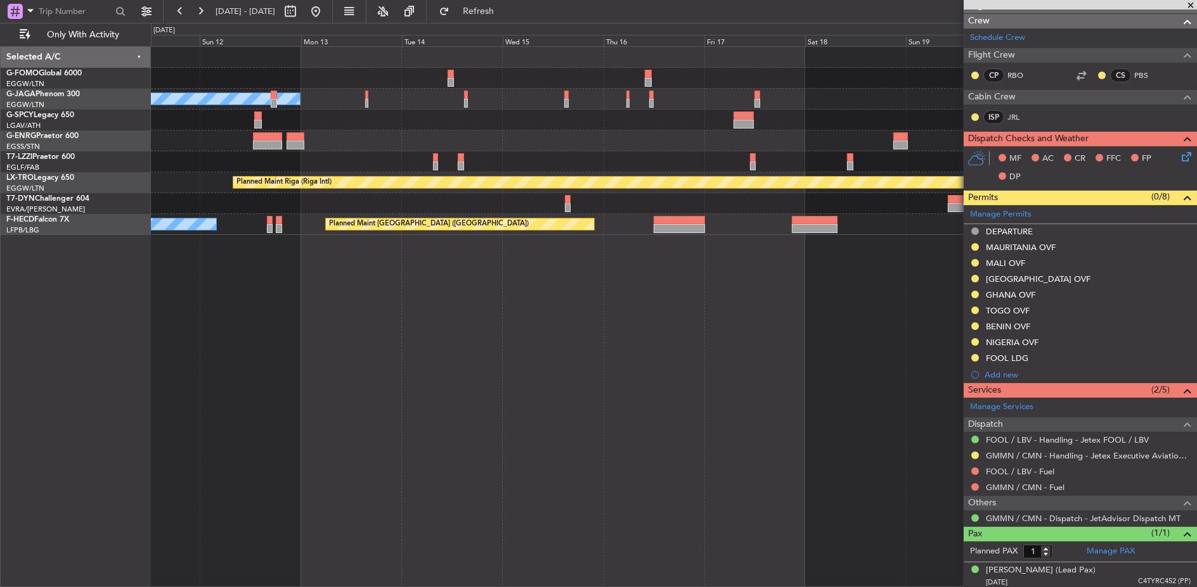
click at [963, 239] on fb-app "[DATE] - [DATE] Refresh Quick Links Only With Activity Planned Maint [GEOGRAPHI…" at bounding box center [598, 299] width 1197 height 578
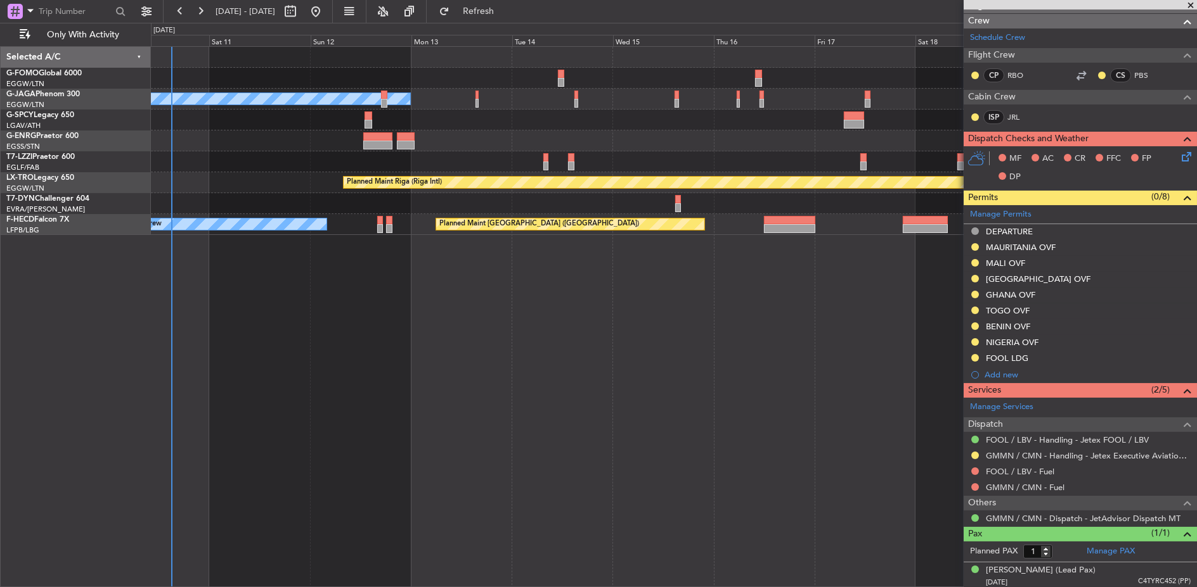
click at [739, 241] on div "Planned Maint [GEOGRAPHIC_DATA] ([GEOGRAPHIC_DATA]) No Crew Planned Maint [GEOG…" at bounding box center [674, 317] width 1046 height 542
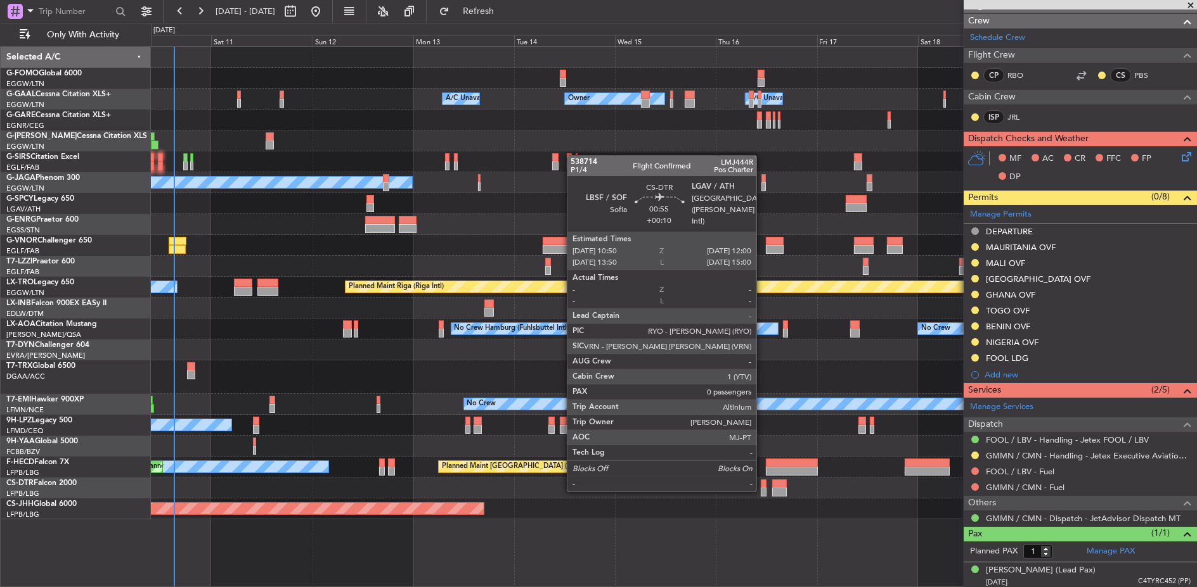
click at [762, 491] on div at bounding box center [763, 492] width 5 height 9
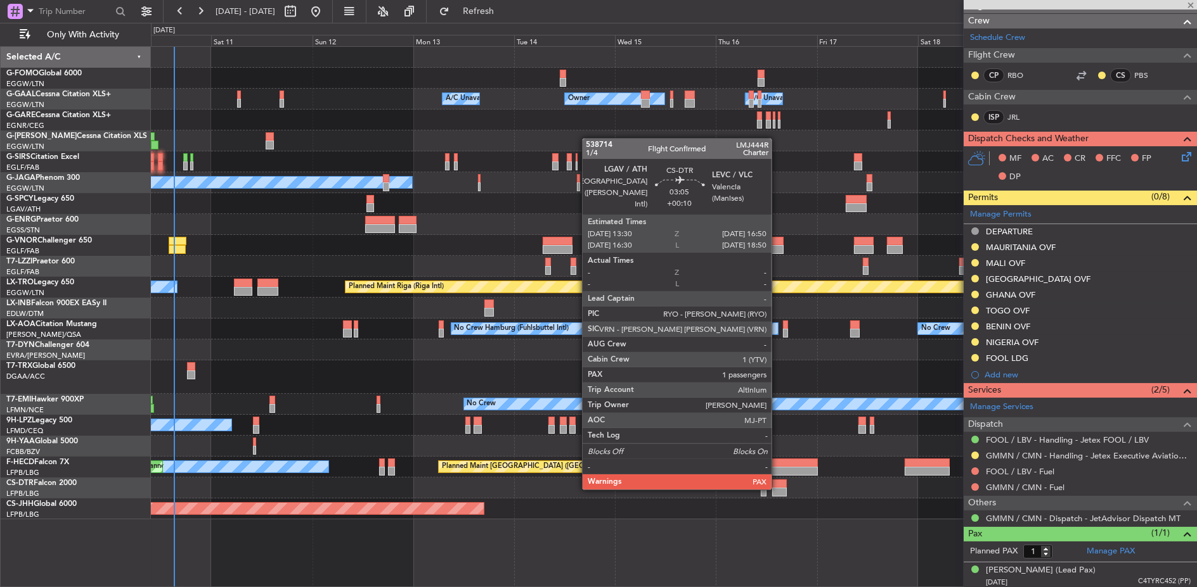
type input "+00:10"
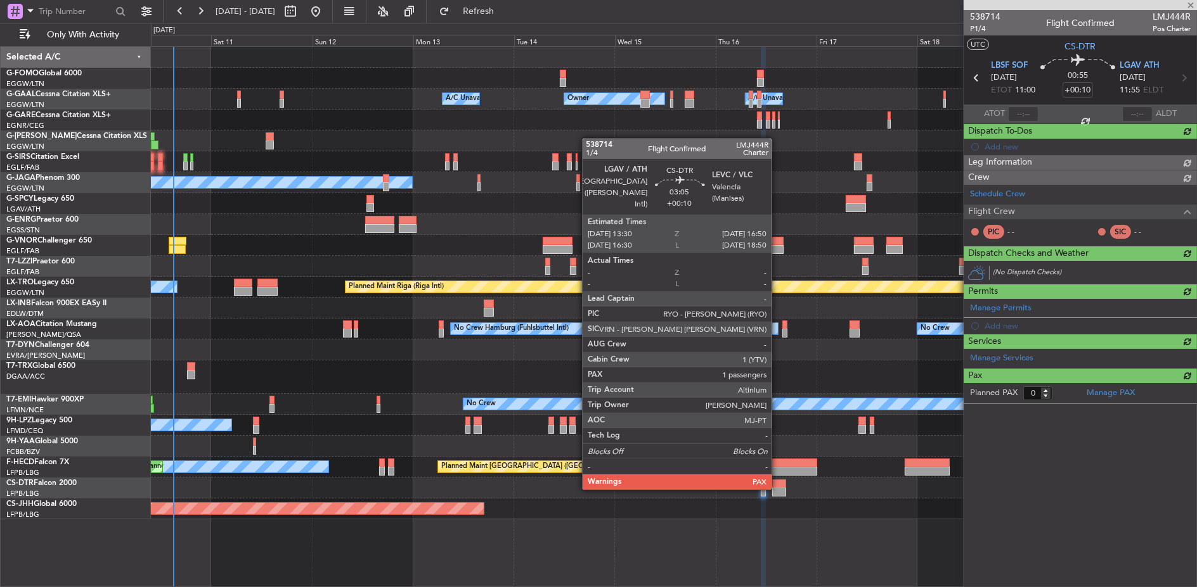
scroll to position [0, 0]
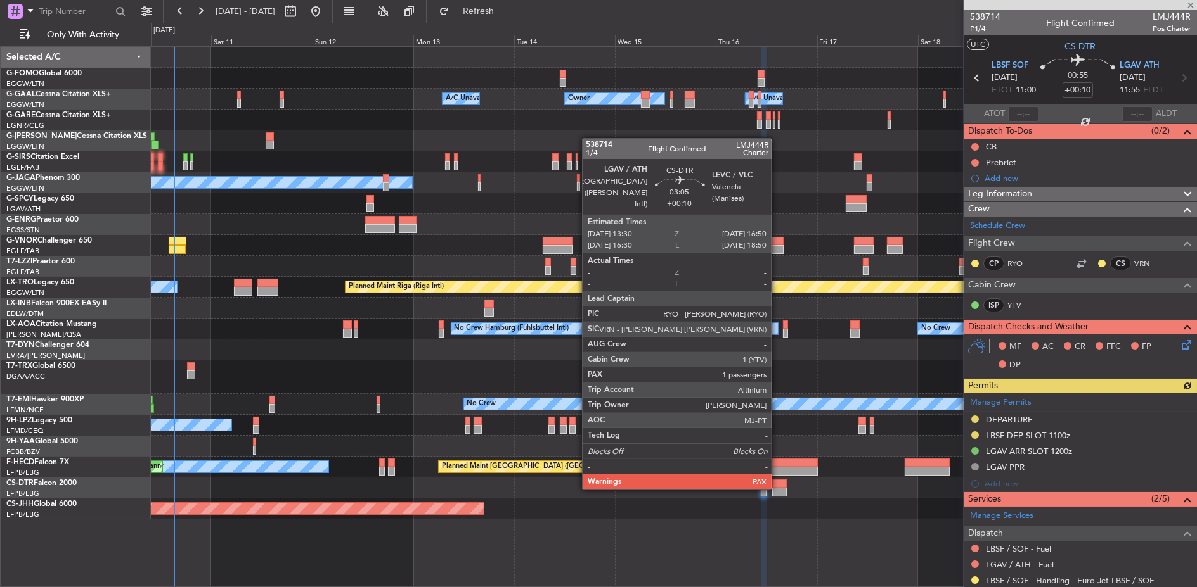
click at [778, 489] on div at bounding box center [779, 492] width 15 height 9
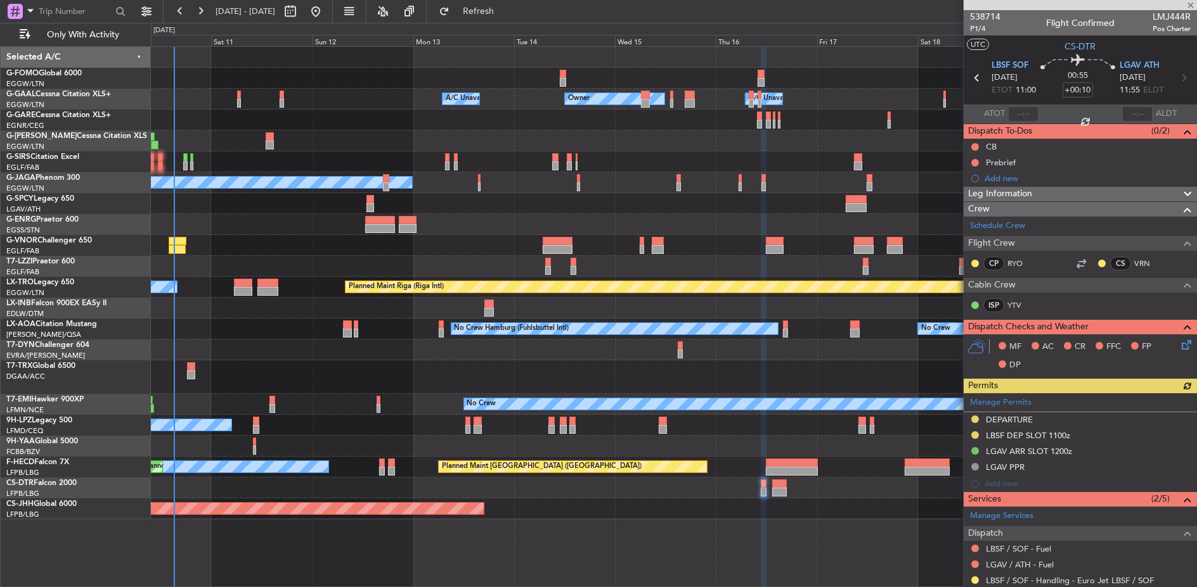
click at [789, 490] on div "Owner Owner A/C Unavailable A/C Unavailable Planned Maint [GEOGRAPHIC_DATA] ([G…" at bounding box center [674, 283] width 1046 height 473
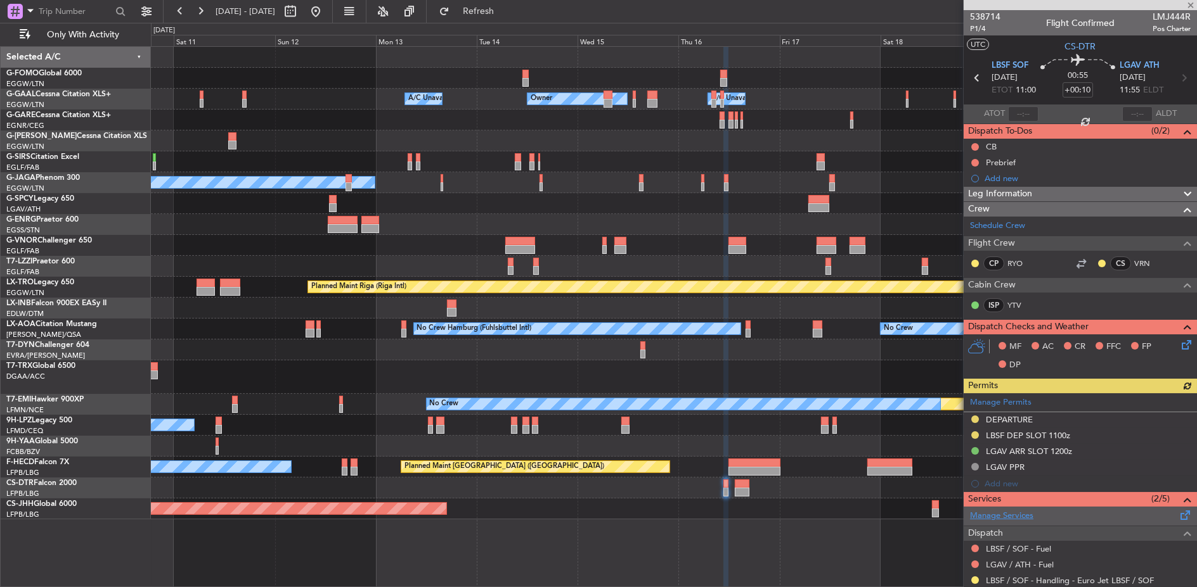
scroll to position [81, 0]
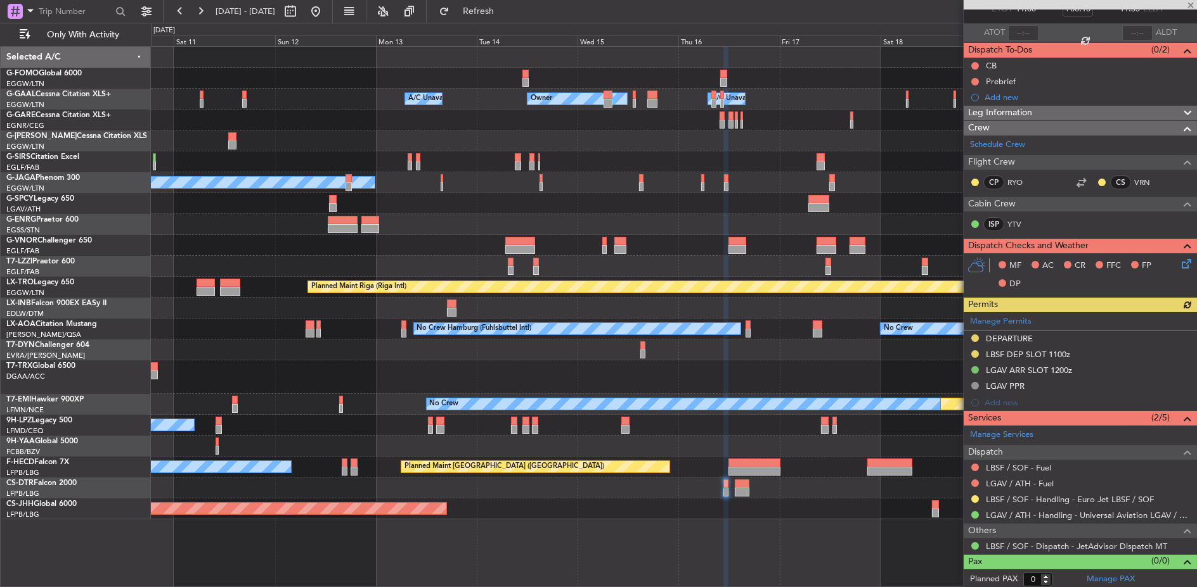
type input "7"
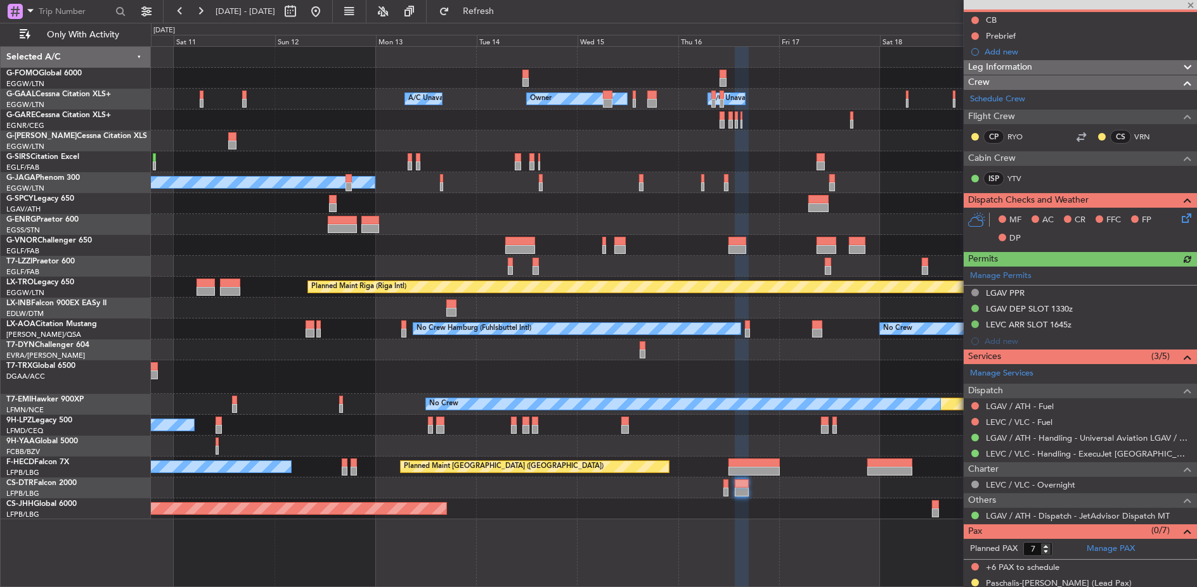
scroll to position [139, 0]
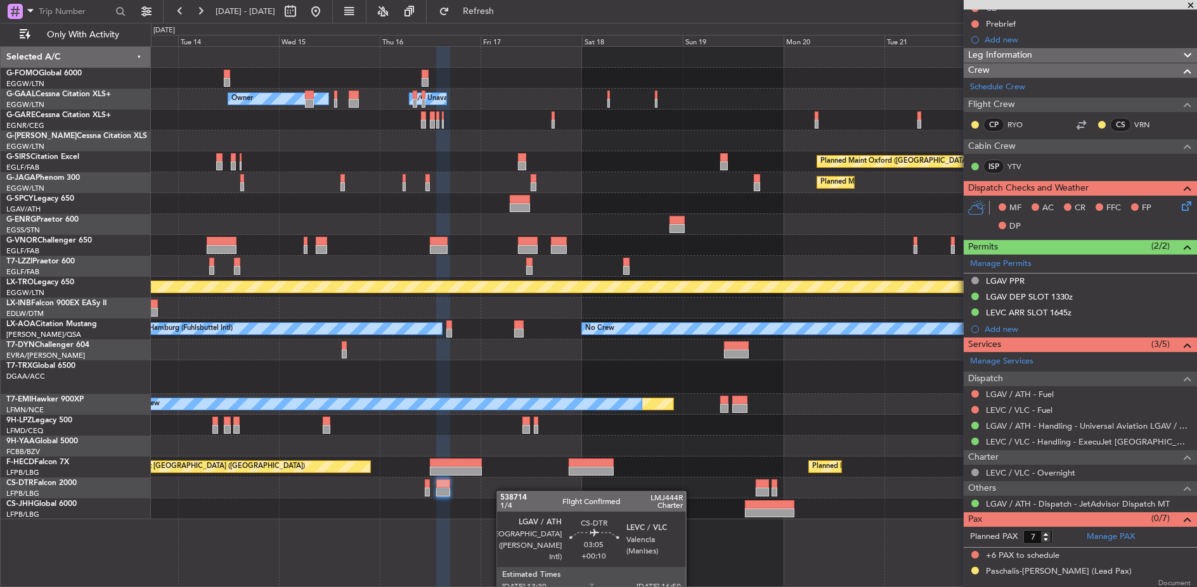
click at [421, 487] on div "Owner Owner A/C Unavailable A/C Unavailable Owner Planned Maint [GEOGRAPHIC_DAT…" at bounding box center [674, 283] width 1046 height 473
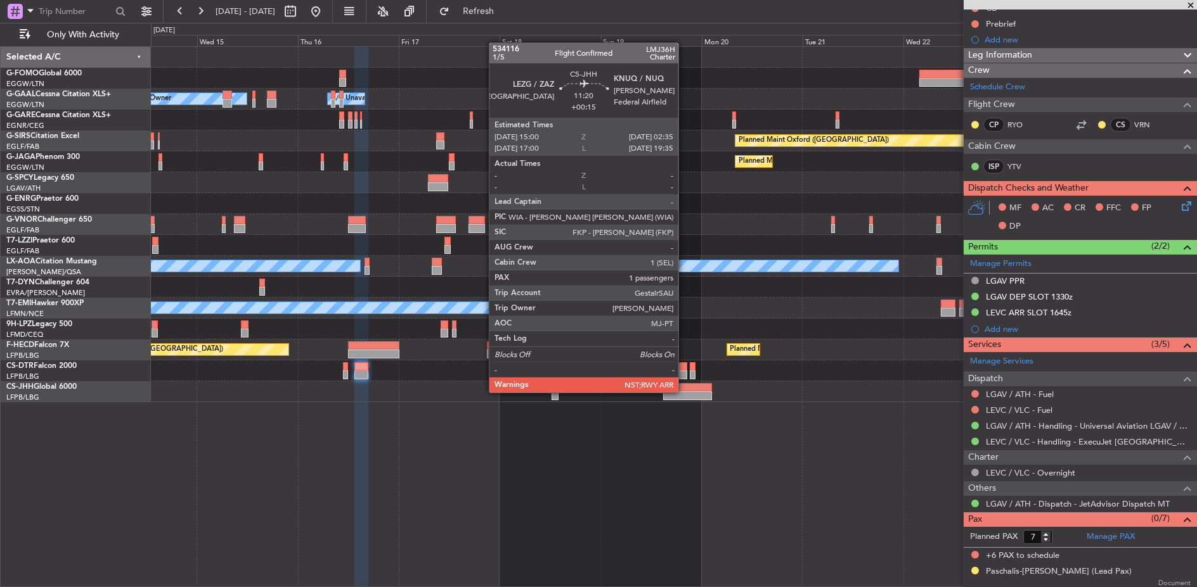
click at [684, 392] on div at bounding box center [687, 396] width 49 height 9
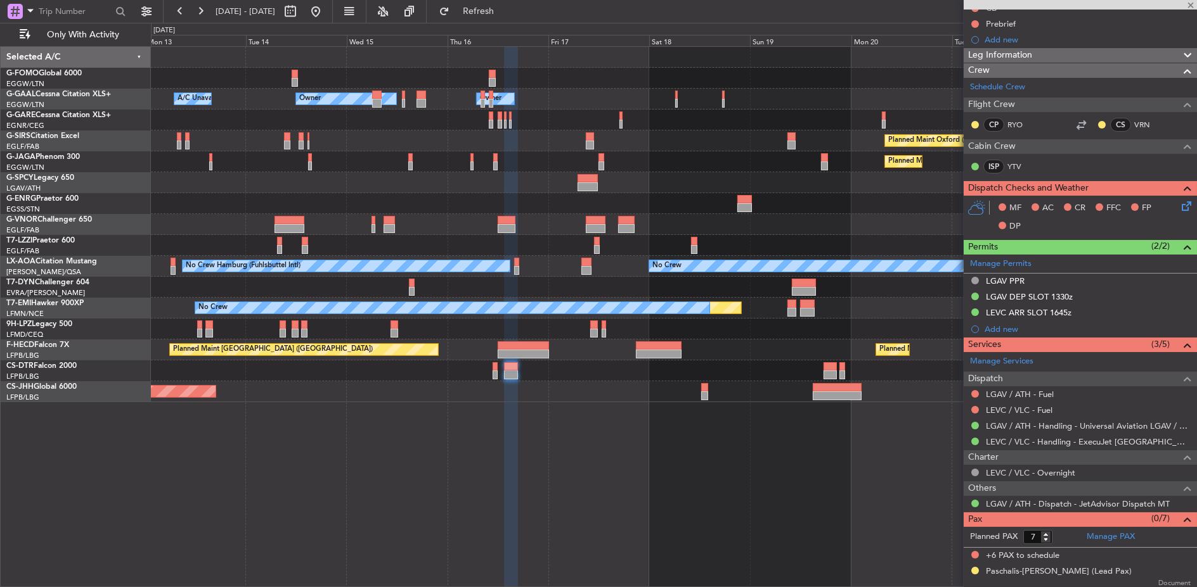
click at [964, 424] on fb-app "[DATE] - [DATE] Refresh Quick Links Only With Activity A/C Unavailable Owner Ow…" at bounding box center [598, 299] width 1197 height 578
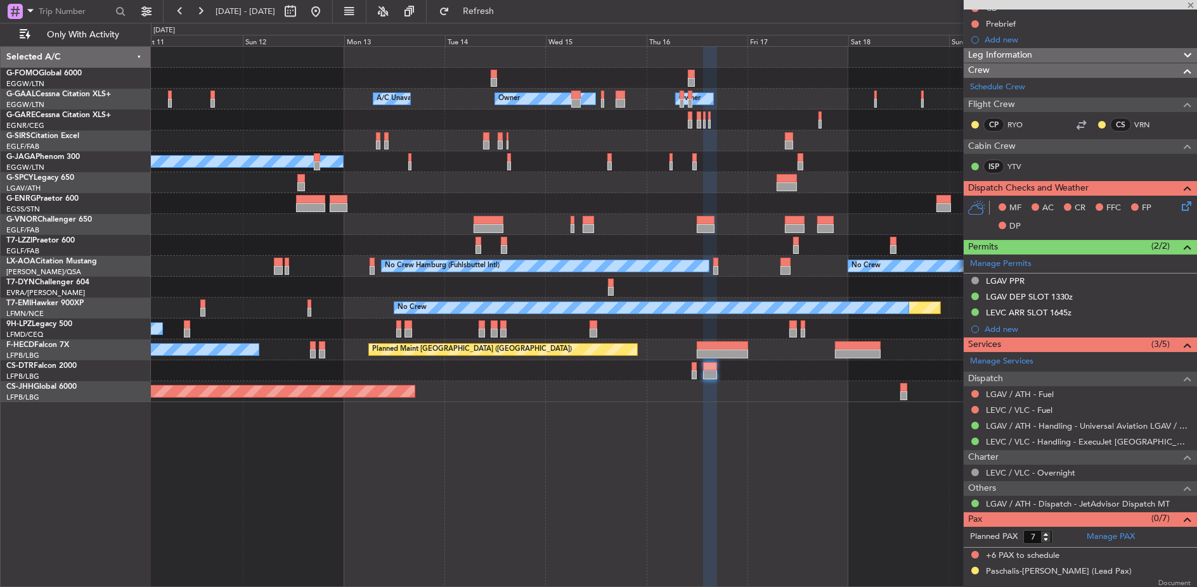
click at [918, 429] on div "A/C Unavailable Owner Owner A/C Unavailable Planned Maint [GEOGRAPHIC_DATA] ([G…" at bounding box center [674, 317] width 1046 height 542
type input "+00:15"
type input "1"
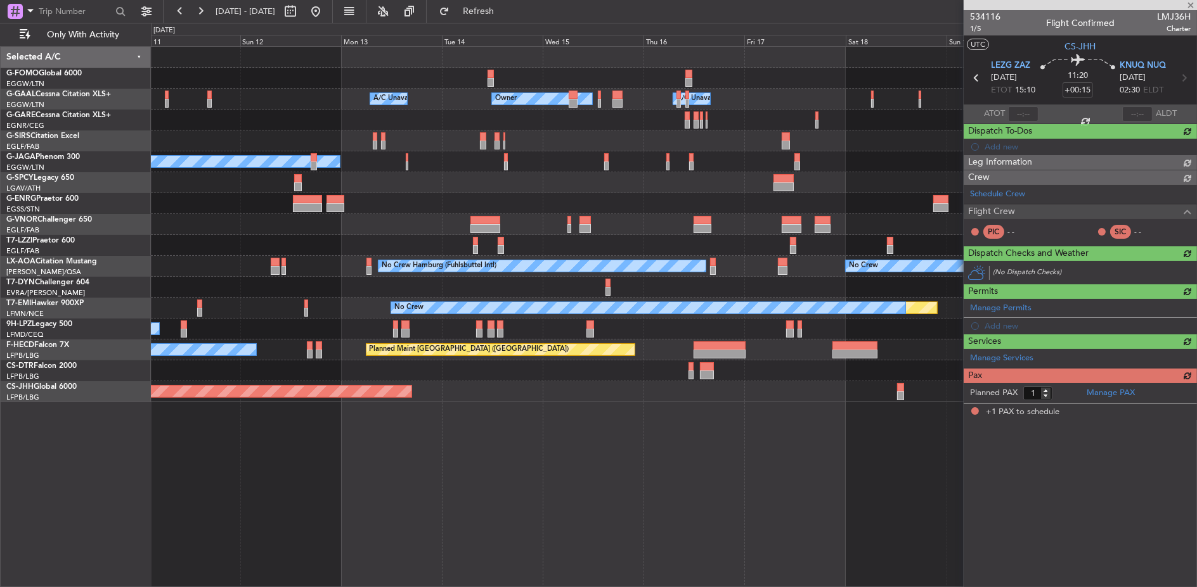
scroll to position [0, 0]
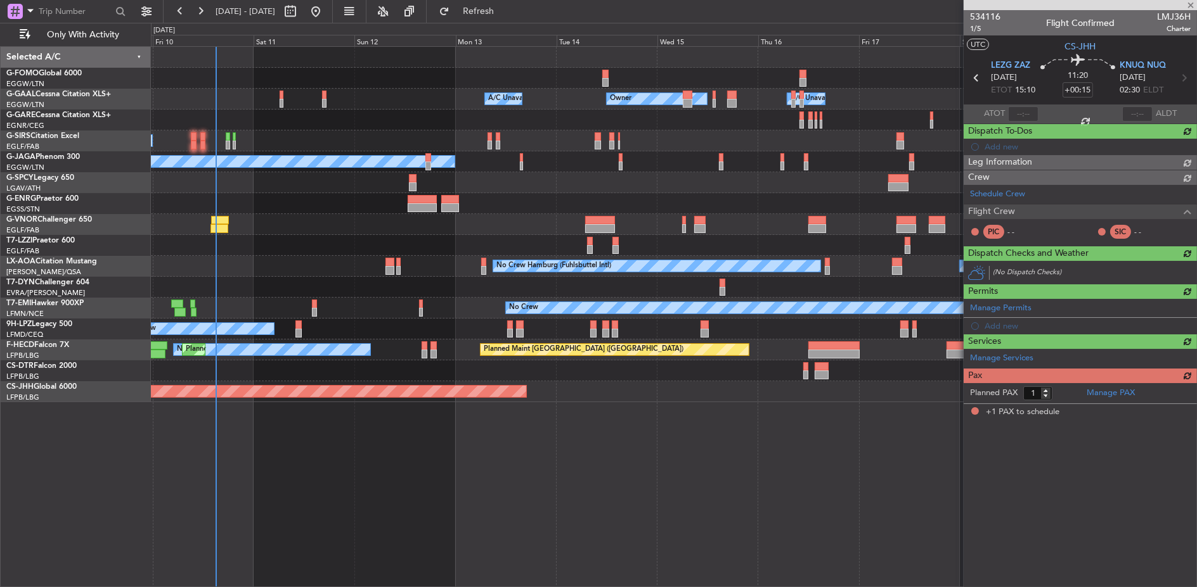
click at [829, 427] on div "Owner Owner A/C Unavailable A/C Unavailable Planned Maint [GEOGRAPHIC_DATA] ([G…" at bounding box center [674, 317] width 1046 height 542
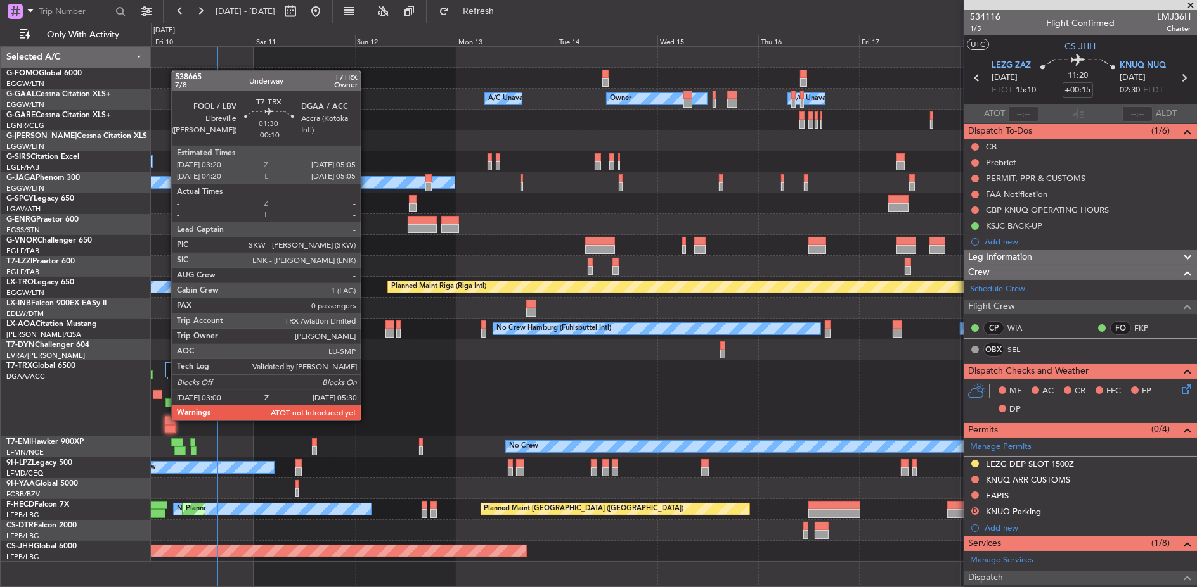
click at [165, 420] on div at bounding box center [170, 420] width 11 height 9
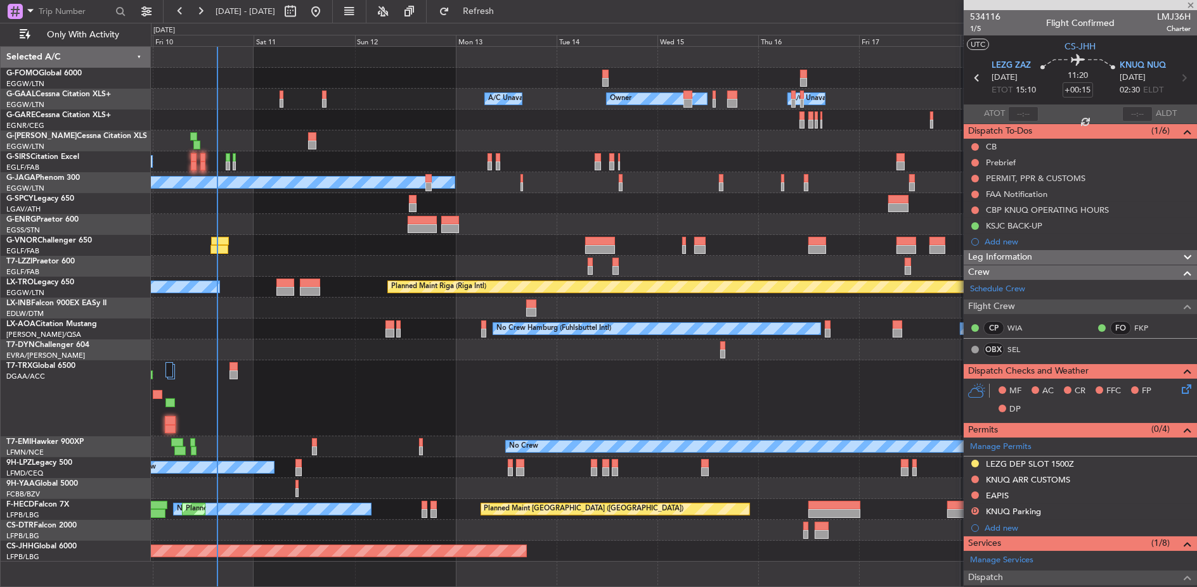
click at [324, 421] on div at bounding box center [674, 399] width 1046 height 76
